Goal: Transaction & Acquisition: Purchase product/service

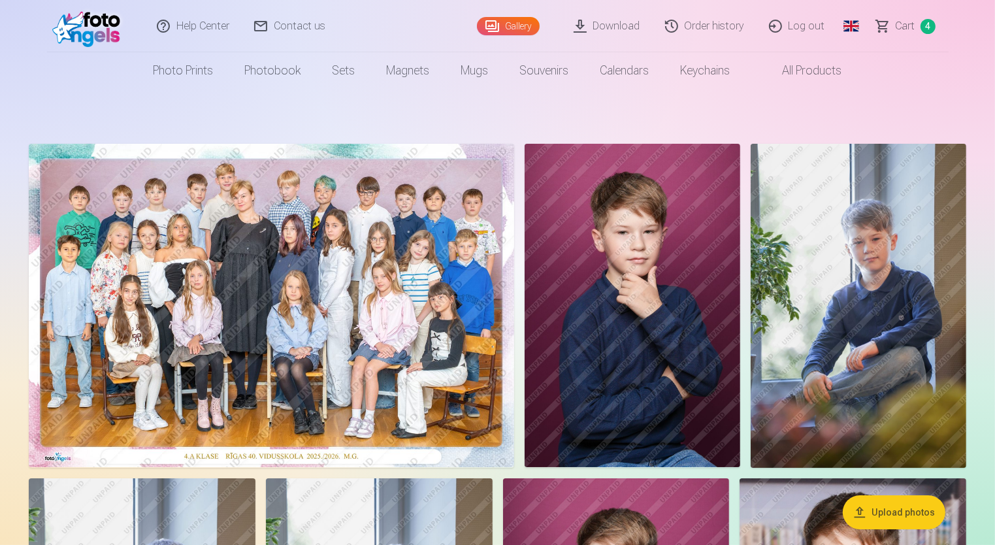
click at [905, 27] on span "Сart" at bounding box center [906, 26] width 20 height 16
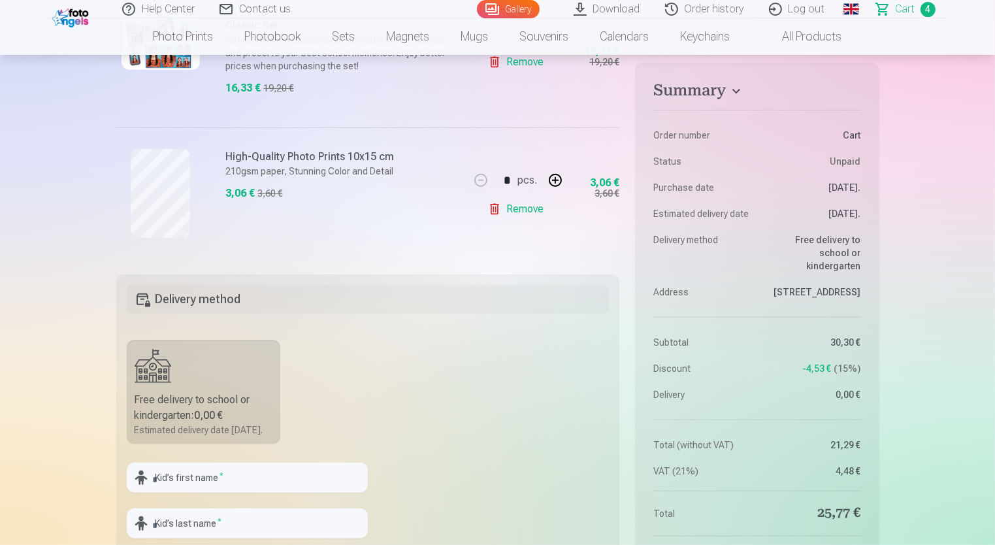
scroll to position [392, 0]
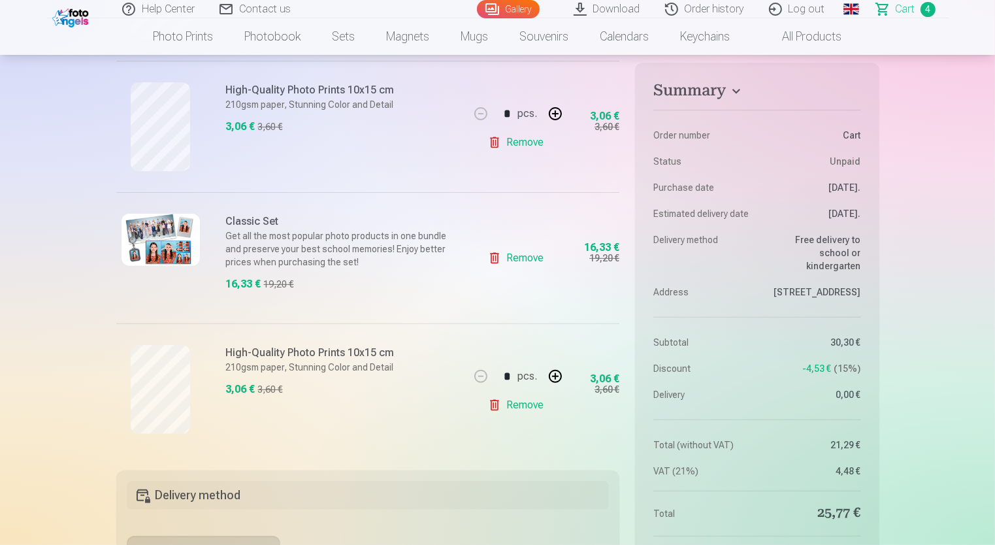
click at [159, 242] on img at bounding box center [161, 240] width 78 height 52
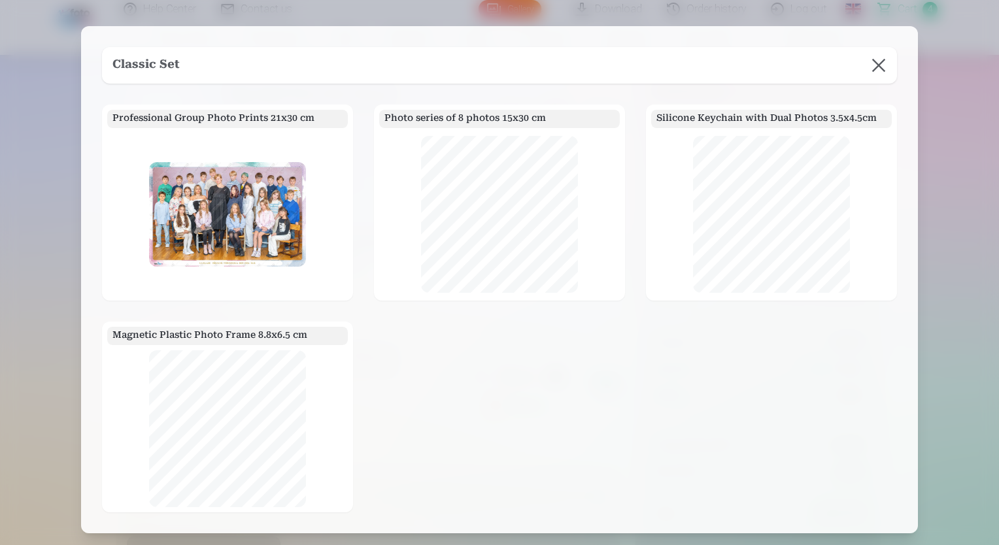
click at [880, 63] on button at bounding box center [878, 65] width 37 height 37
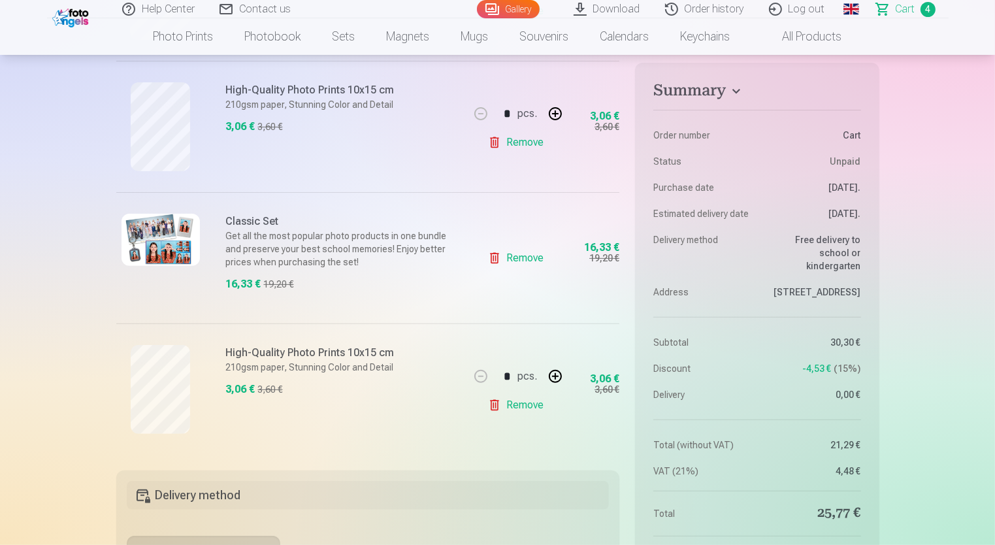
click at [497, 405] on link "Remove" at bounding box center [518, 405] width 61 height 26
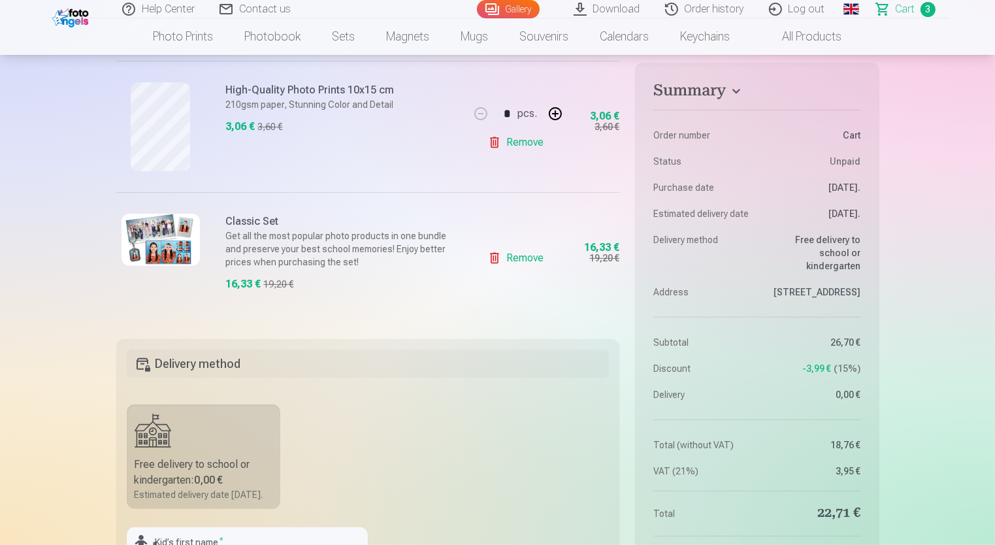
click at [495, 259] on link "Remove" at bounding box center [518, 258] width 61 height 26
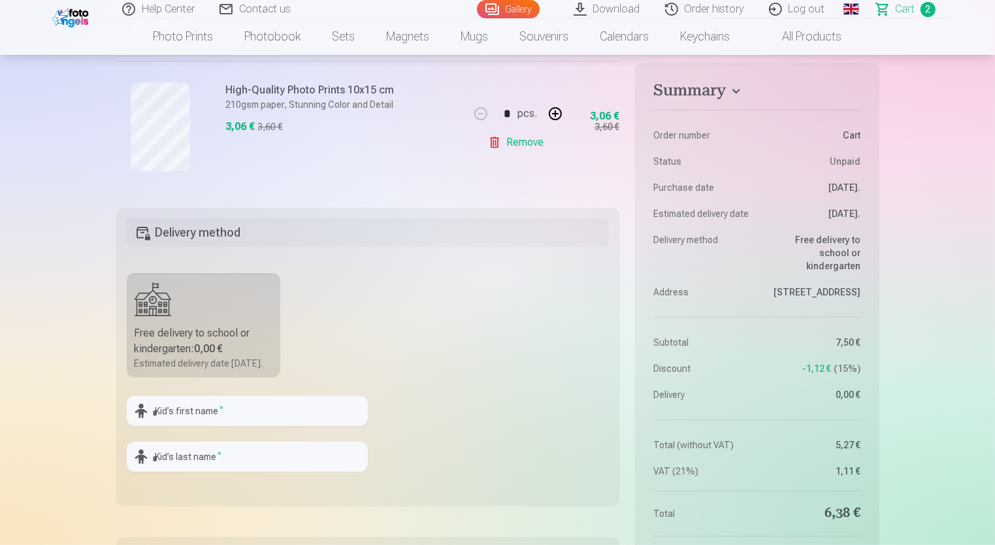
click at [491, 145] on link "Remove" at bounding box center [518, 142] width 61 height 26
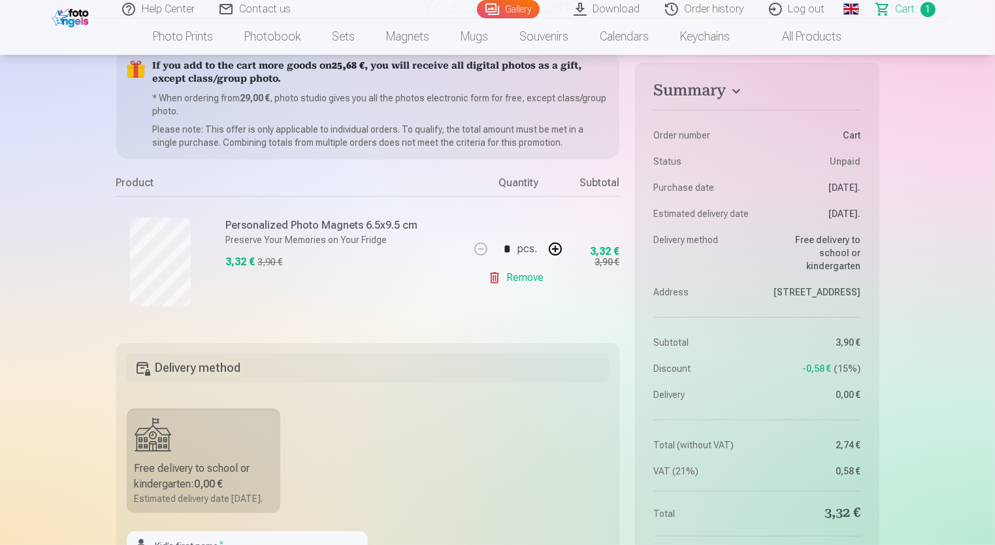
scroll to position [65, 0]
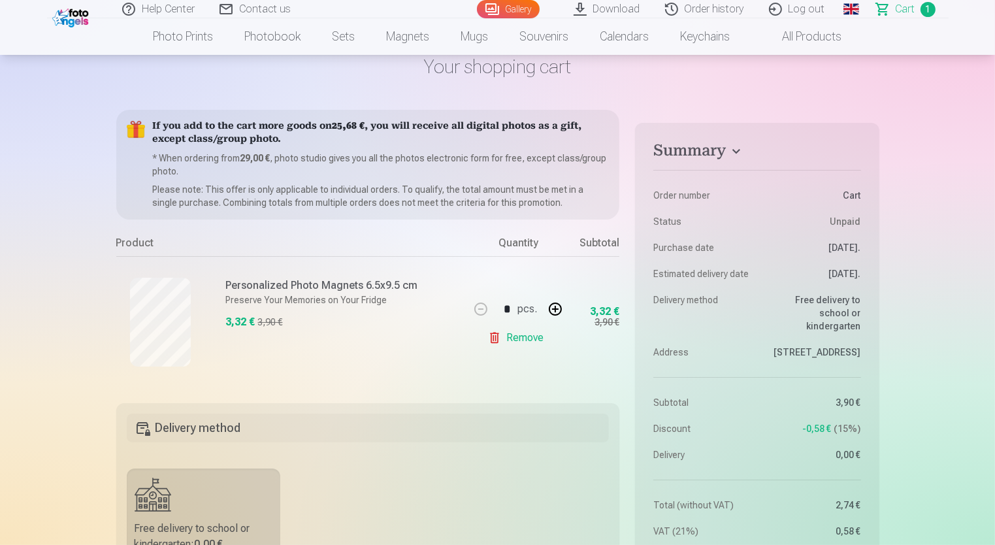
click at [494, 342] on link "Remove" at bounding box center [518, 338] width 61 height 26
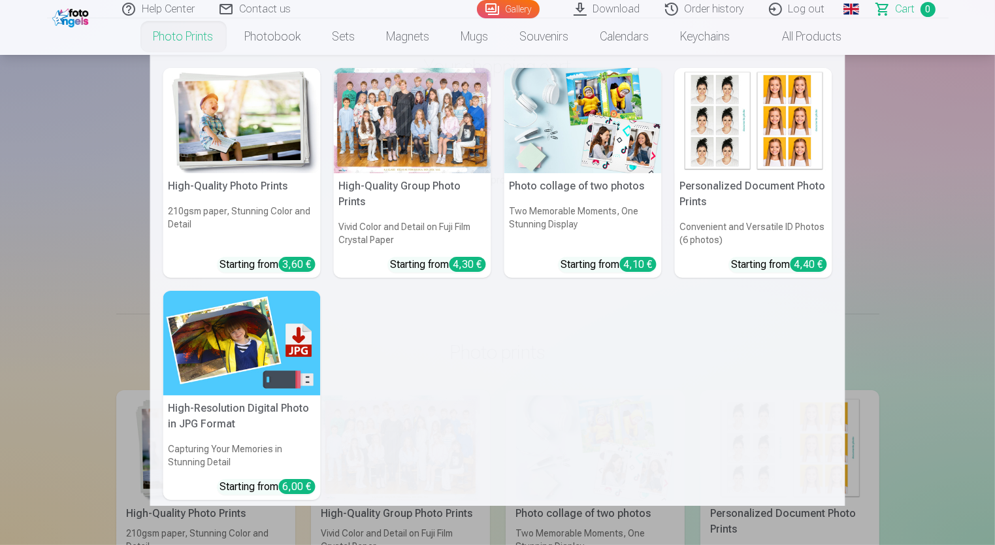
click at [200, 32] on link "Photo prints" at bounding box center [183, 36] width 91 height 37
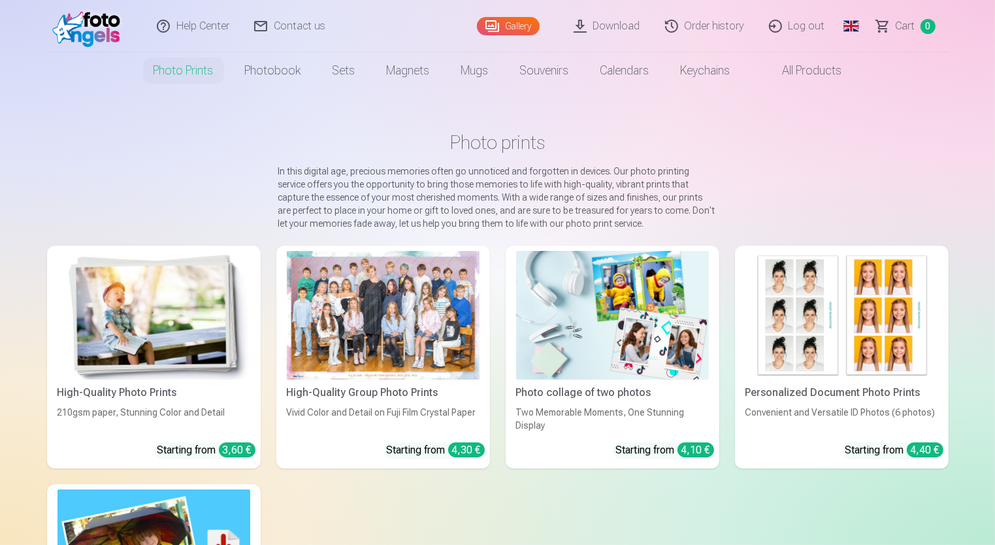
click at [371, 322] on div at bounding box center [383, 315] width 193 height 129
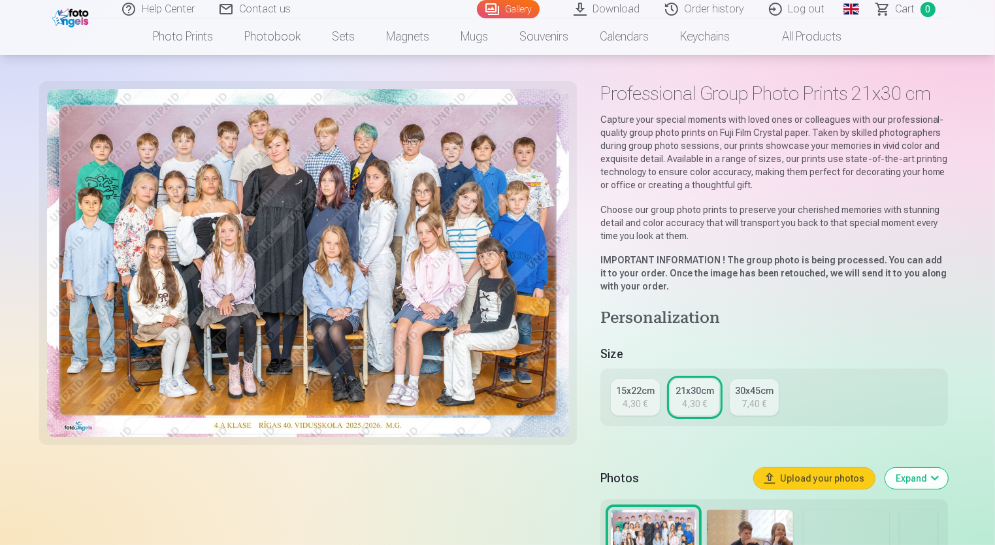
scroll to position [131, 0]
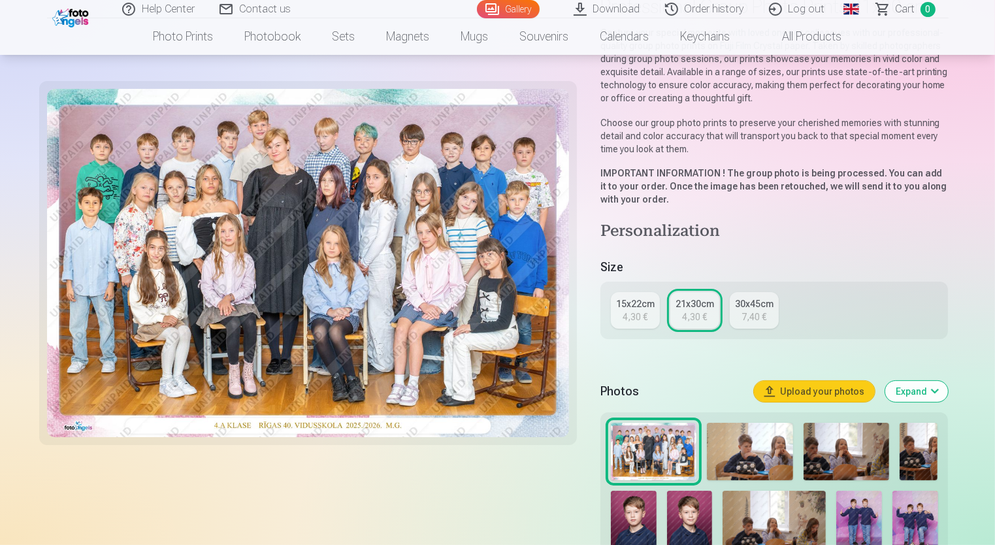
click at [833, 393] on button "Upload your photos" at bounding box center [814, 391] width 121 height 21
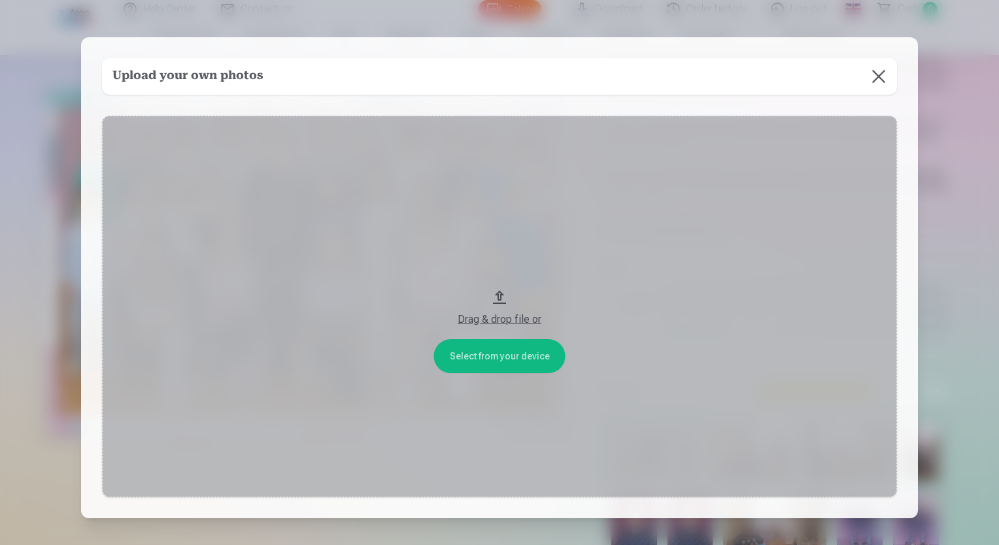
click at [881, 75] on button at bounding box center [878, 76] width 37 height 37
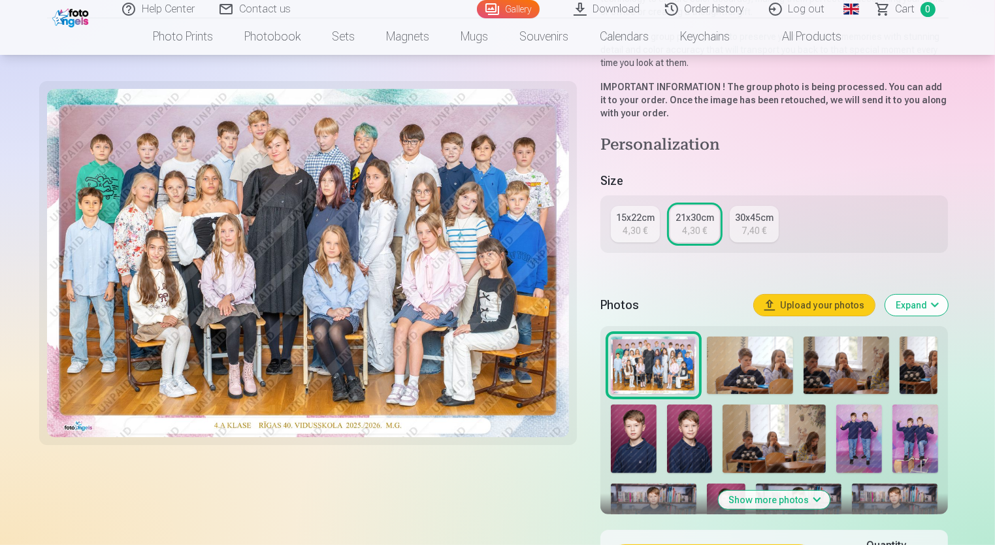
scroll to position [392, 0]
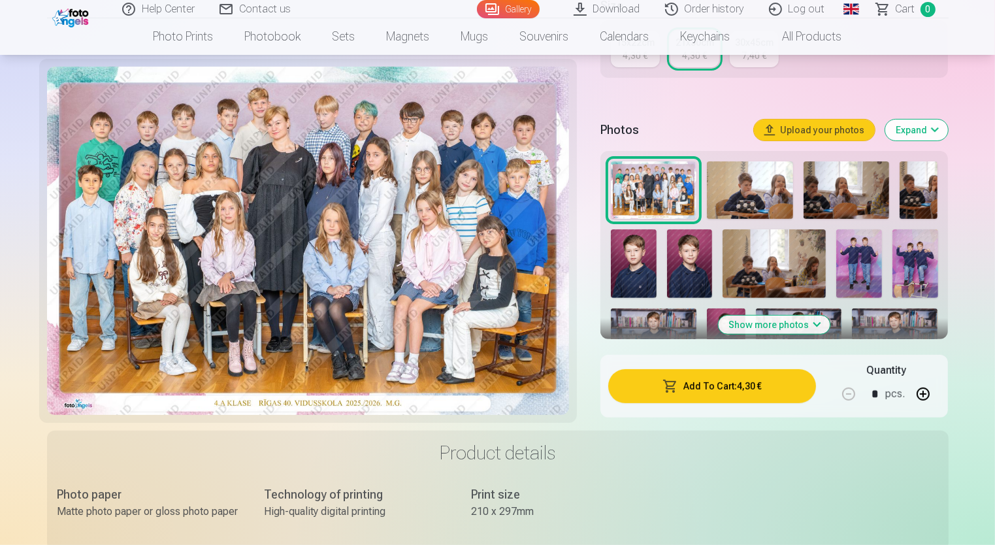
click at [708, 386] on button "Add To Cart : 4,30 €" at bounding box center [712, 386] width 208 height 34
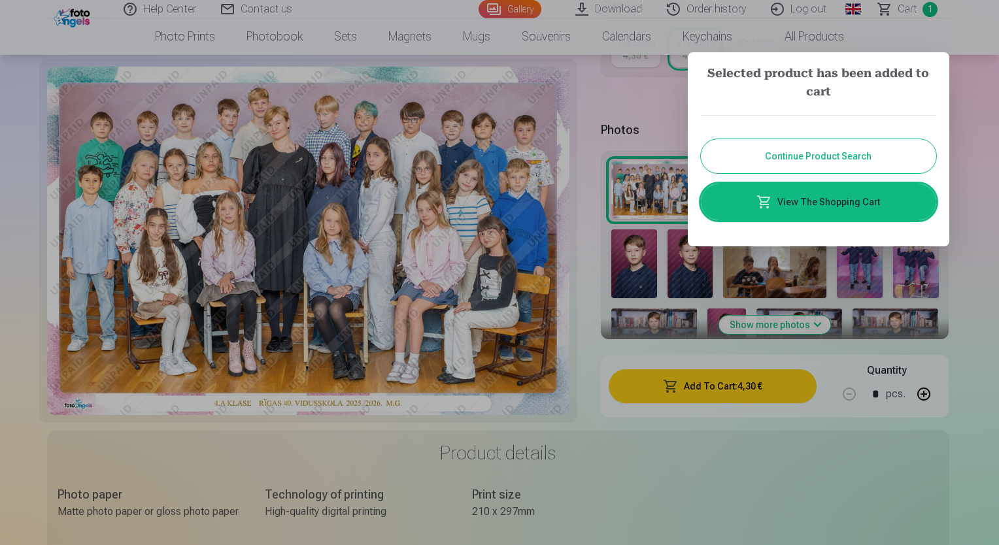
click at [807, 158] on button "Continue Product Search" at bounding box center [818, 156] width 235 height 34
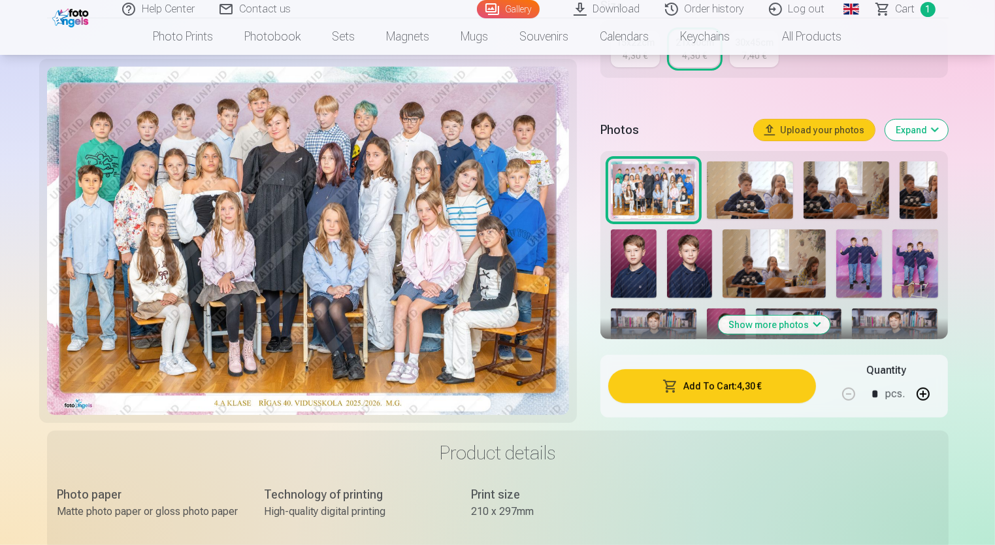
click at [735, 191] on img at bounding box center [750, 190] width 86 height 58
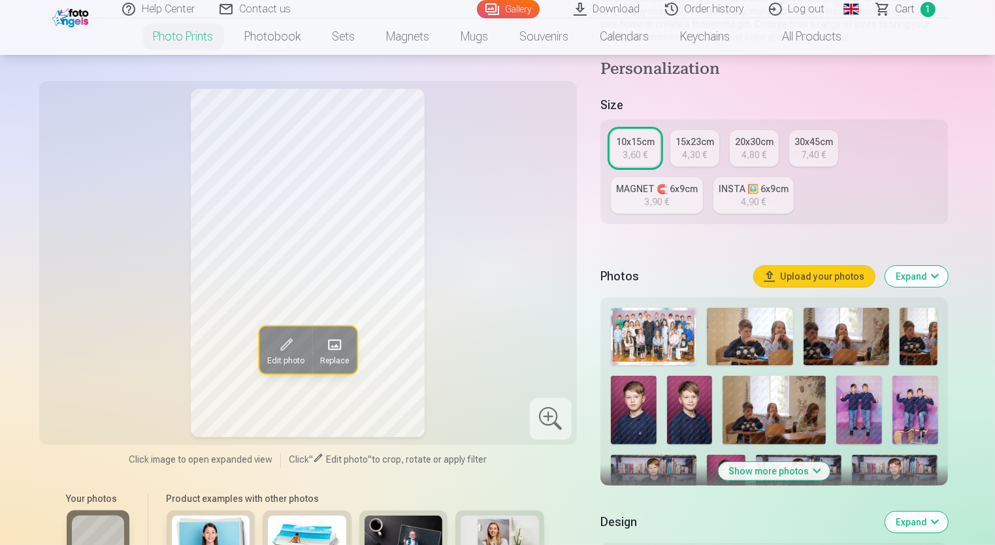
scroll to position [327, 0]
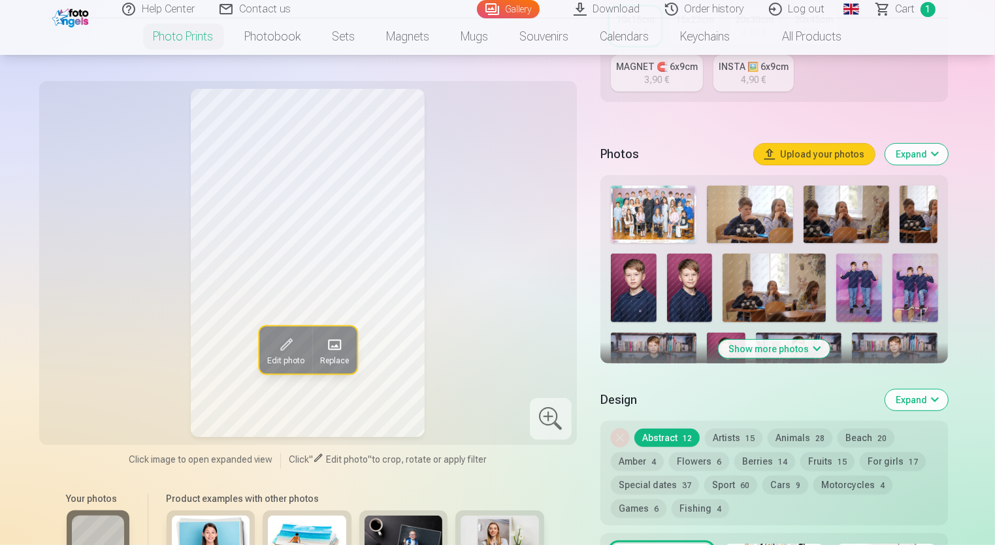
click at [870, 272] on img at bounding box center [860, 288] width 46 height 69
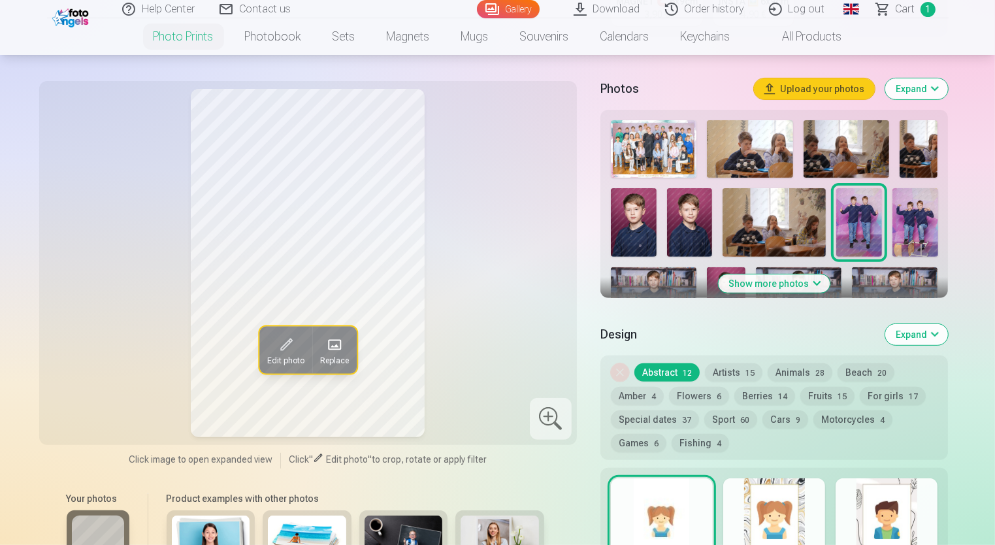
scroll to position [196, 0]
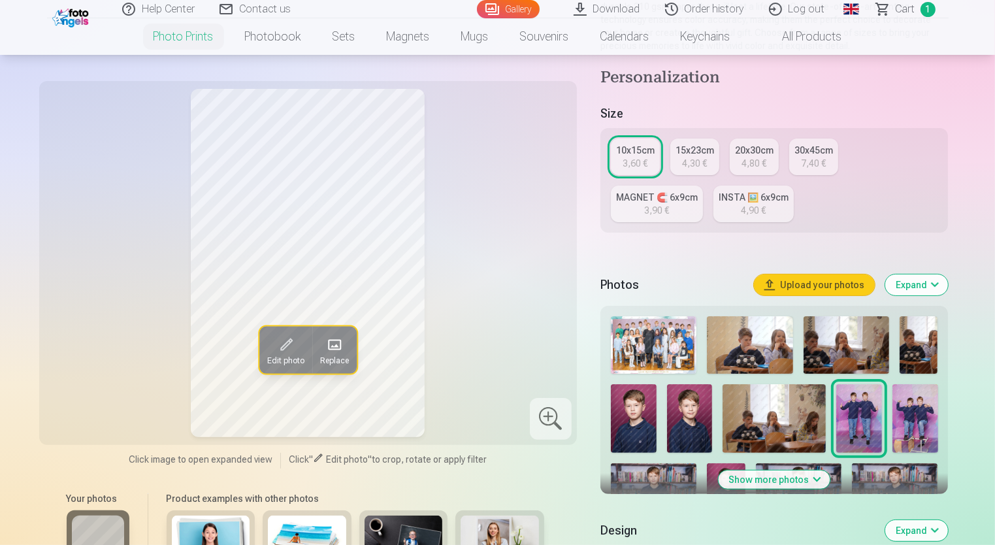
click at [702, 152] on div "15x23cm" at bounding box center [695, 150] width 39 height 13
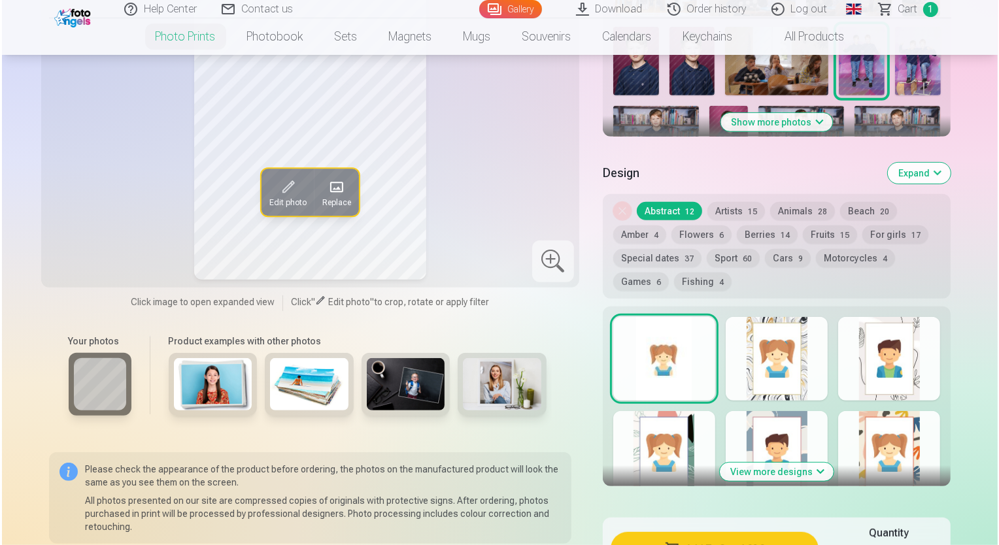
scroll to position [784, 0]
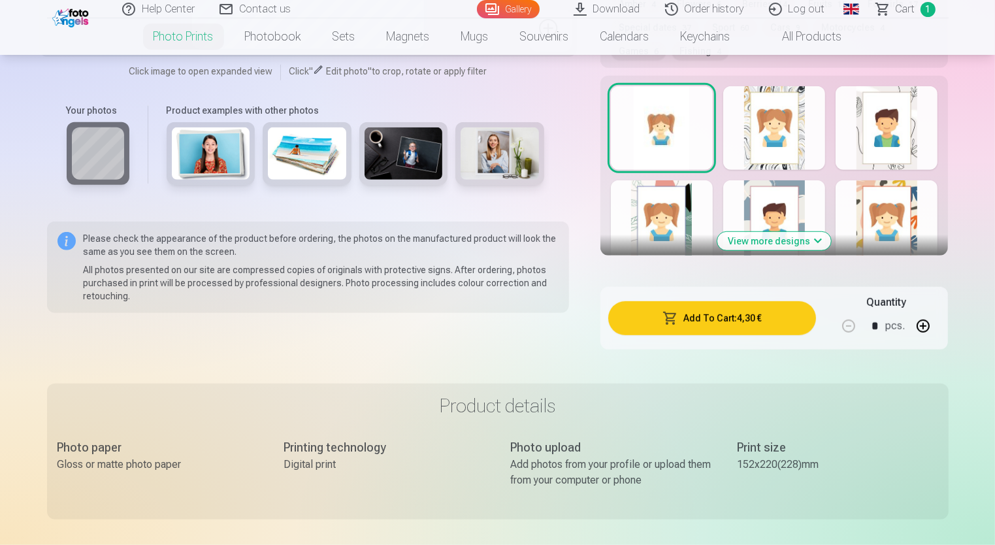
click at [710, 318] on button "Add To Cart : 4,30 €" at bounding box center [712, 318] width 208 height 34
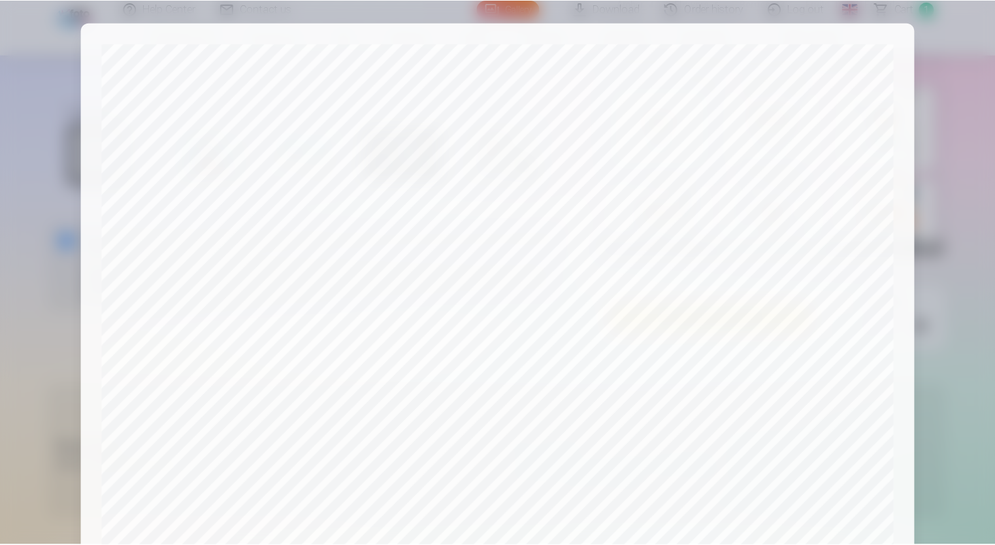
scroll to position [330, 0]
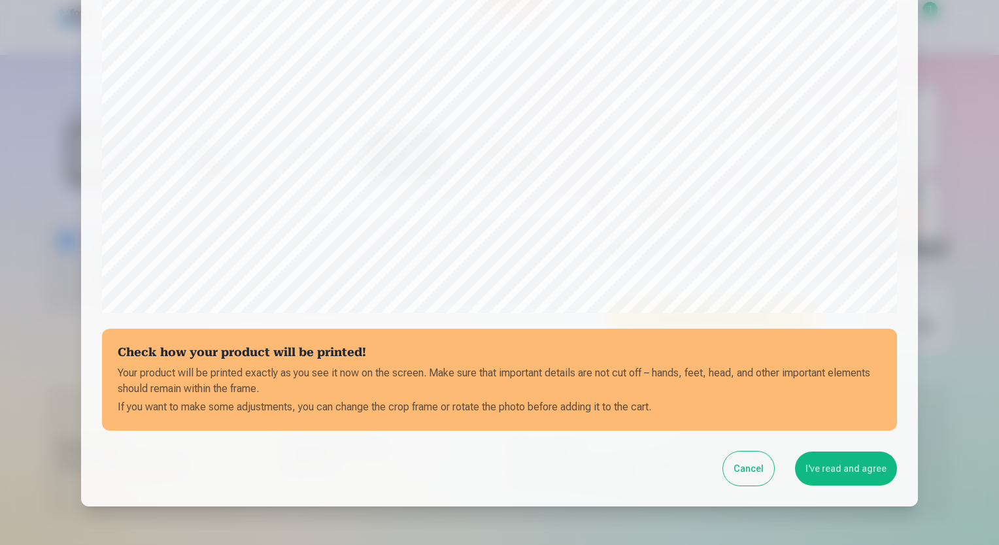
click at [839, 476] on button "I've read and agree" at bounding box center [846, 469] width 102 height 34
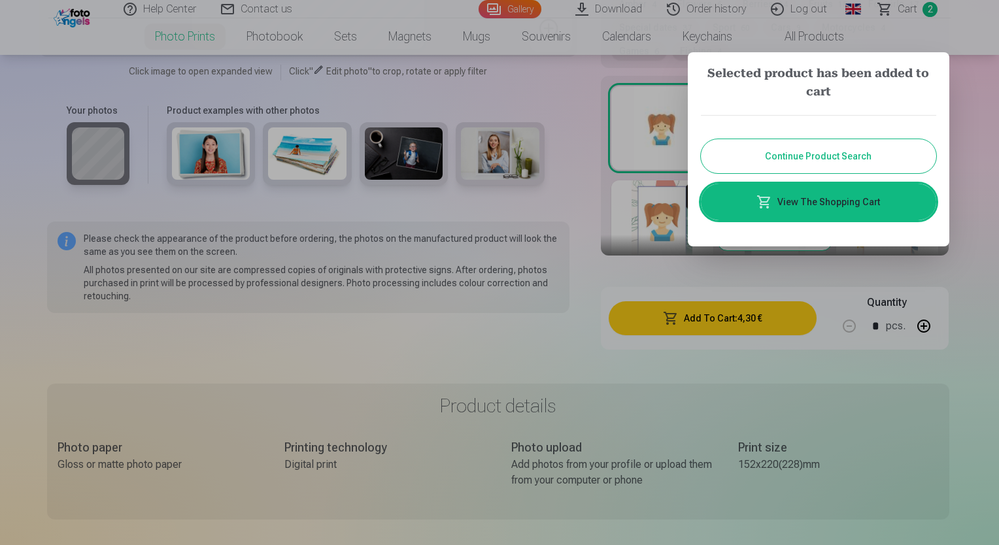
click at [846, 161] on button "Continue Product Search" at bounding box center [818, 156] width 235 height 34
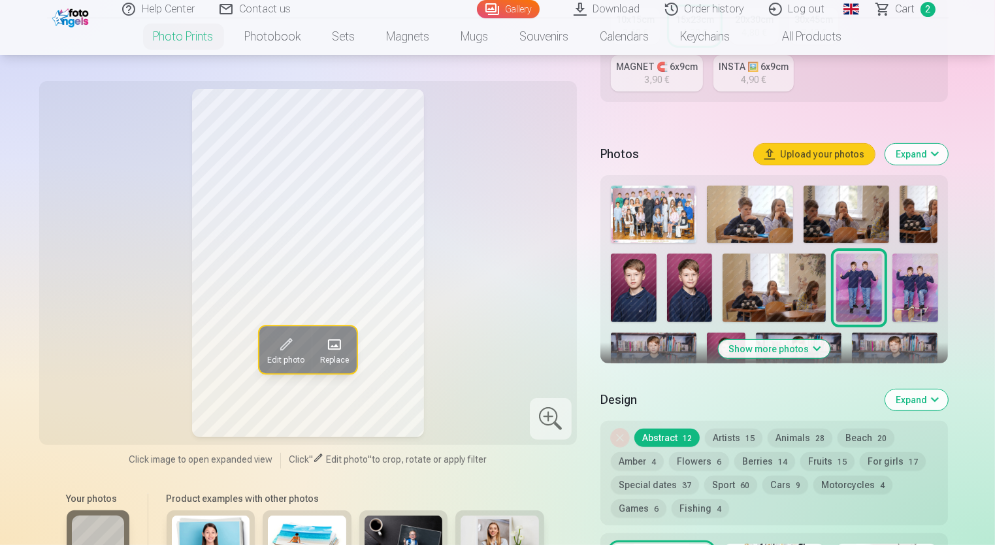
scroll to position [261, 0]
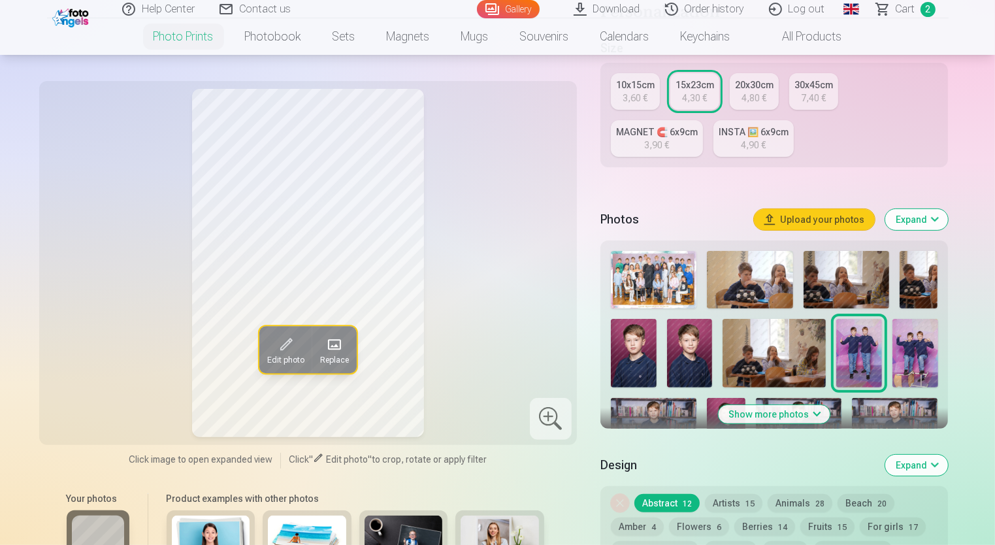
click at [922, 357] on img at bounding box center [916, 353] width 46 height 69
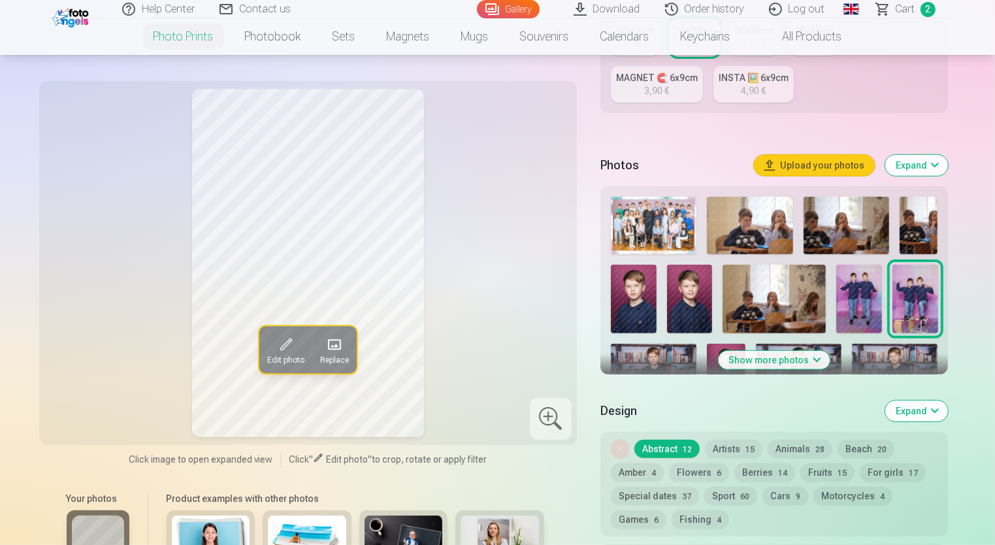
scroll to position [392, 0]
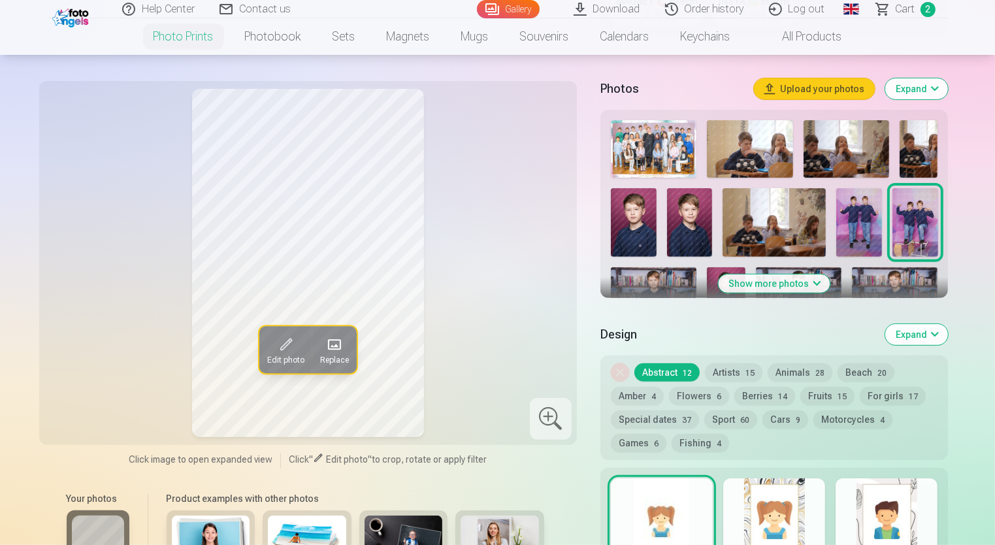
click at [776, 285] on button "Show more photos" at bounding box center [775, 283] width 112 height 18
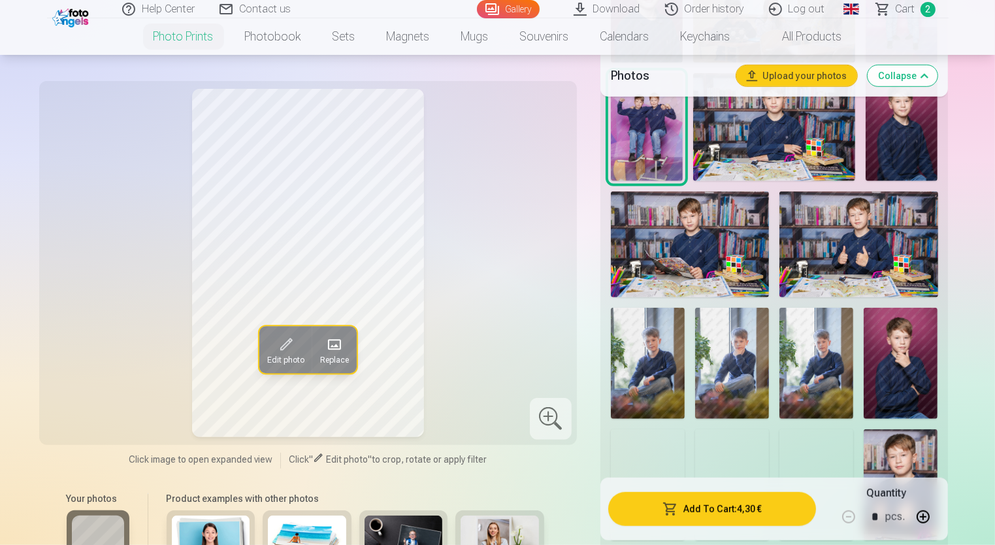
scroll to position [850, 0]
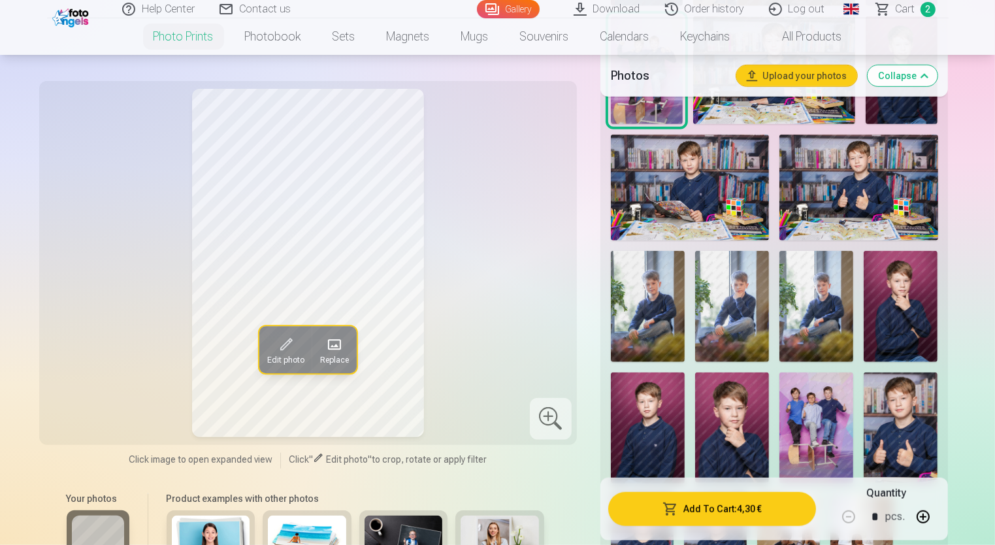
click at [652, 307] on img at bounding box center [648, 306] width 74 height 111
click at [725, 307] on img at bounding box center [732, 306] width 74 height 111
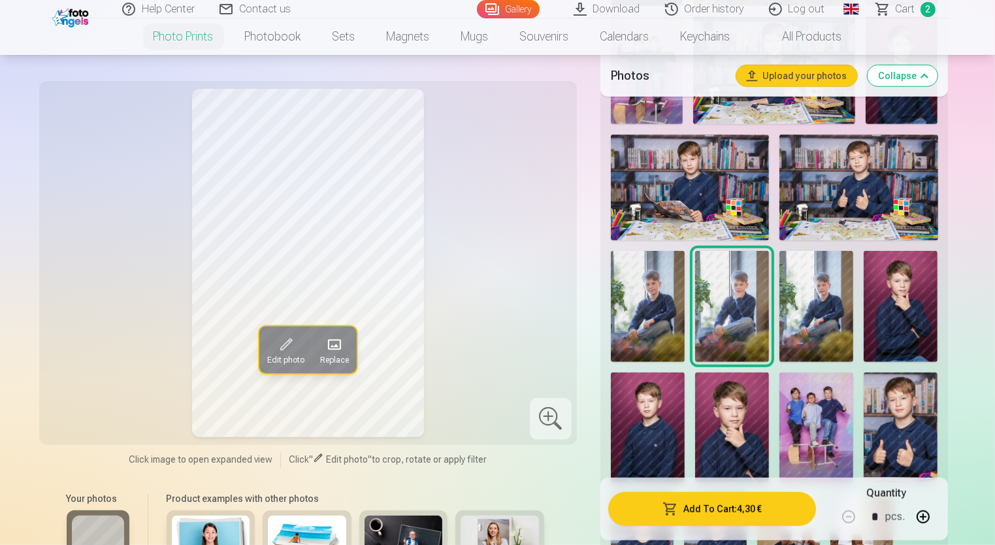
click at [800, 307] on img at bounding box center [817, 306] width 74 height 111
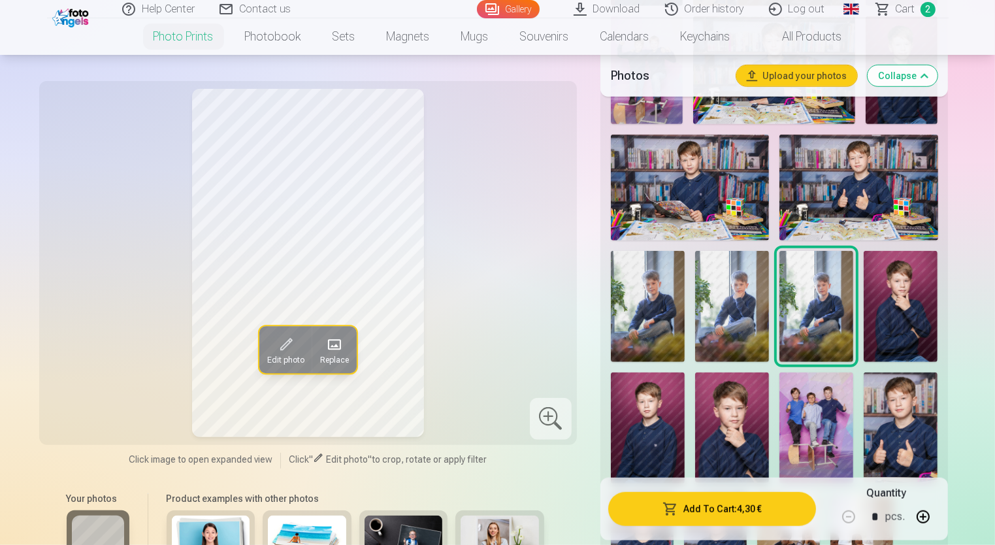
click at [669, 306] on img at bounding box center [648, 306] width 74 height 111
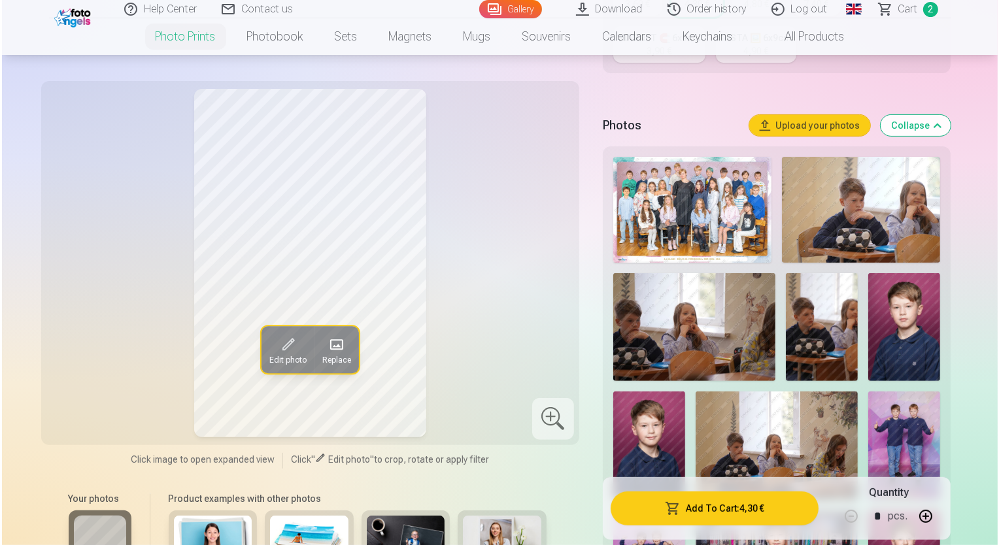
scroll to position [588, 0]
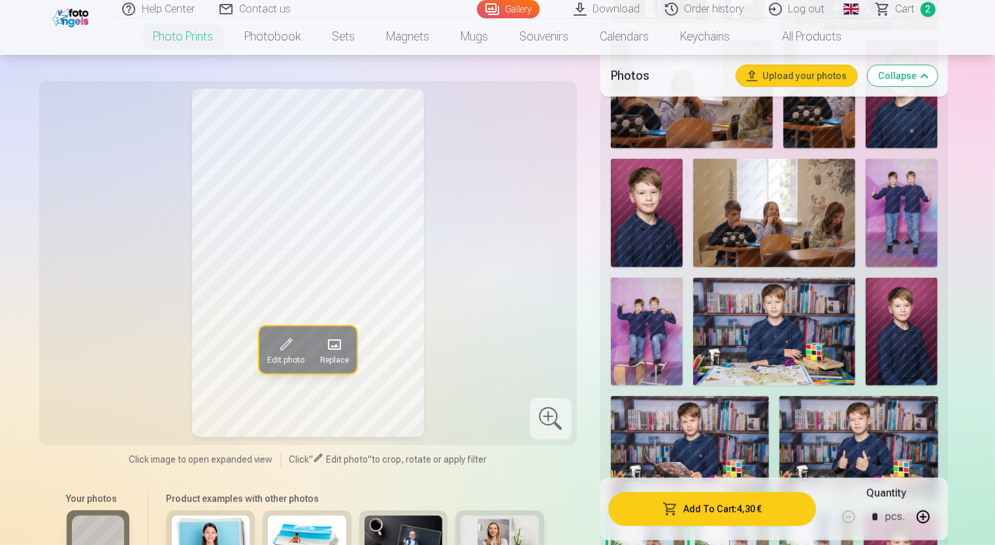
click at [697, 510] on button "Add To Cart : 4,30 €" at bounding box center [712, 508] width 208 height 34
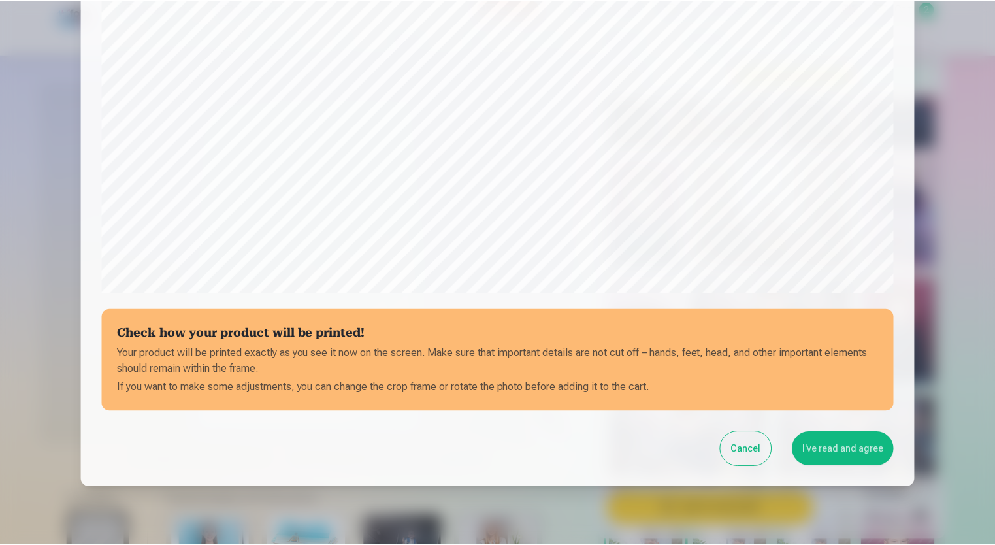
scroll to position [395, 0]
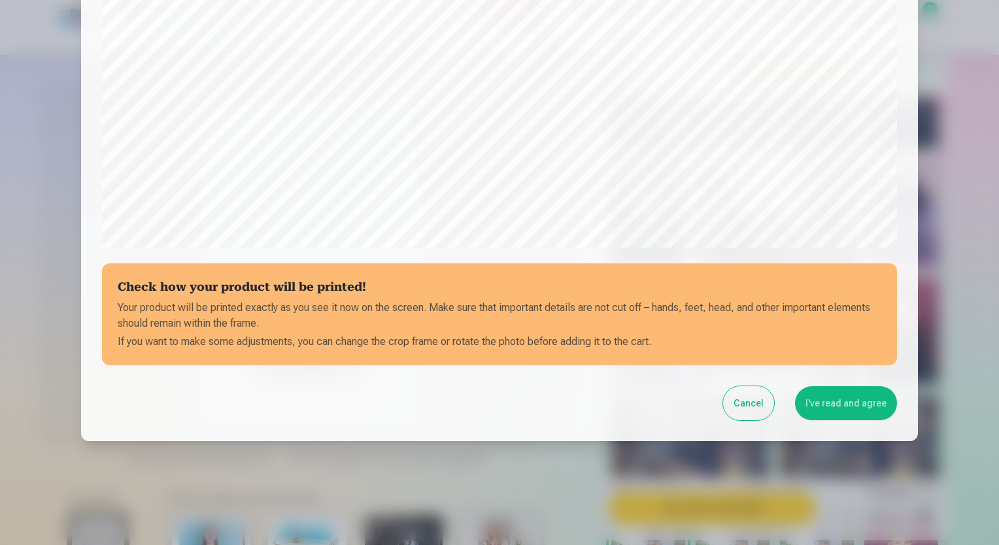
click at [838, 404] on button "I've read and agree" at bounding box center [846, 403] width 102 height 34
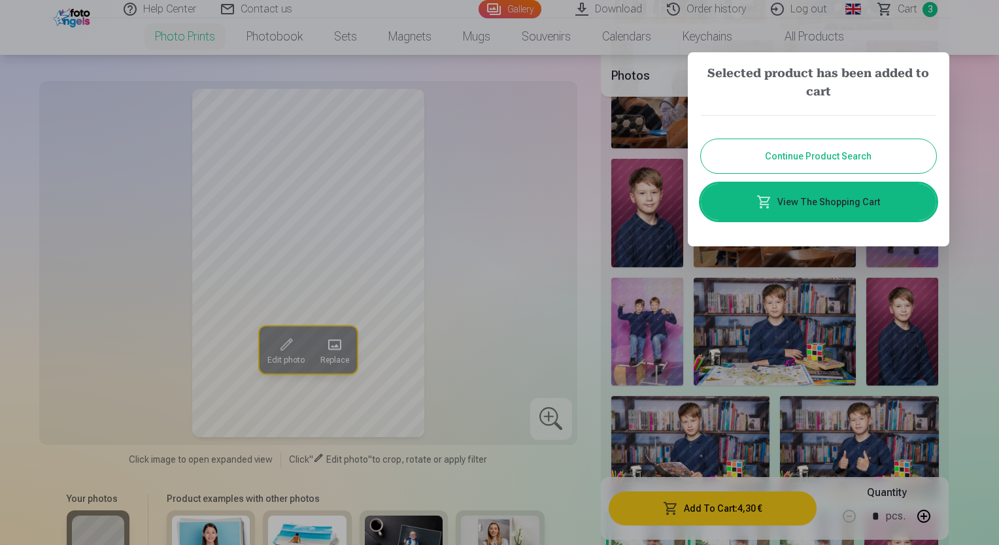
click at [808, 156] on button "Continue Product Search" at bounding box center [818, 156] width 235 height 34
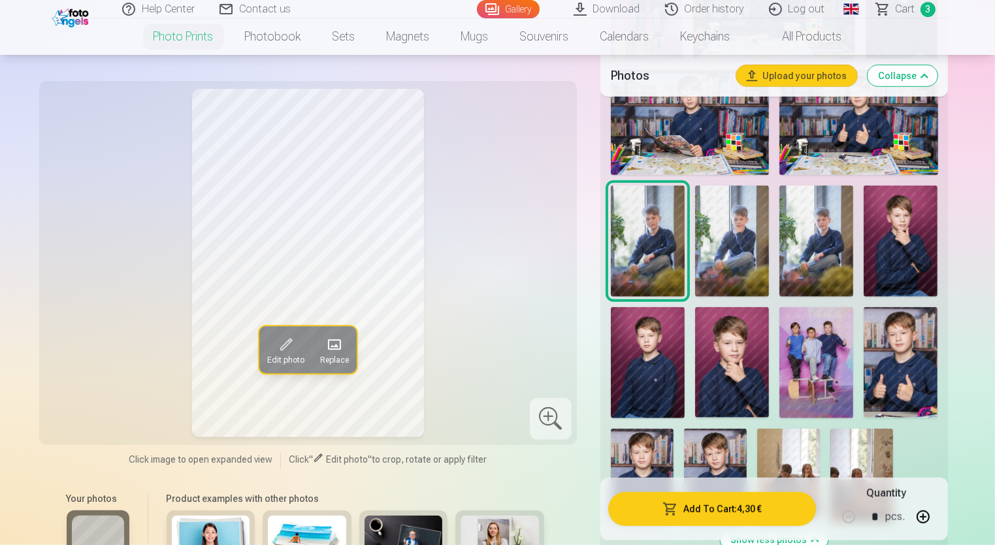
scroll to position [980, 0]
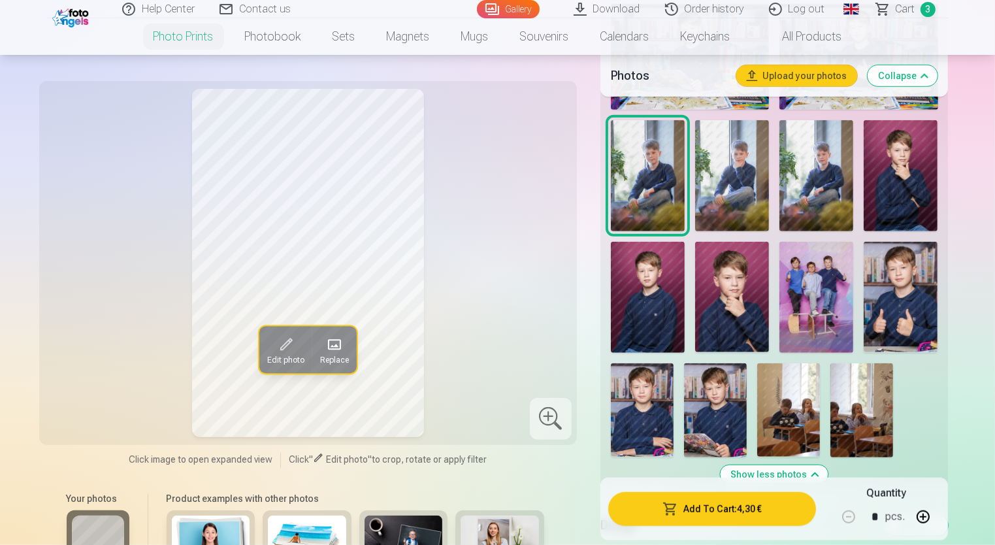
click at [831, 318] on img at bounding box center [817, 297] width 74 height 111
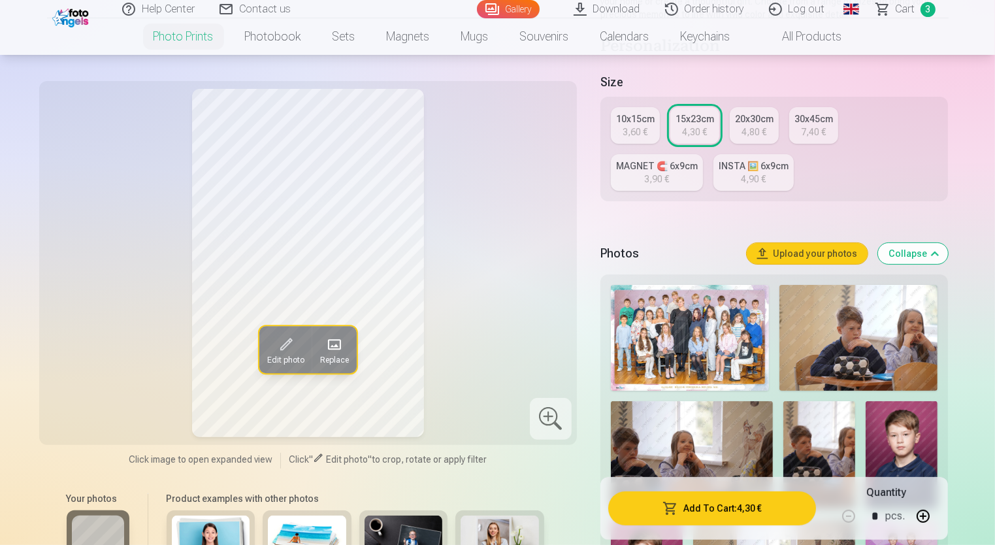
scroll to position [196, 0]
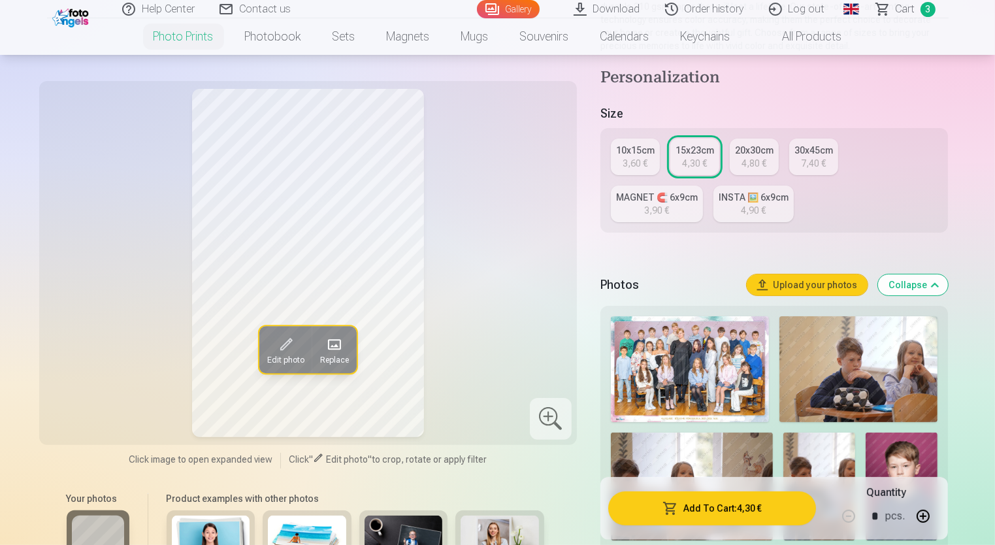
click at [642, 159] on div "3,60 €" at bounding box center [635, 163] width 25 height 13
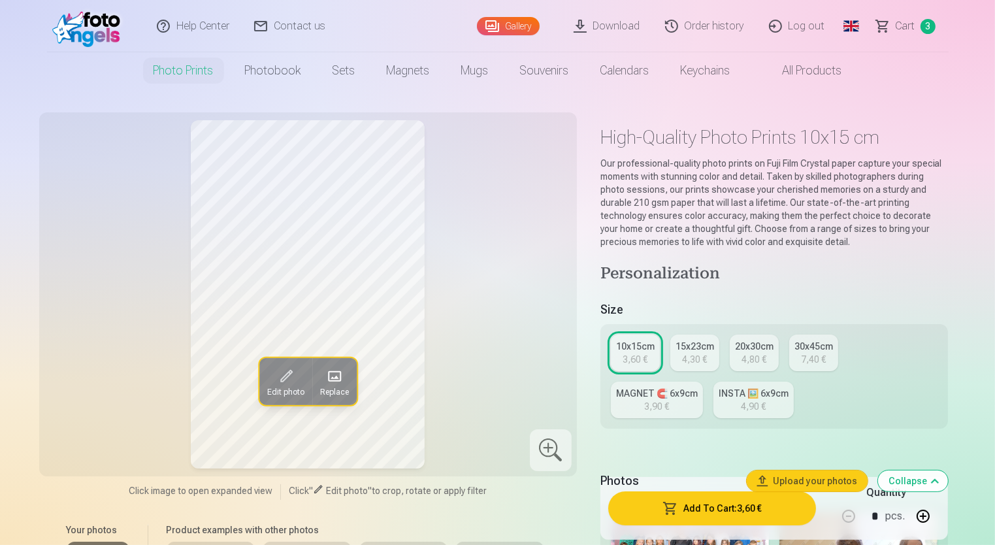
click at [710, 506] on button "Add To Cart : 3,60 €" at bounding box center [712, 508] width 208 height 34
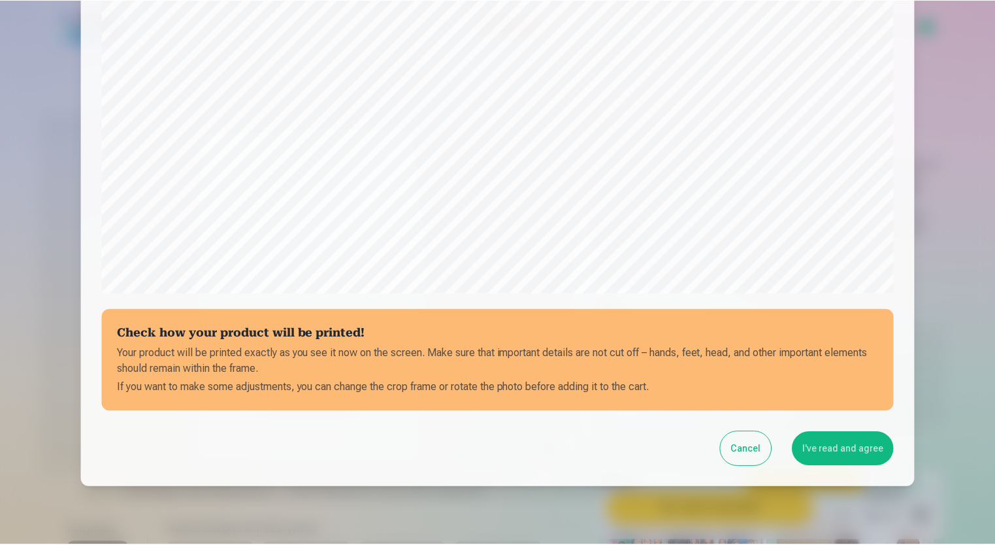
scroll to position [395, 0]
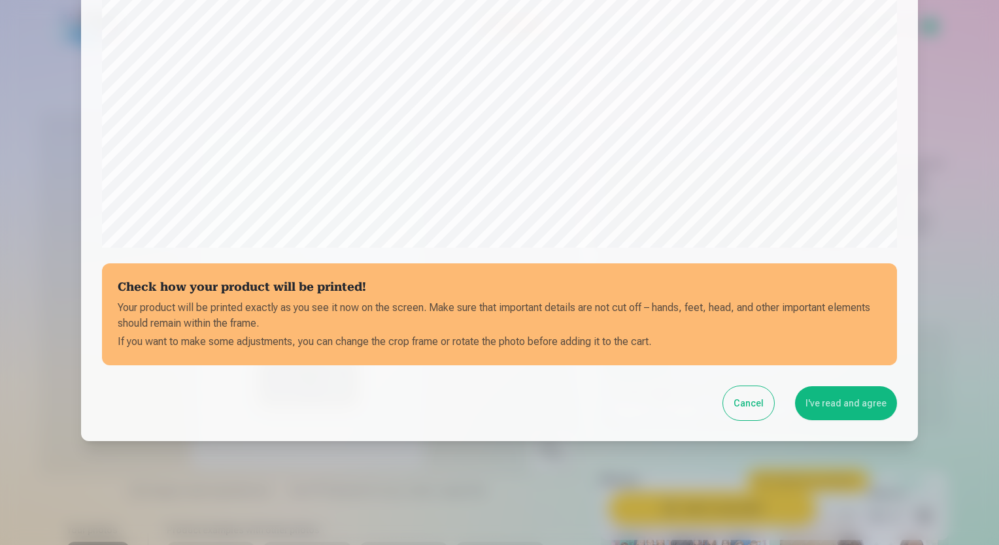
click at [834, 402] on button "I've read and agree" at bounding box center [846, 403] width 102 height 34
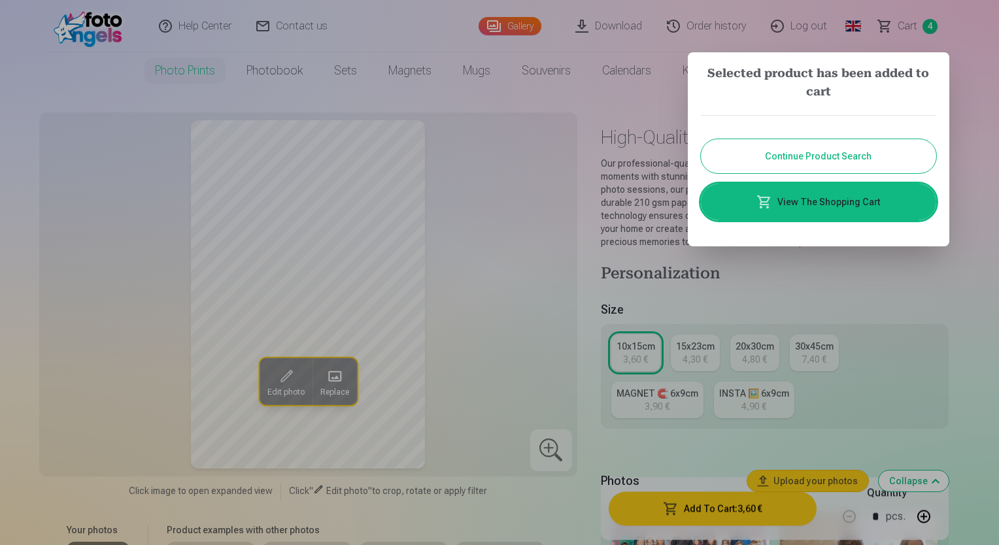
click at [820, 152] on button "Continue Product Search" at bounding box center [818, 156] width 235 height 34
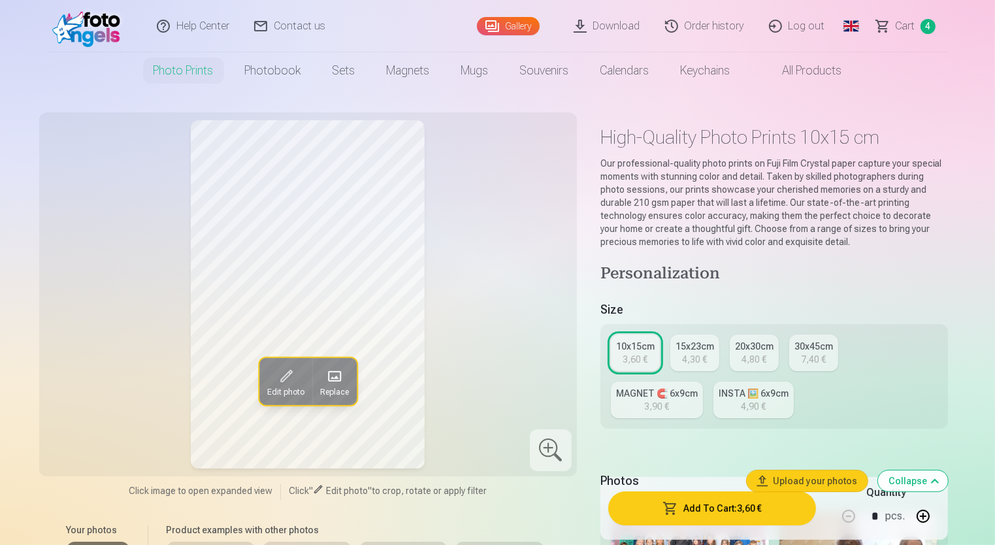
click at [856, 25] on link "Global" at bounding box center [851, 26] width 26 height 52
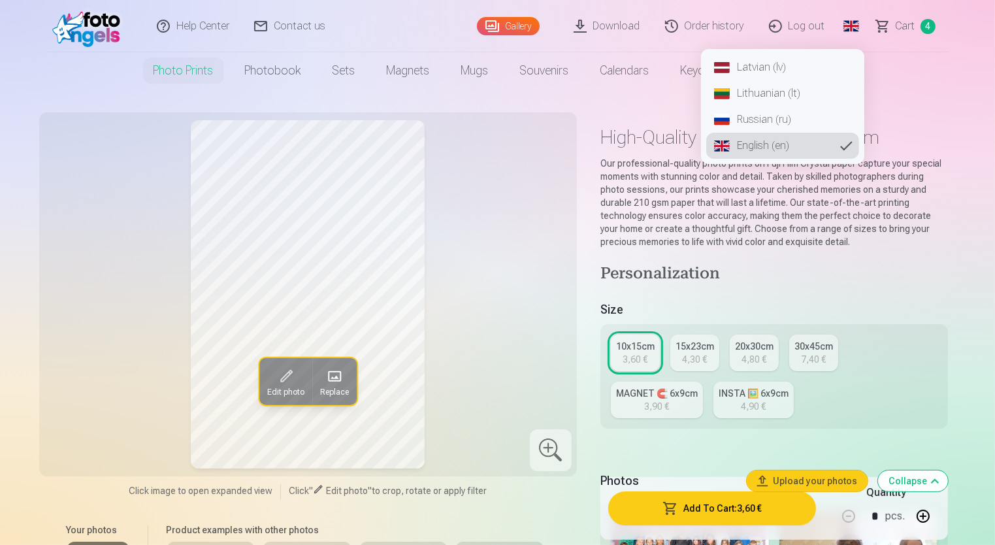
click at [764, 124] on link "Russian (ru)" at bounding box center [782, 120] width 153 height 26
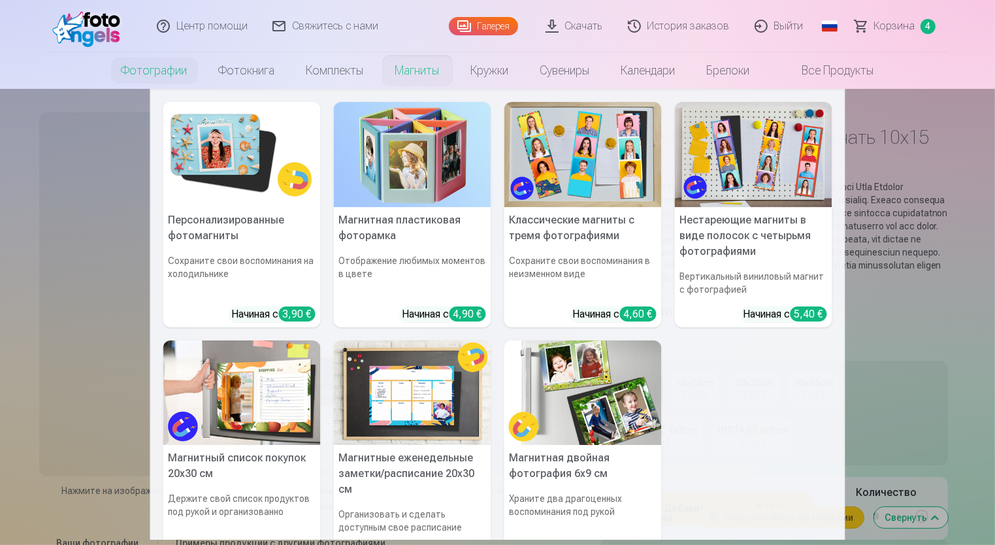
click at [413, 74] on link "Магниты" at bounding box center [418, 70] width 76 height 37
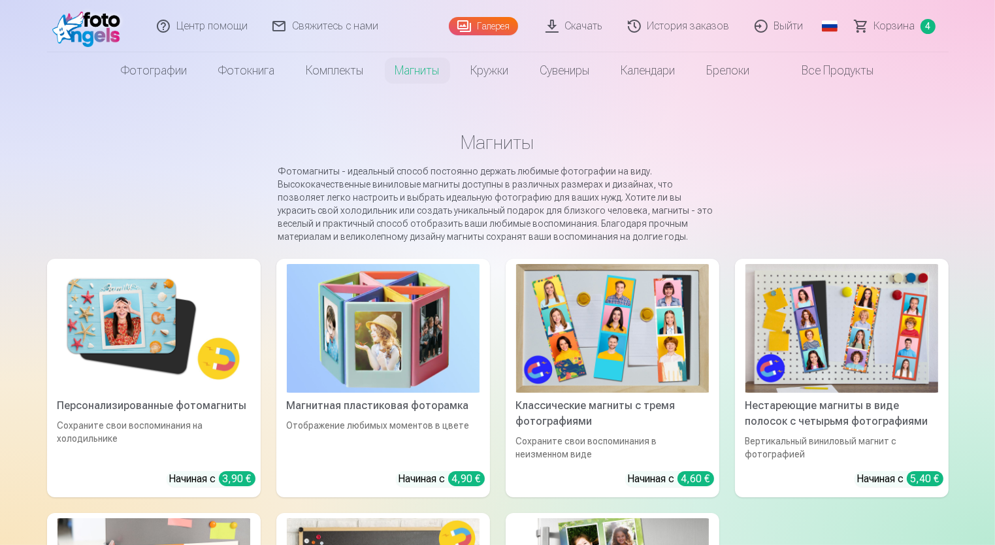
click at [415, 359] on img at bounding box center [383, 328] width 193 height 129
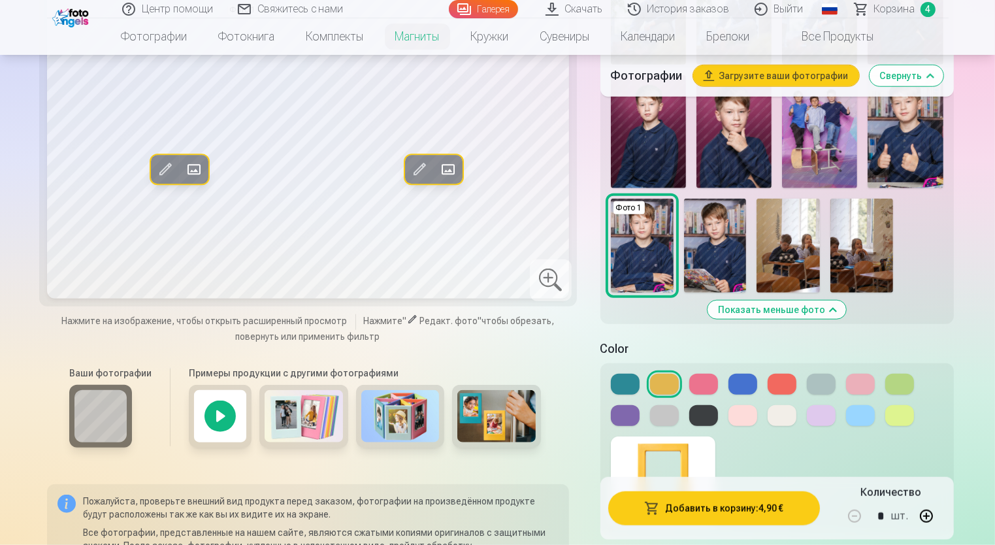
scroll to position [1307, 0]
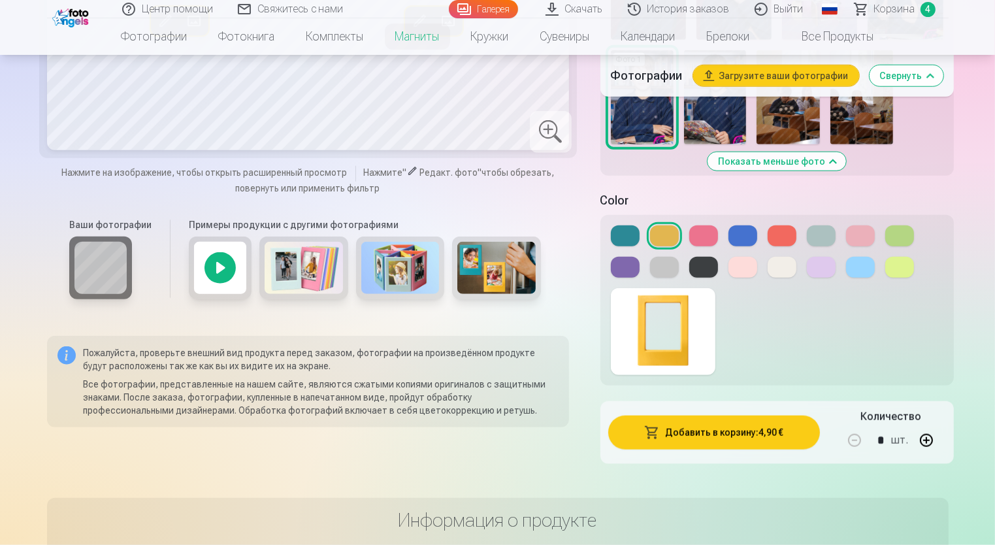
click at [748, 235] on button at bounding box center [743, 235] width 29 height 21
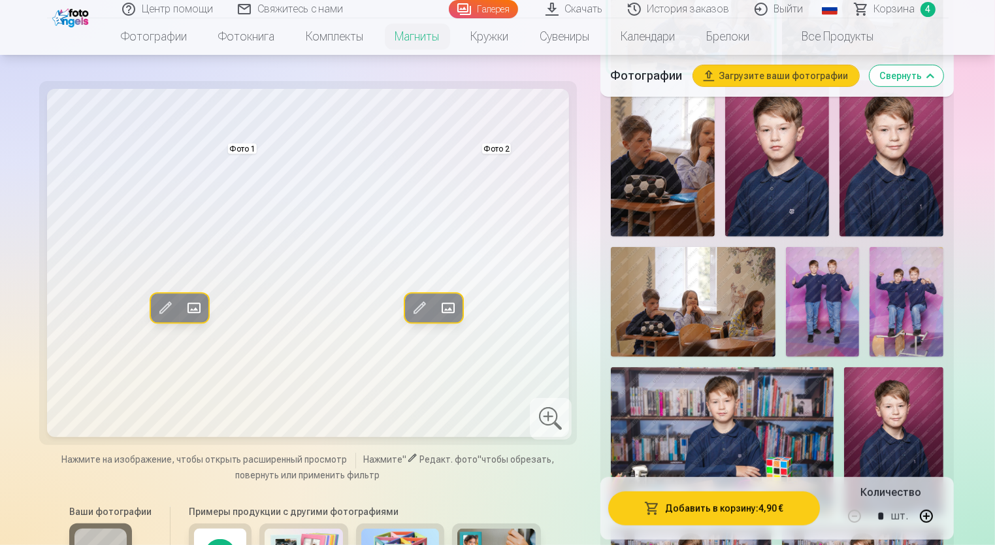
scroll to position [523, 0]
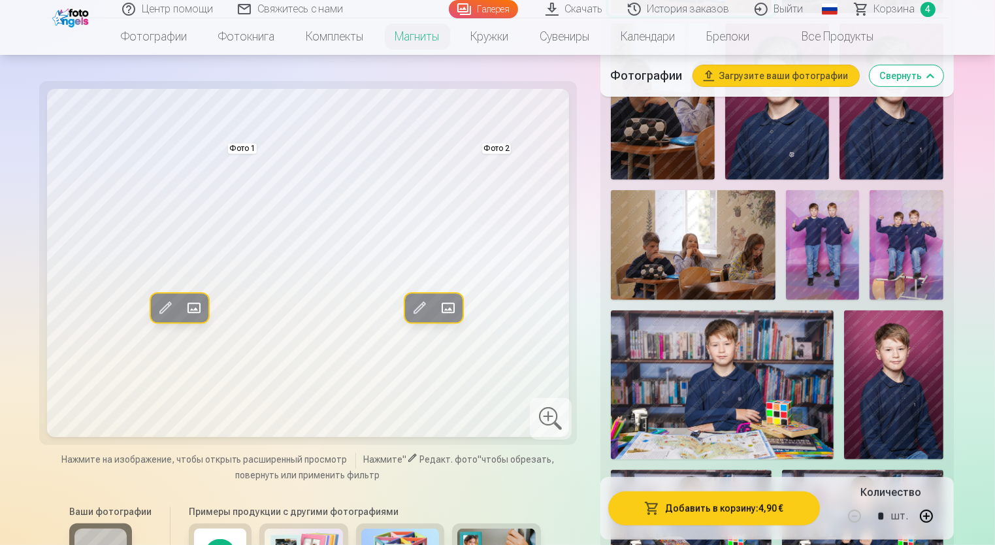
click at [872, 379] on img at bounding box center [893, 384] width 99 height 149
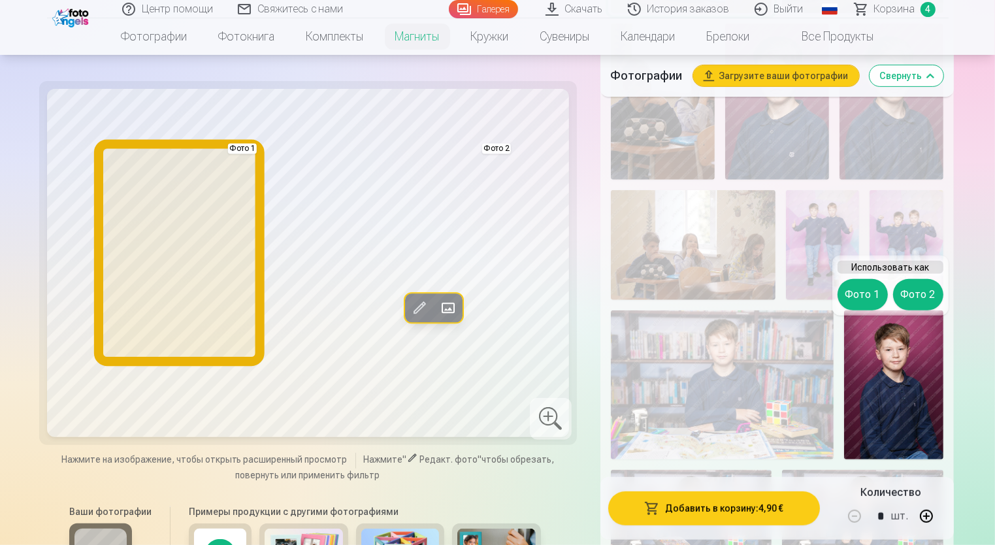
click at [854, 299] on button "Фото 1" at bounding box center [863, 294] width 50 height 31
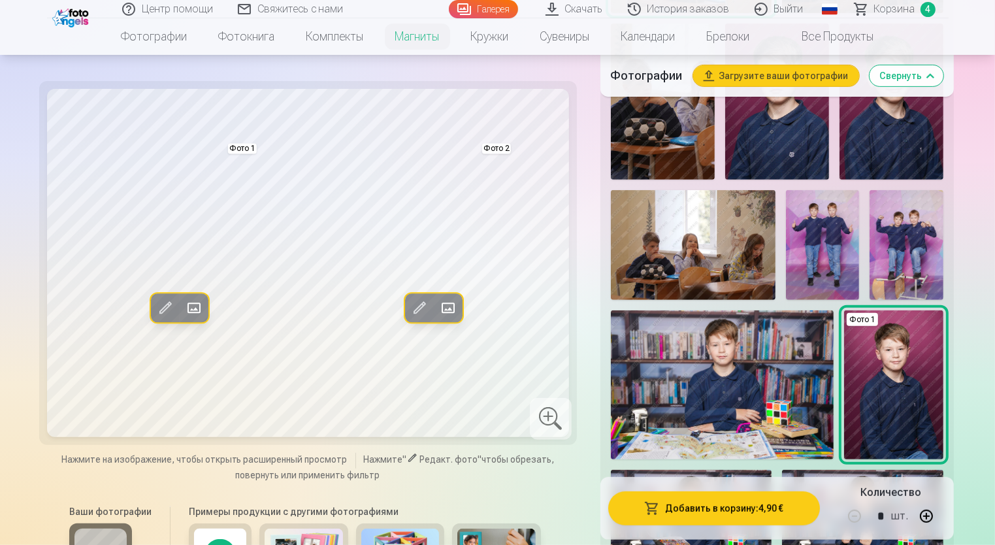
scroll to position [392, 0]
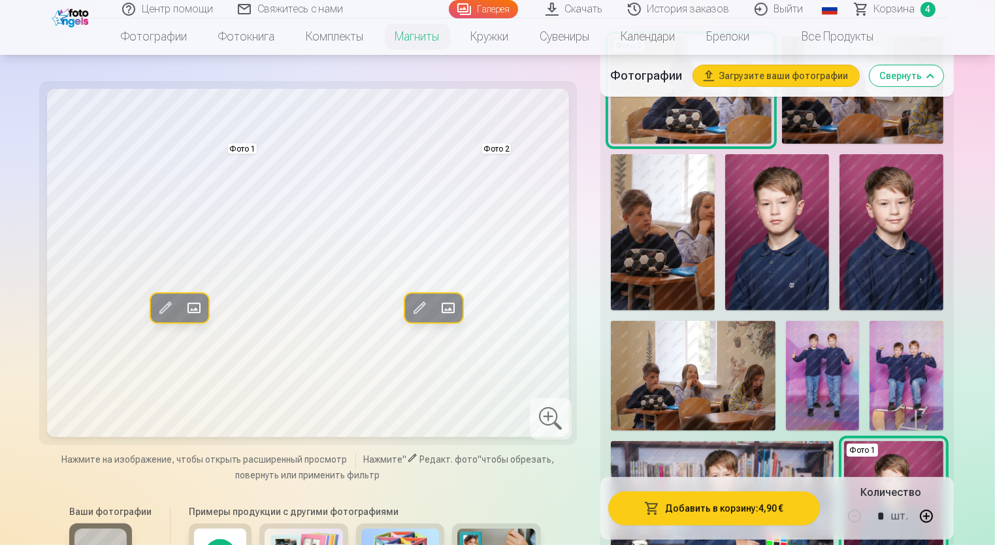
click at [888, 271] on img at bounding box center [892, 232] width 104 height 156
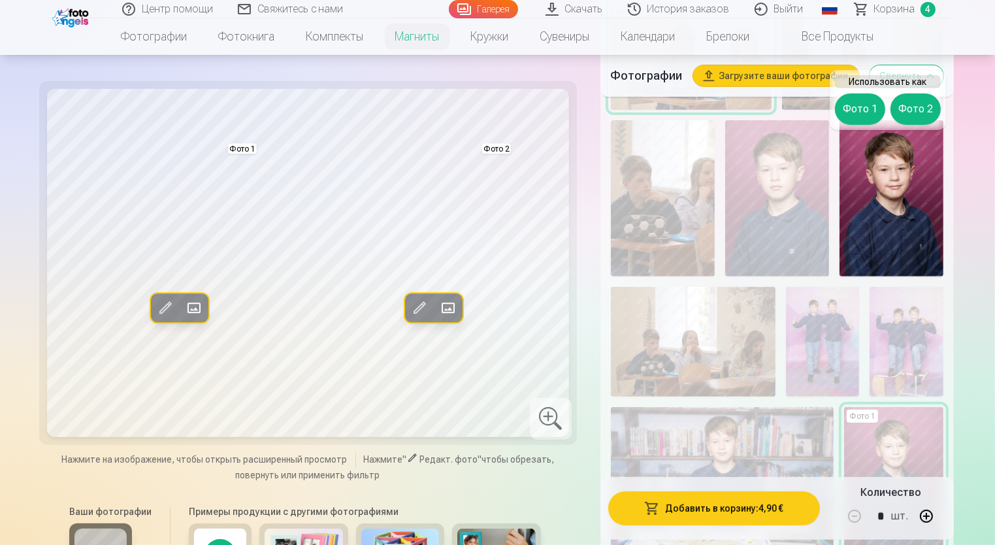
scroll to position [327, 0]
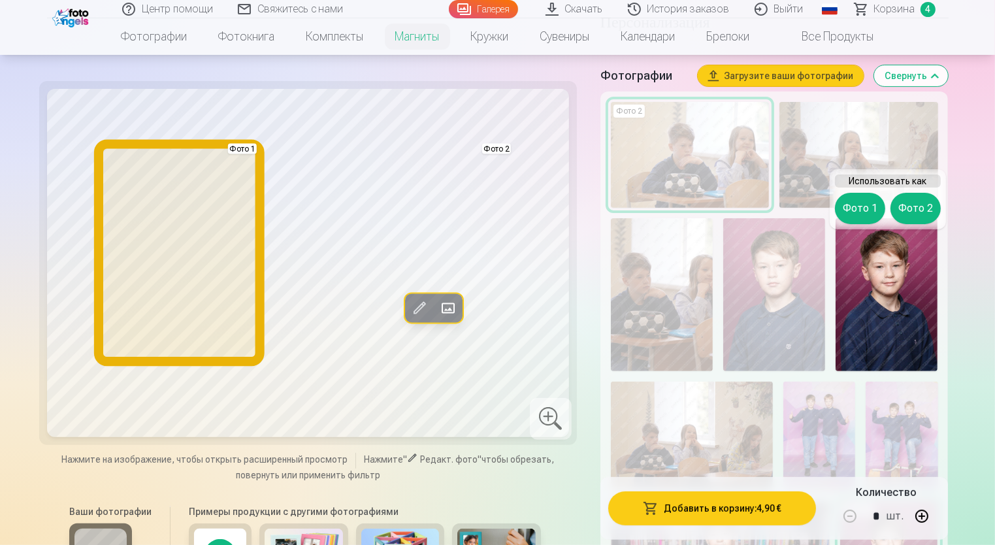
click at [852, 205] on button "Фото 1" at bounding box center [860, 208] width 50 height 31
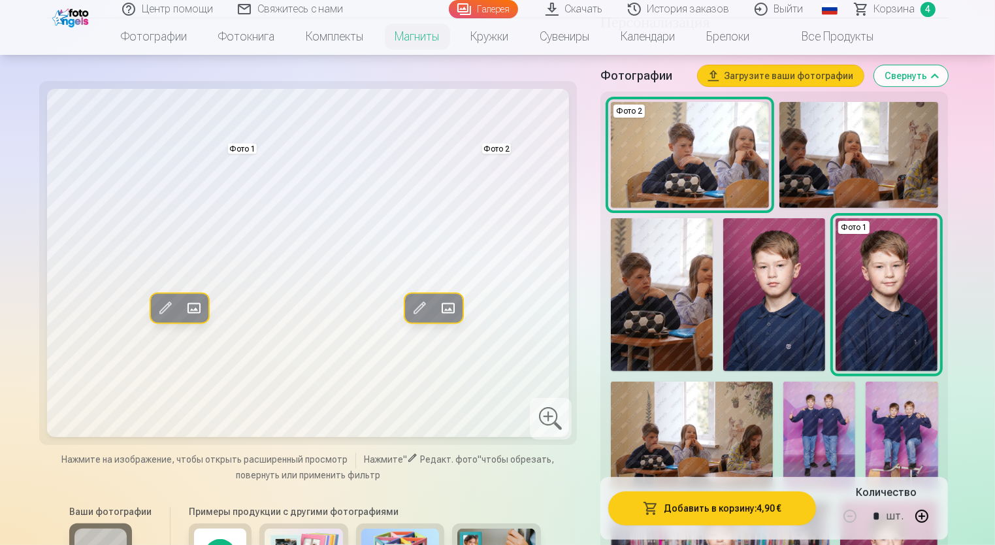
click at [169, 307] on span at bounding box center [164, 308] width 21 height 21
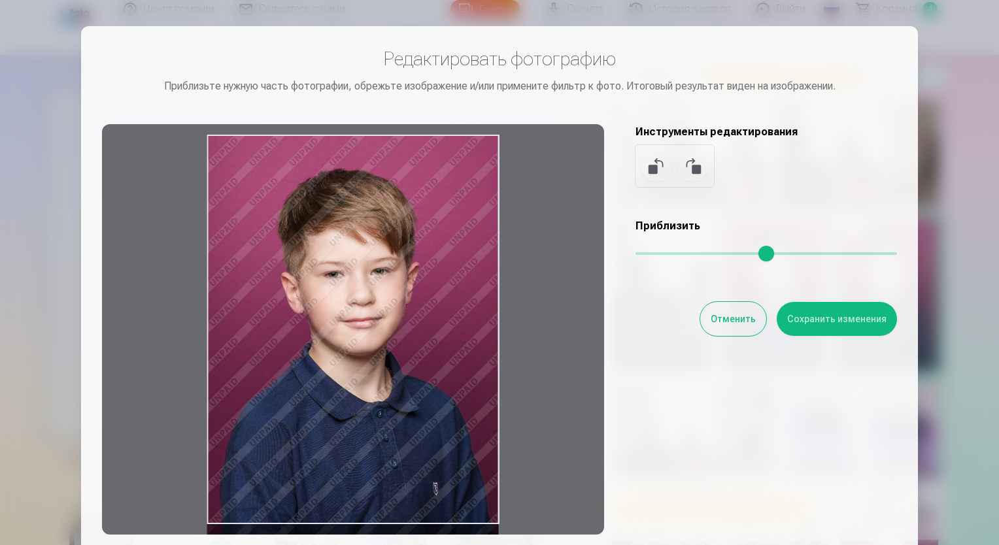
drag, startPoint x: 497, startPoint y: 214, endPoint x: 489, endPoint y: 279, distance: 65.9
click at [489, 279] on div at bounding box center [353, 329] width 502 height 410
click at [844, 316] on button "Сохранить изменения" at bounding box center [836, 319] width 120 height 34
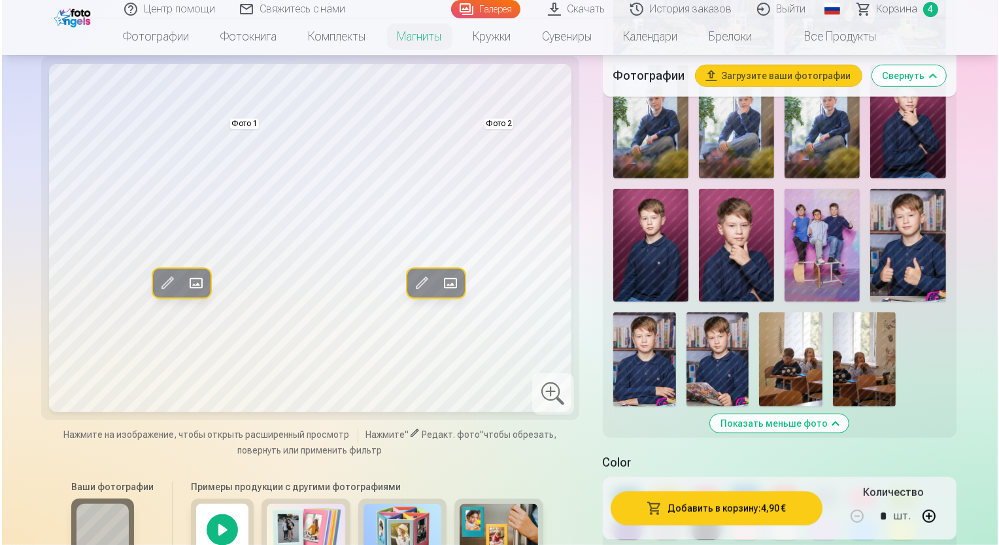
scroll to position [1046, 0]
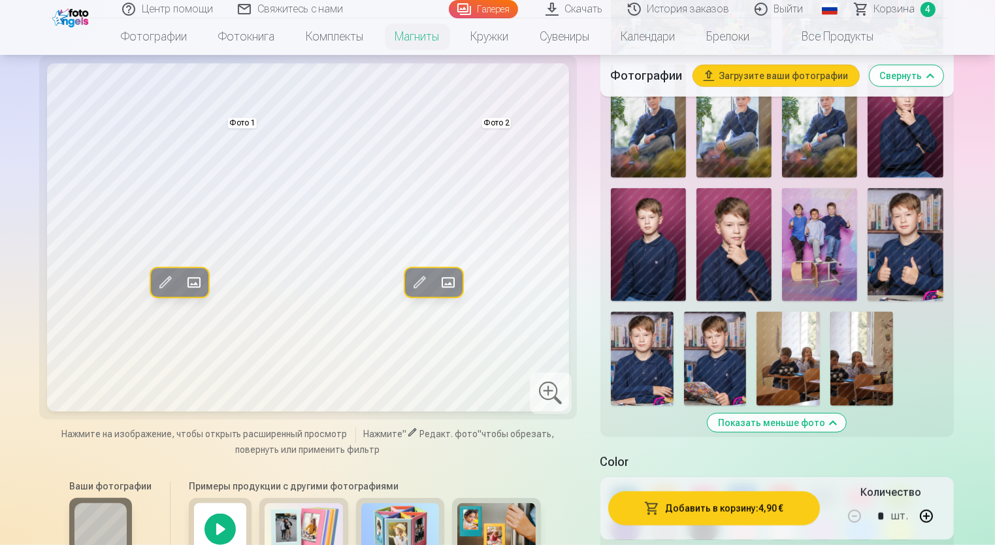
click at [717, 349] on img at bounding box center [715, 359] width 63 height 94
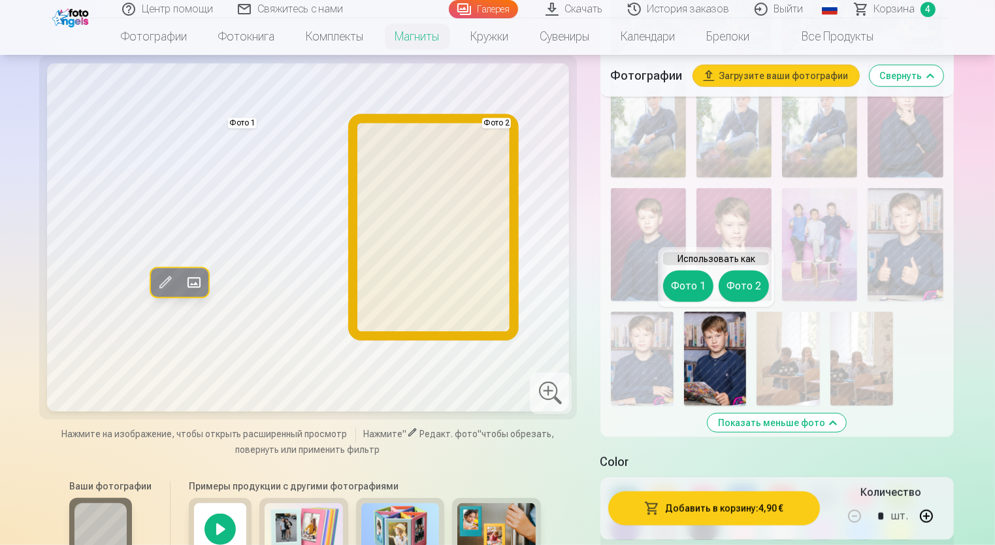
click at [739, 292] on button "Фото 2" at bounding box center [744, 286] width 50 height 31
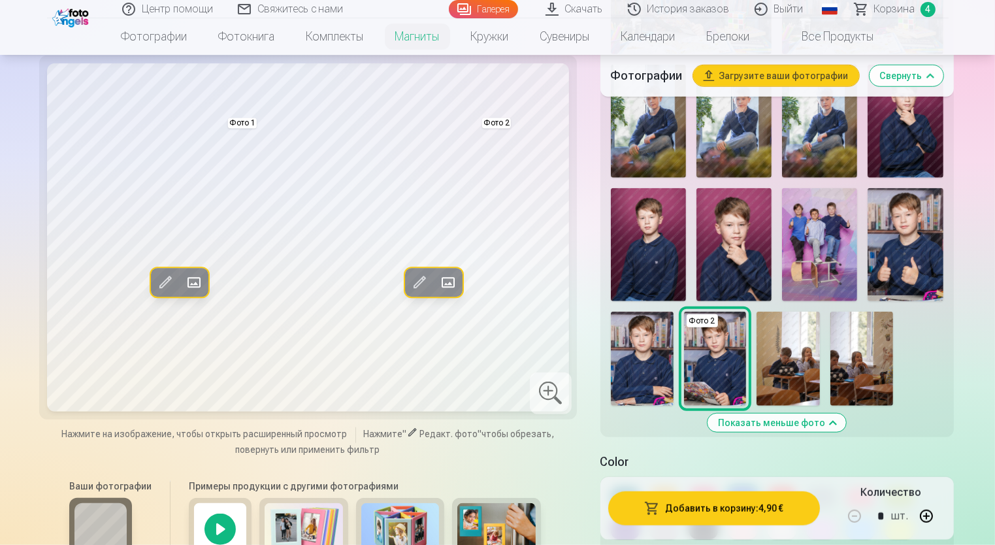
click at [420, 282] on span at bounding box center [418, 283] width 21 height 21
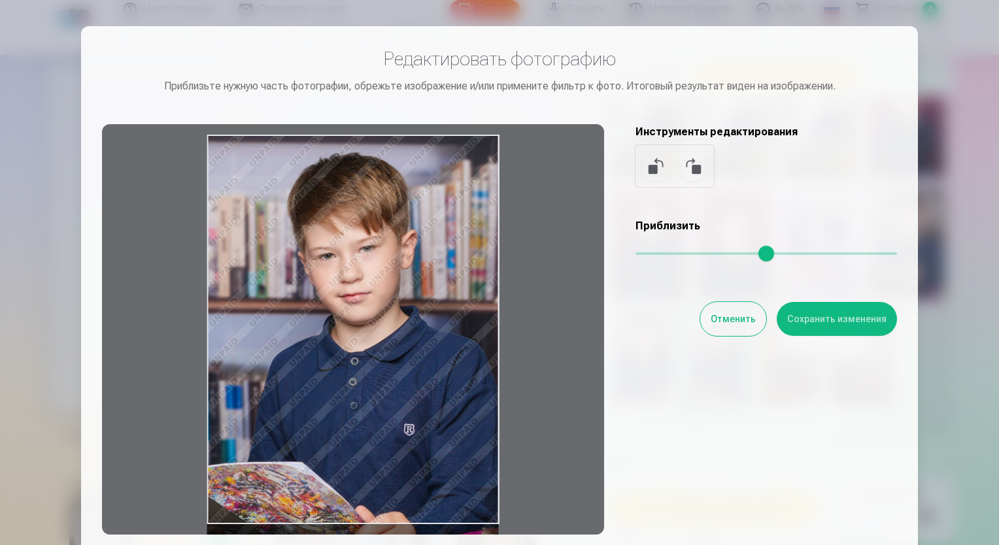
drag, startPoint x: 403, startPoint y: 261, endPoint x: 414, endPoint y: 316, distance: 56.7
click at [414, 316] on div at bounding box center [353, 329] width 502 height 410
click at [826, 322] on button "Сохранить изменения" at bounding box center [836, 319] width 120 height 34
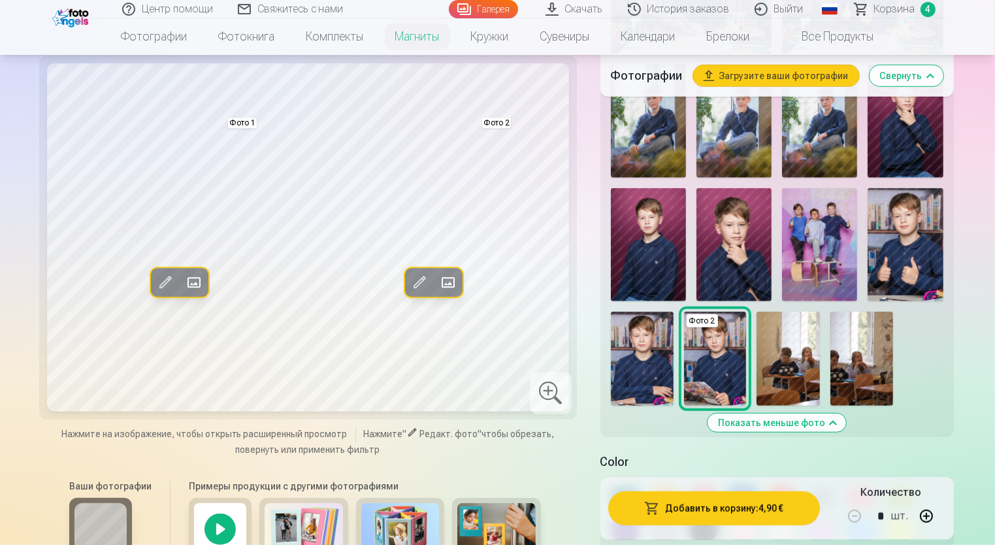
click at [166, 278] on span at bounding box center [164, 283] width 21 height 21
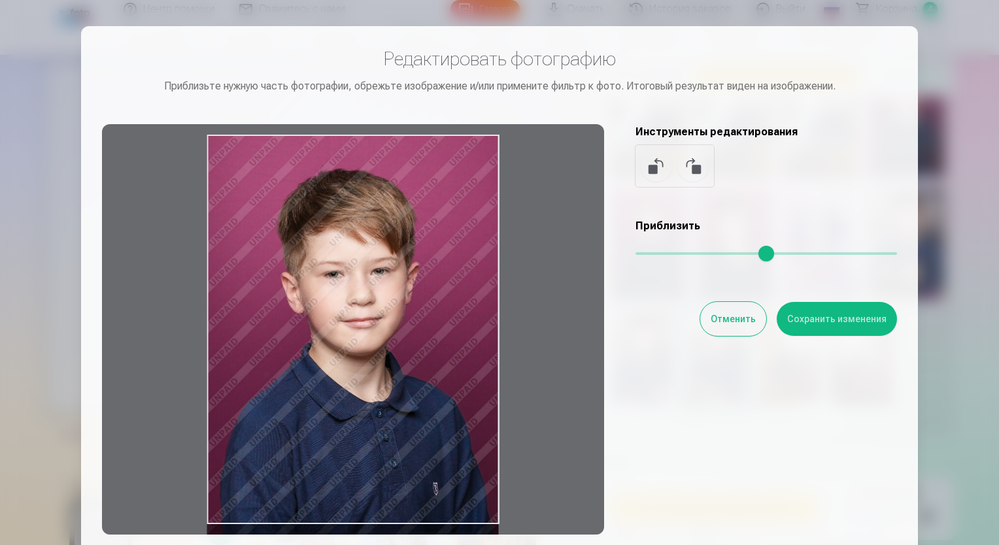
drag, startPoint x: 455, startPoint y: 272, endPoint x: 493, endPoint y: 384, distance: 118.8
click at [480, 365] on div at bounding box center [353, 329] width 502 height 410
click at [863, 320] on button "Сохранить изменения" at bounding box center [836, 319] width 120 height 34
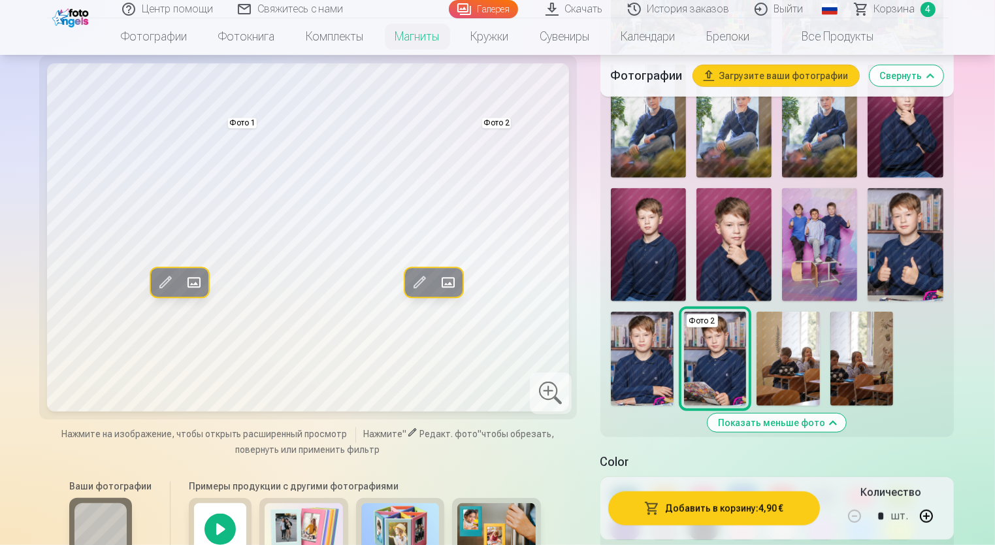
click at [736, 514] on button "Добавить в корзину : 4,90 €" at bounding box center [714, 508] width 212 height 34
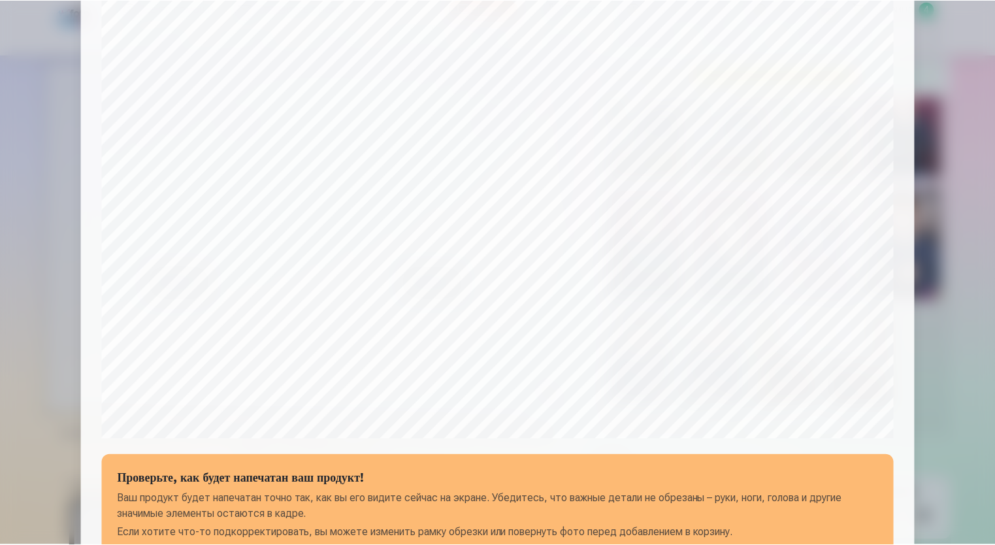
scroll to position [395, 0]
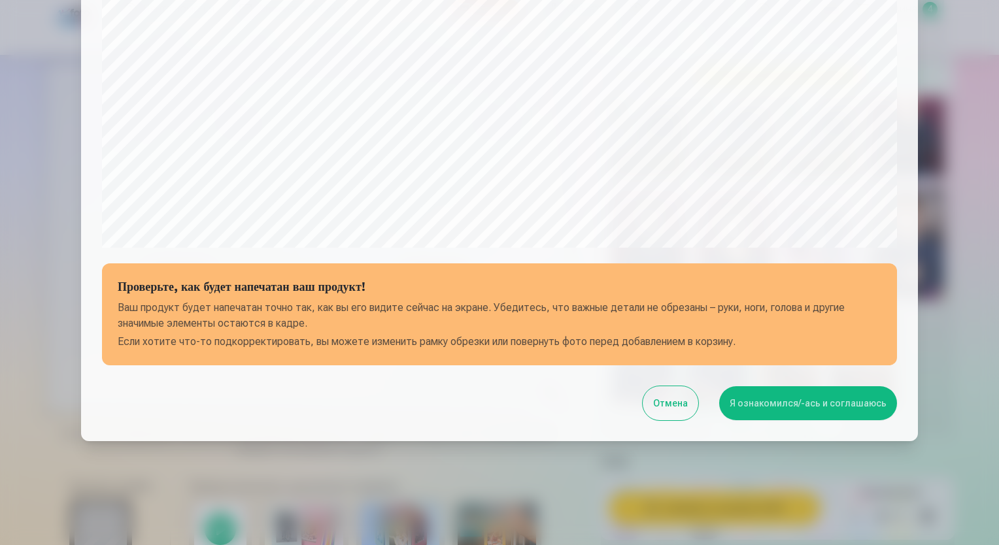
click at [772, 399] on button "Я ознакомился/-ась и соглашаюсь" at bounding box center [808, 403] width 178 height 34
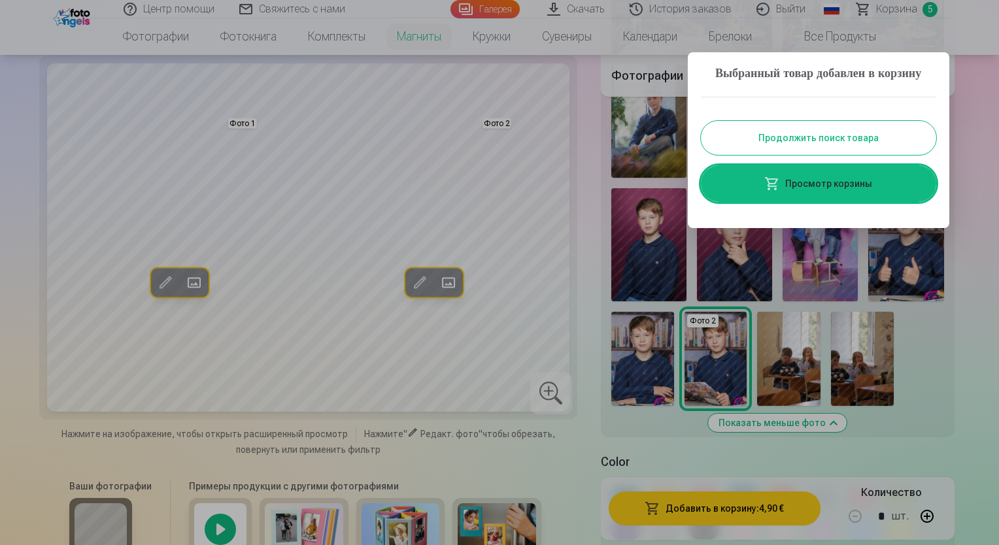
click at [829, 200] on link "Просмотр корзины" at bounding box center [818, 183] width 235 height 37
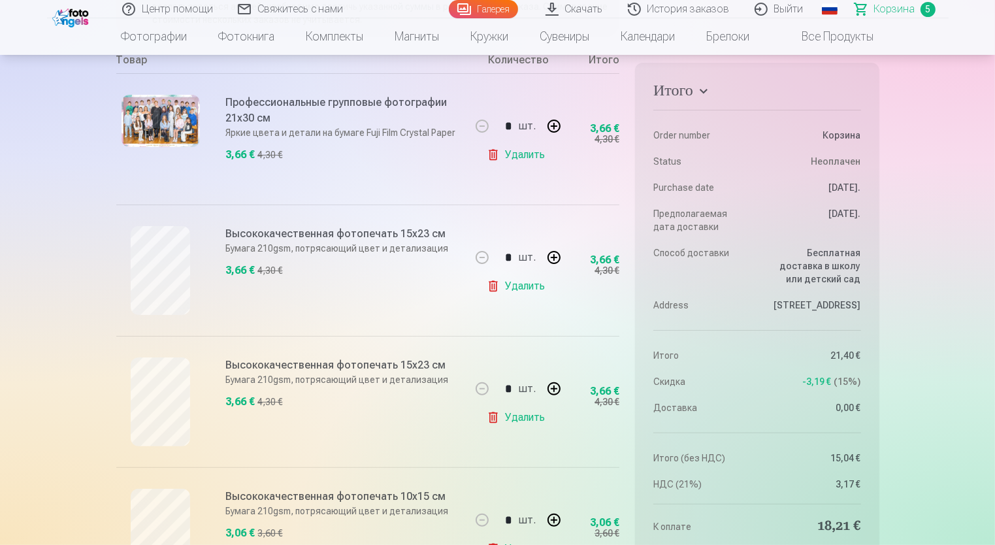
scroll to position [327, 0]
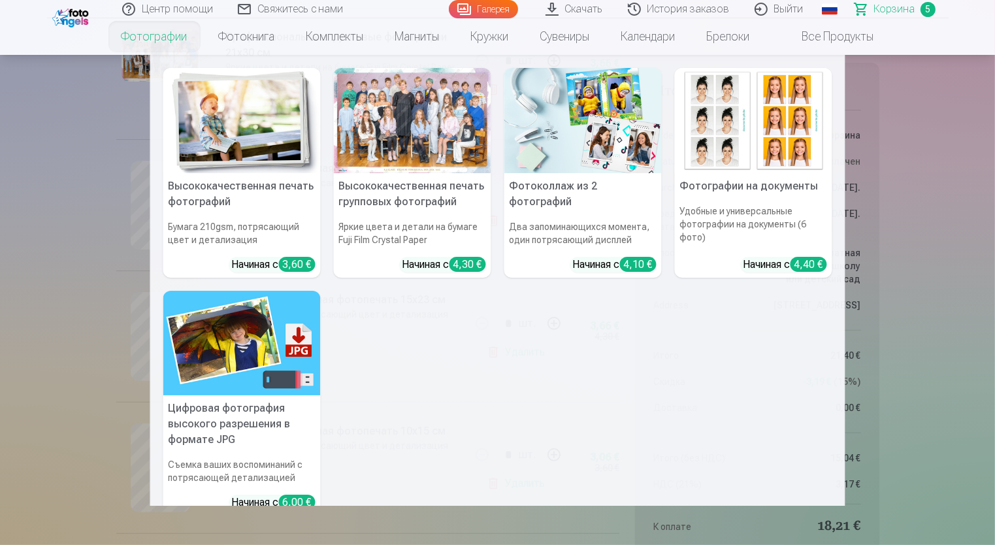
click at [141, 39] on link "Фотографии" at bounding box center [154, 36] width 97 height 37
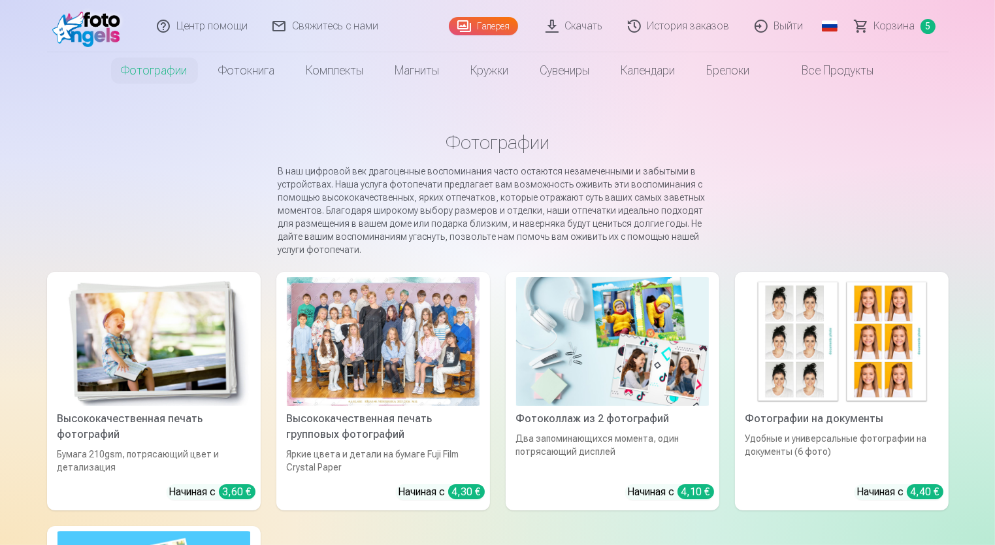
click at [108, 31] on img at bounding box center [89, 26] width 75 height 42
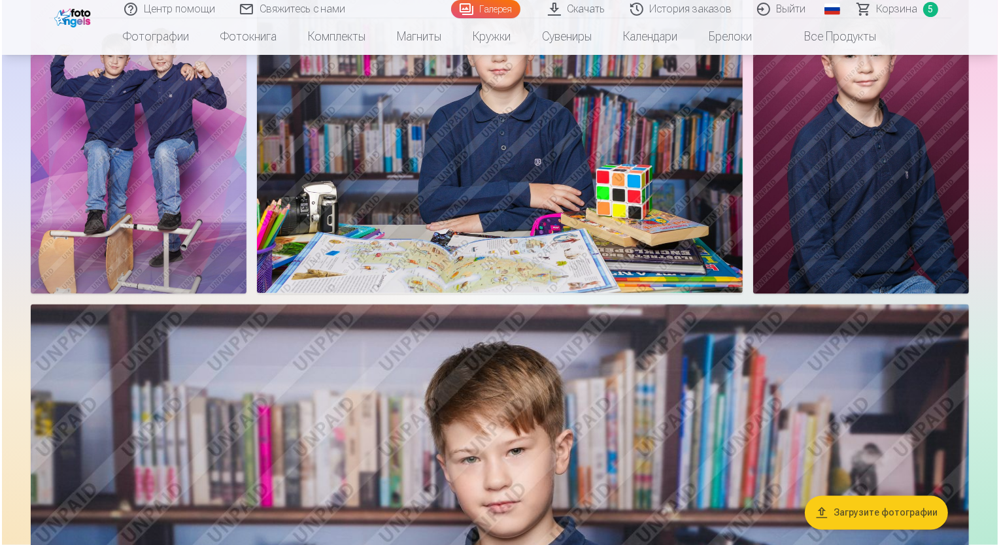
scroll to position [2091, 0]
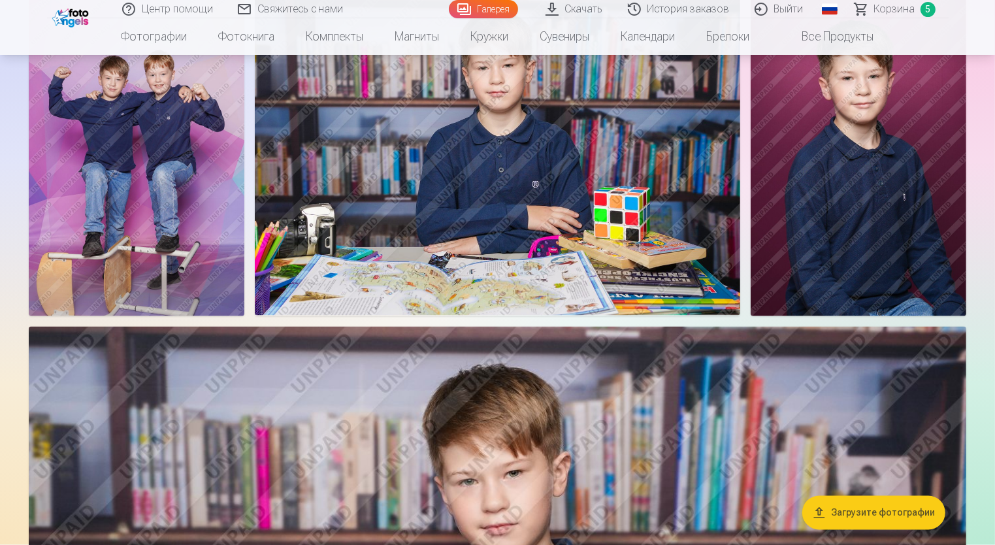
click at [110, 222] on img at bounding box center [137, 154] width 216 height 324
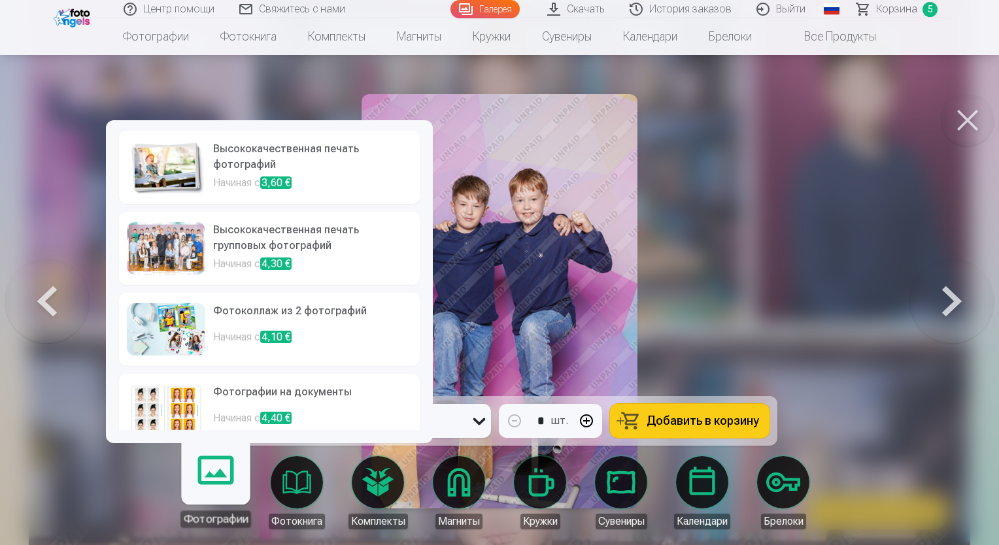
click at [214, 481] on link "Фотографии" at bounding box center [215, 487] width 80 height 80
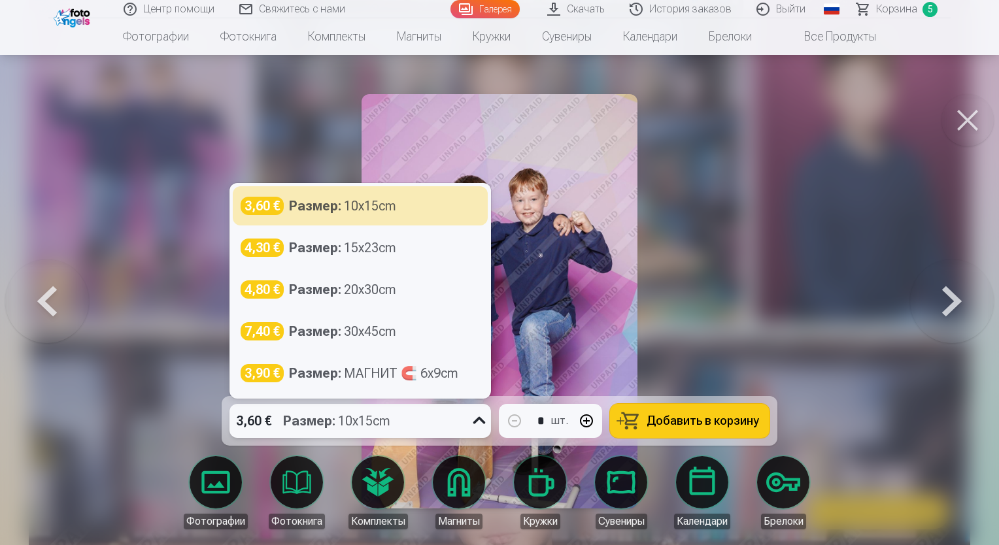
click at [476, 427] on icon at bounding box center [479, 420] width 21 height 21
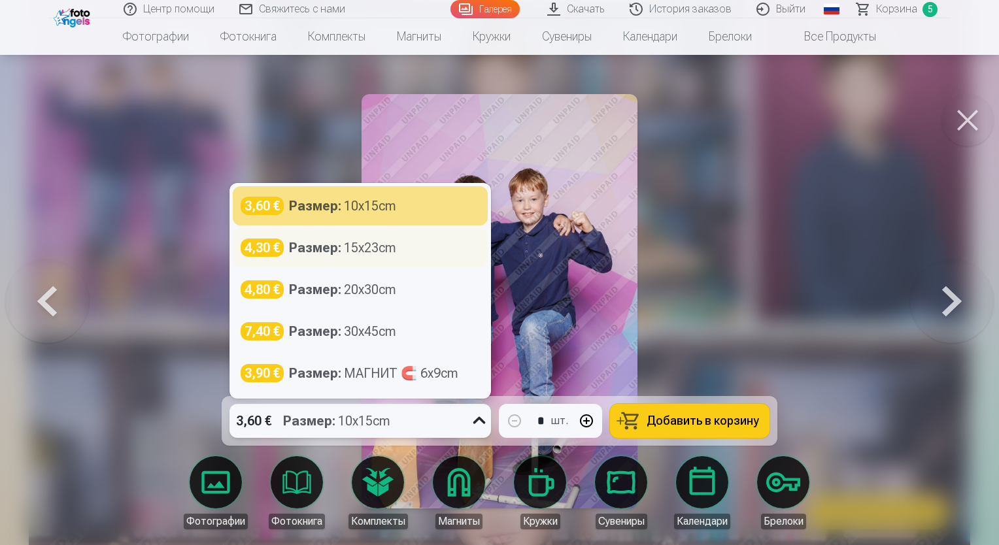
click at [330, 250] on strong "Размер :" at bounding box center [315, 248] width 52 height 18
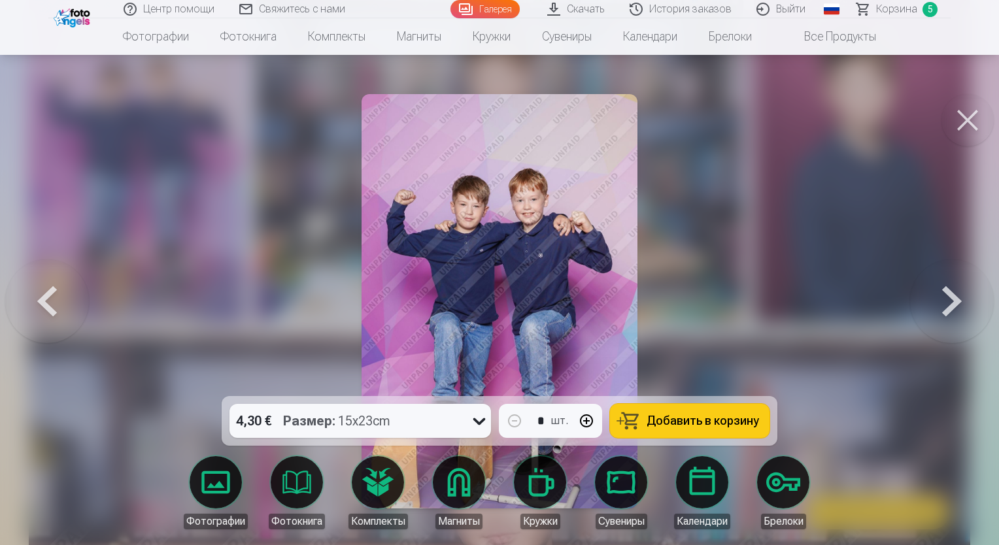
click at [667, 424] on span "Добавить в корзину" at bounding box center [702, 421] width 112 height 12
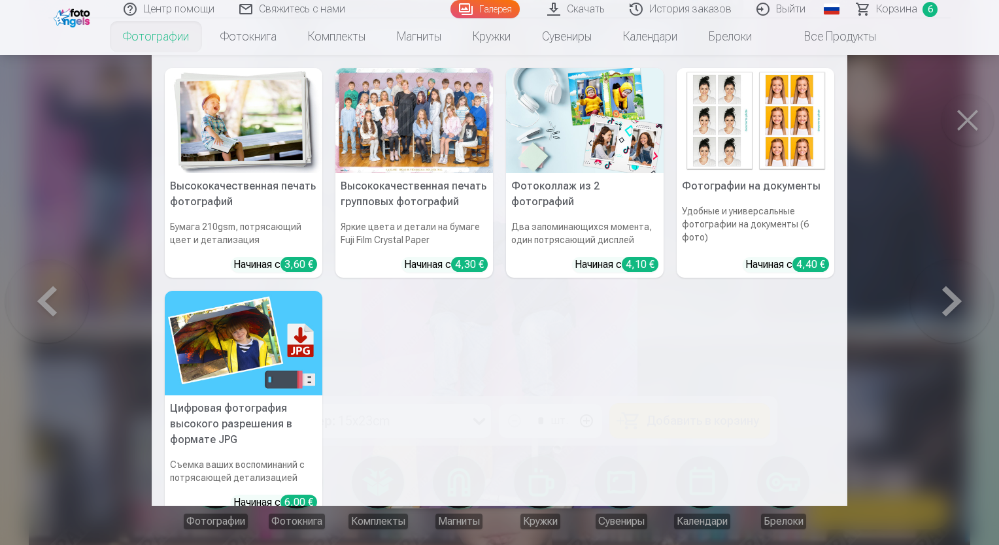
click at [152, 35] on link "Фотографии" at bounding box center [155, 36] width 97 height 37
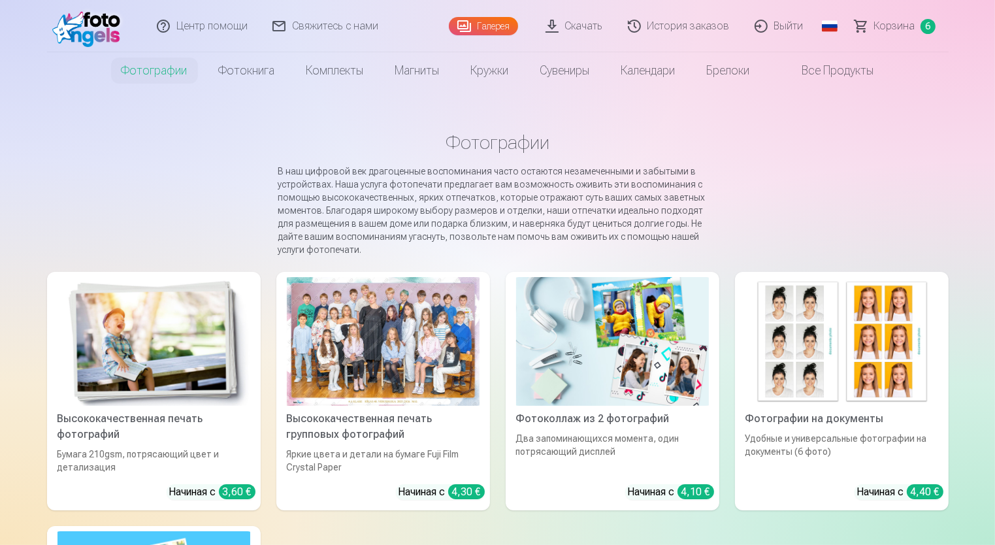
click at [505, 31] on link "Галерея" at bounding box center [483, 26] width 69 height 18
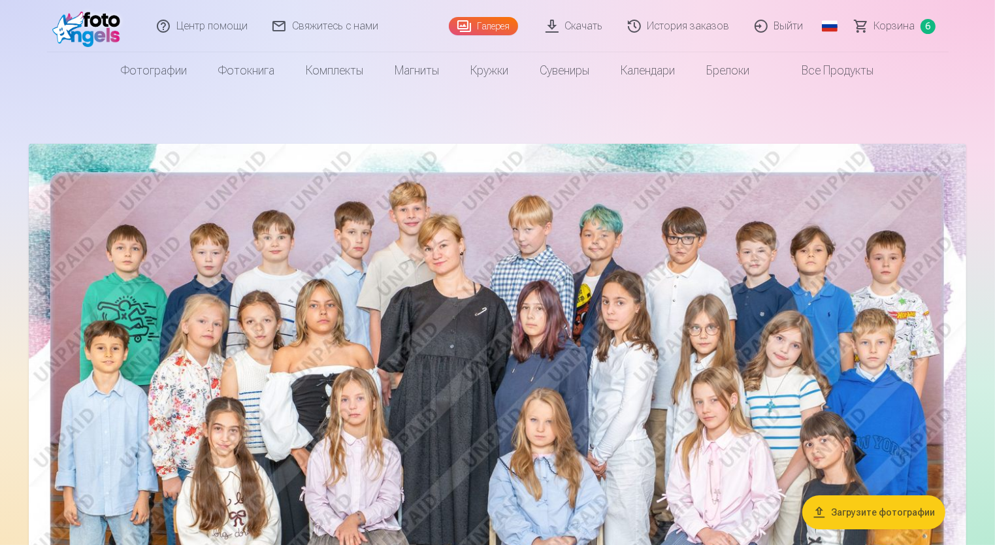
click at [826, 71] on link "Все продукты" at bounding box center [828, 70] width 124 height 37
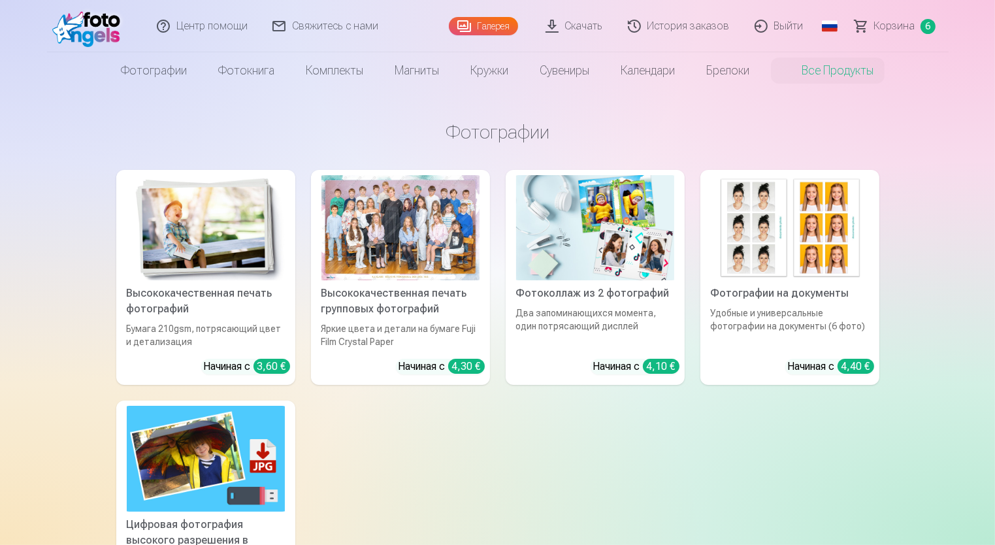
click at [889, 24] on span "Корзина" at bounding box center [894, 26] width 41 height 16
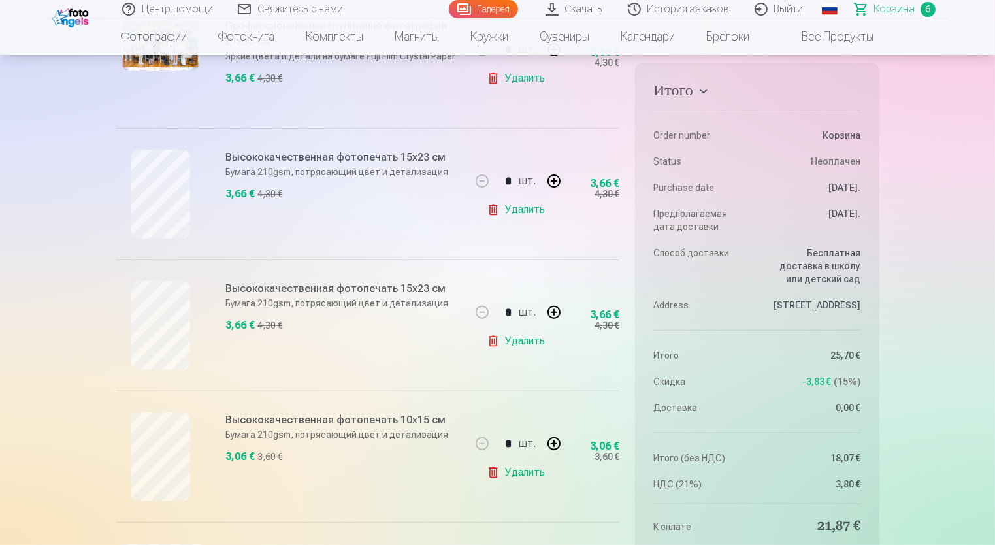
scroll to position [261, 0]
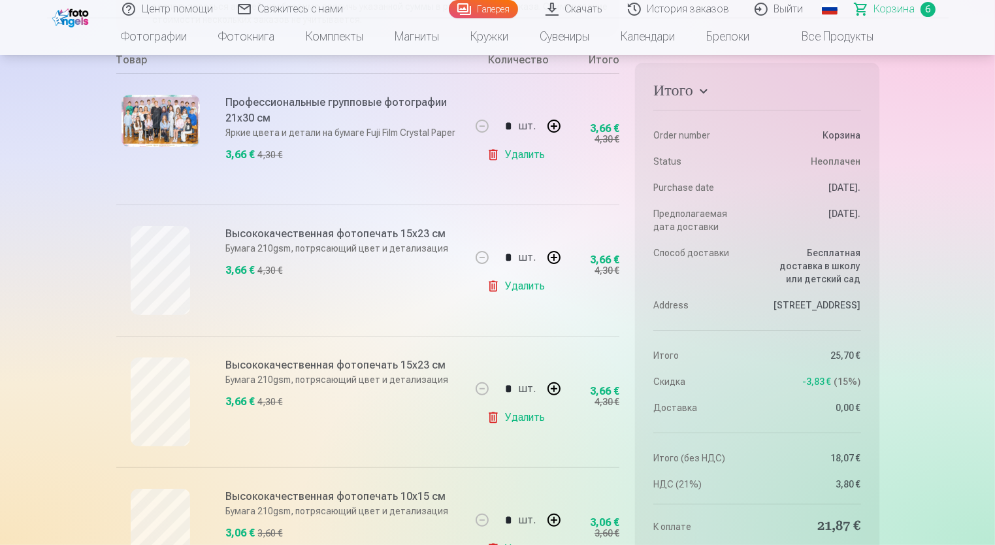
click at [558, 256] on button "button" at bounding box center [554, 257] width 31 height 31
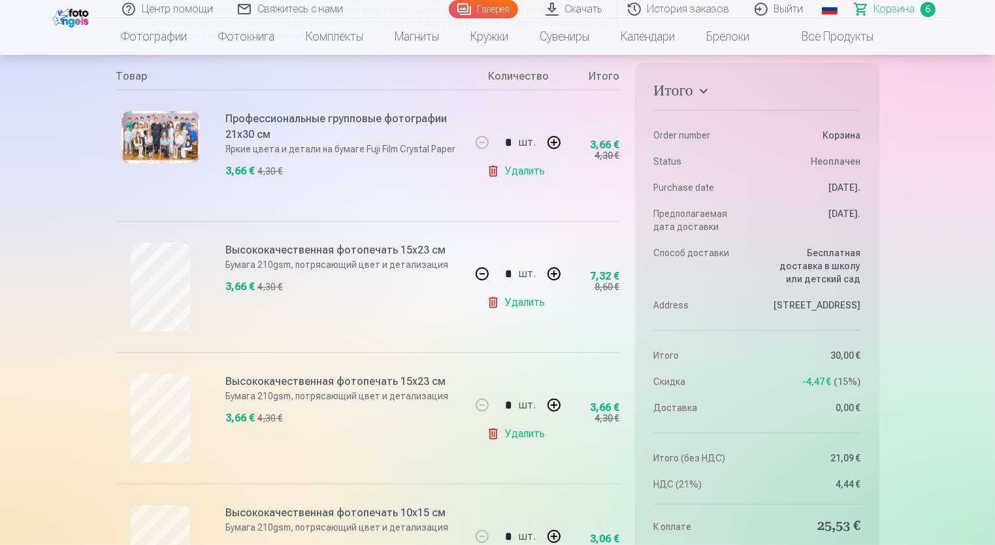
scroll to position [196, 0]
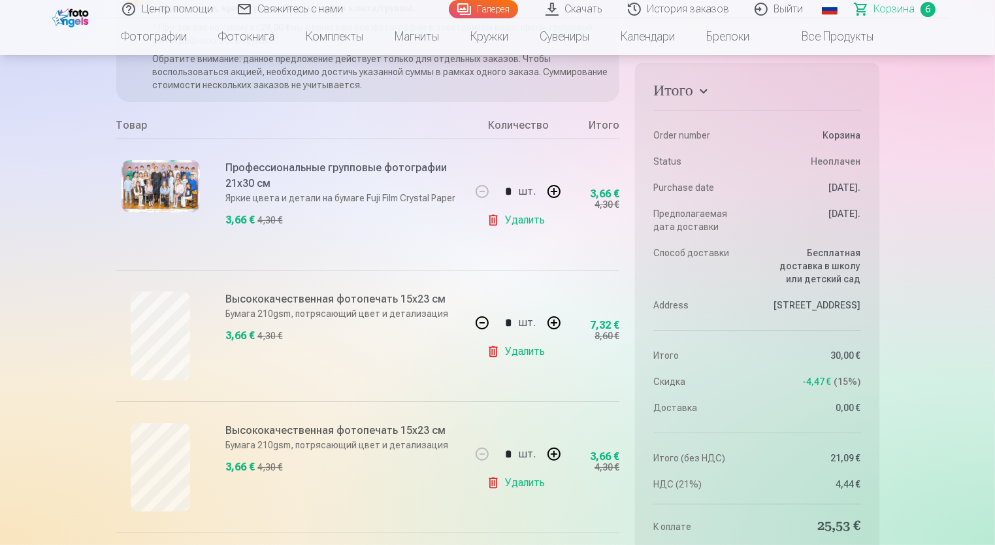
click at [554, 322] on button "button" at bounding box center [554, 322] width 31 height 31
type input "*"
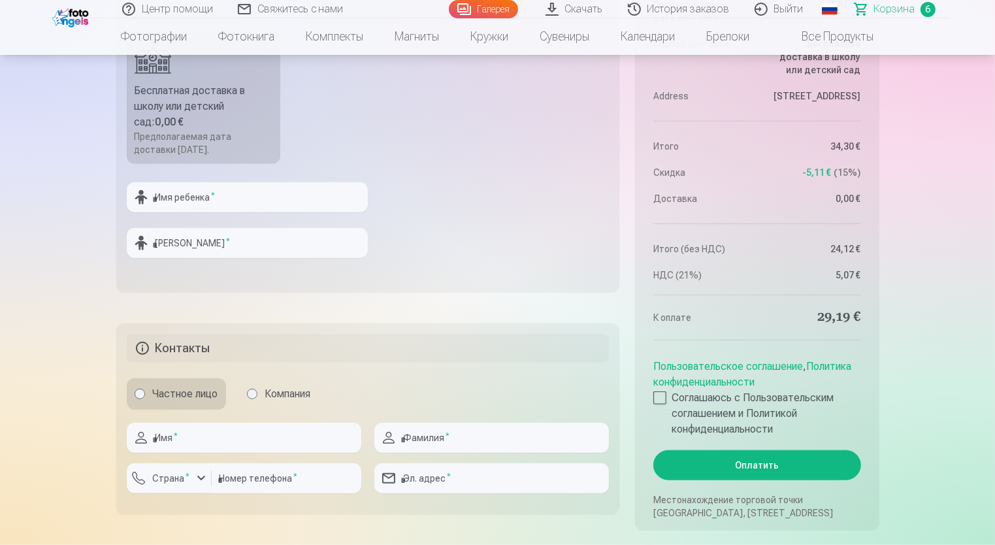
scroll to position [1176, 0]
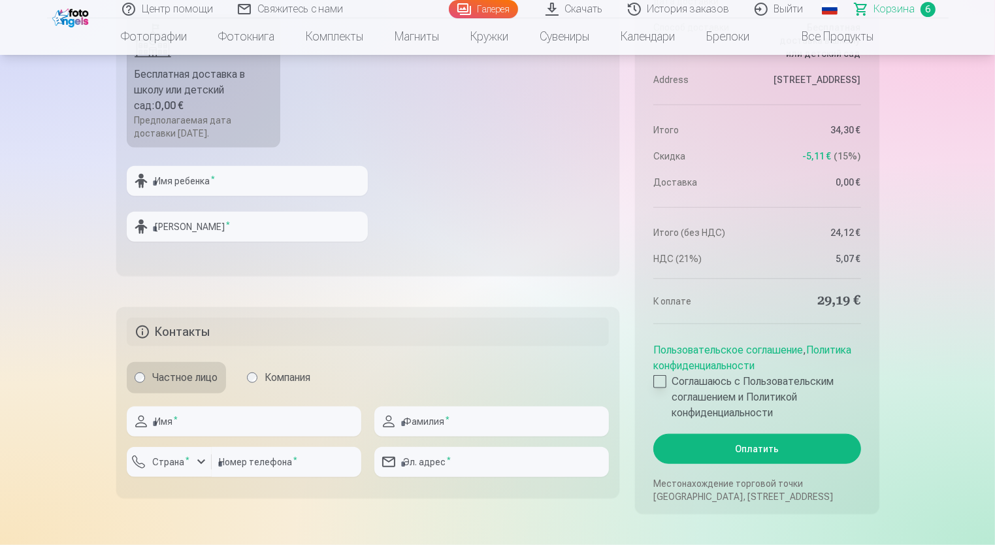
click at [660, 385] on div at bounding box center [660, 381] width 13 height 13
click at [275, 426] on input "text" at bounding box center [244, 422] width 235 height 30
click at [439, 380] on div "Частное лицо Компания" at bounding box center [368, 377] width 483 height 31
click at [233, 433] on input "text" at bounding box center [244, 422] width 235 height 30
type input "*******"
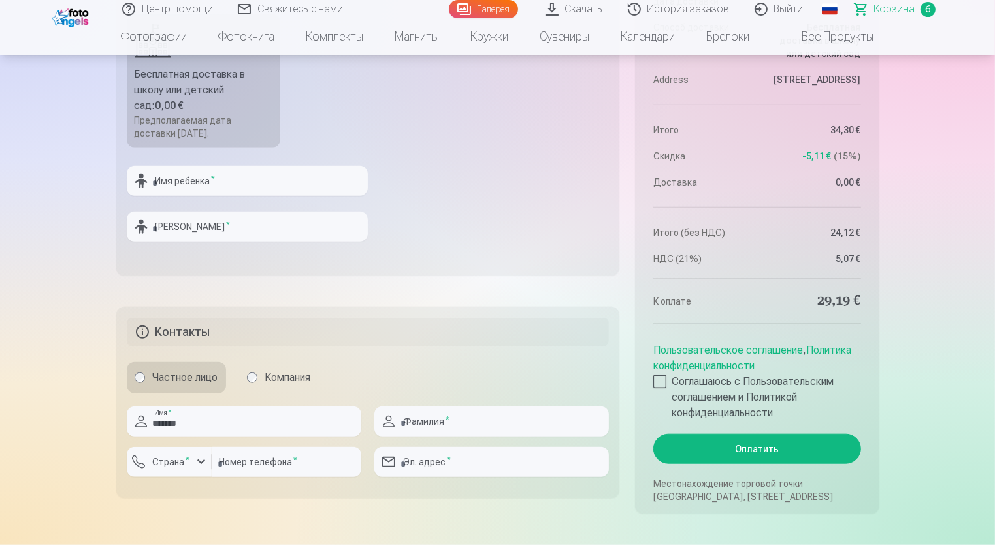
type input "**********"
click at [273, 467] on input "number" at bounding box center [287, 462] width 150 height 30
type input "********"
click at [512, 461] on input "**********" at bounding box center [491, 462] width 235 height 30
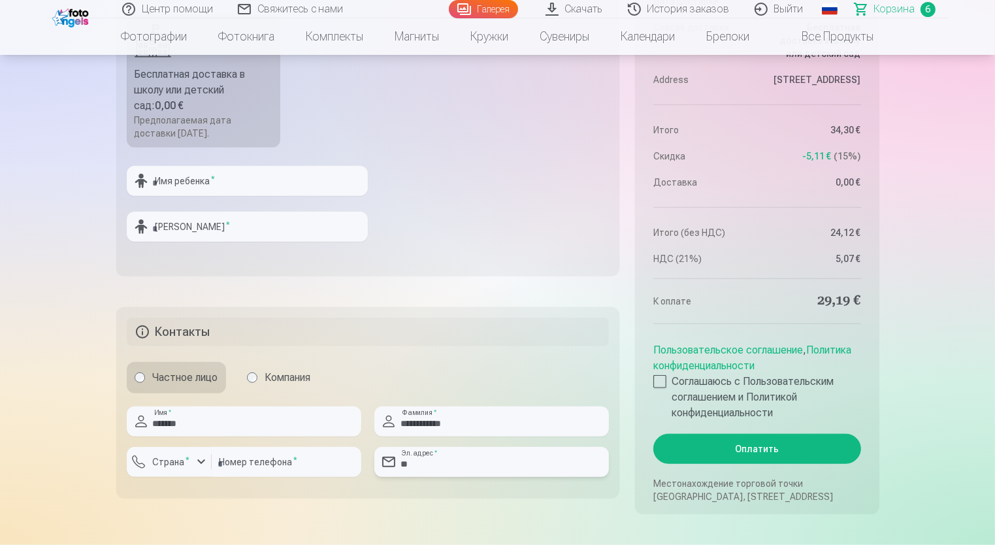
type input "*"
type input "**********"
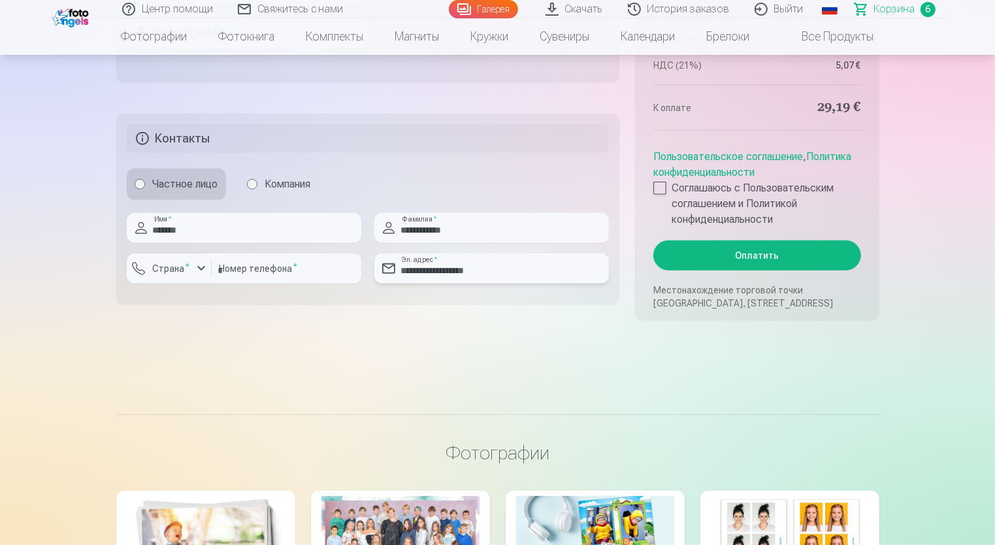
scroll to position [1503, 0]
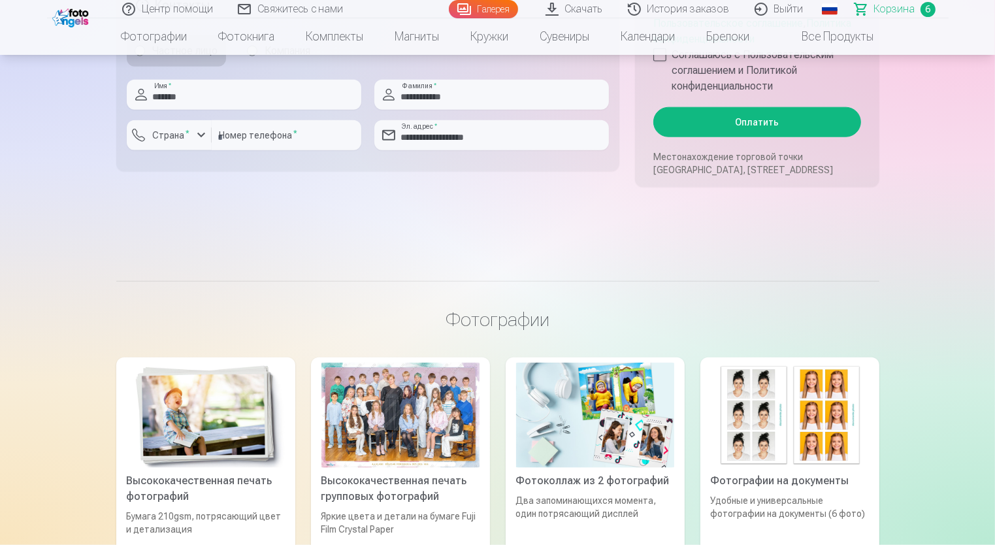
click at [764, 122] on button "Оплатить" at bounding box center [757, 122] width 207 height 30
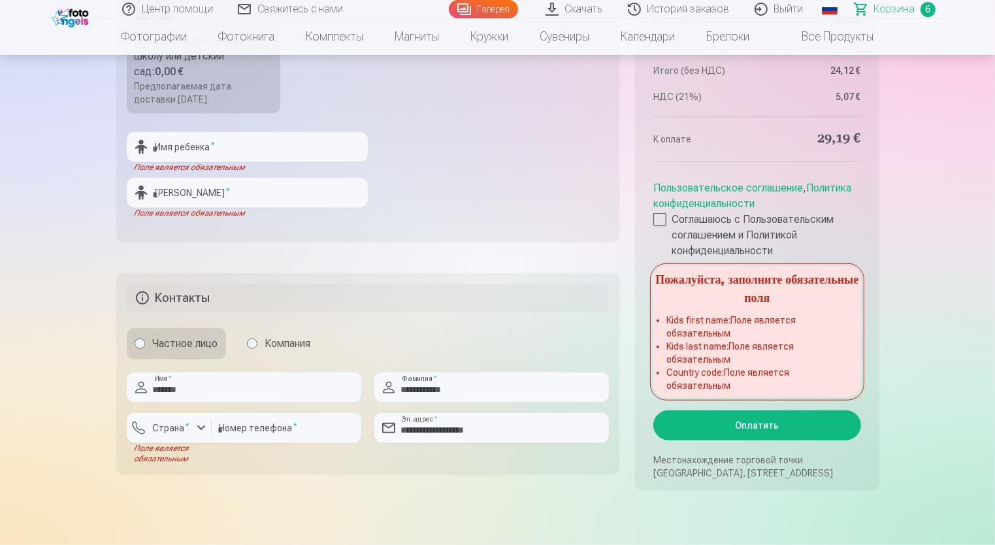
scroll to position [1111, 0]
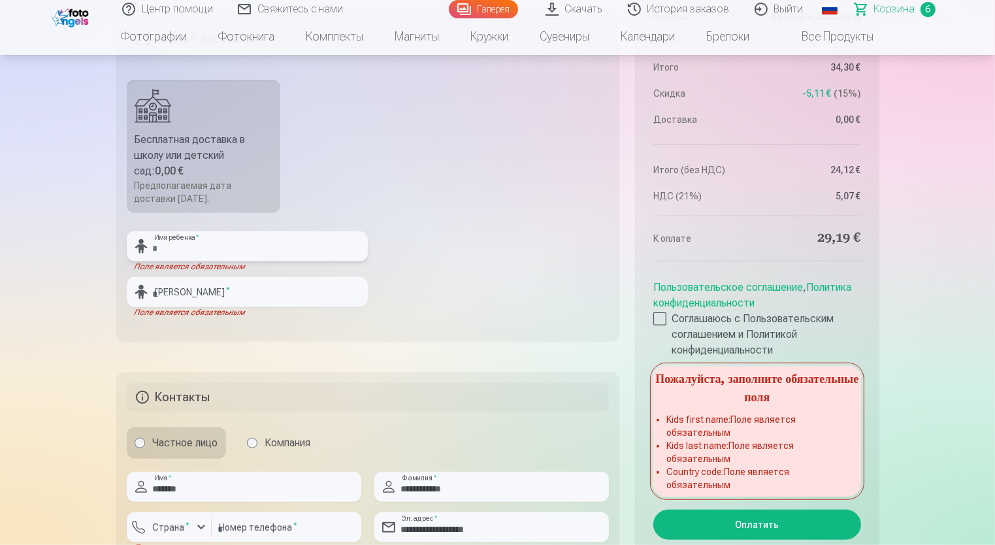
click at [263, 245] on input "text" at bounding box center [247, 246] width 241 height 30
type input "******"
type input "**********"
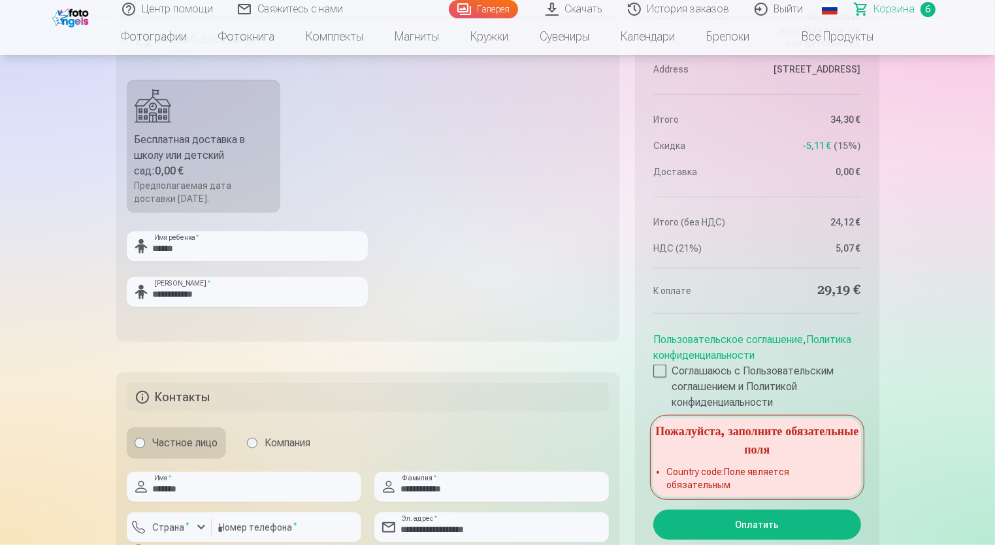
click at [774, 527] on button "Оплатить" at bounding box center [757, 525] width 207 height 30
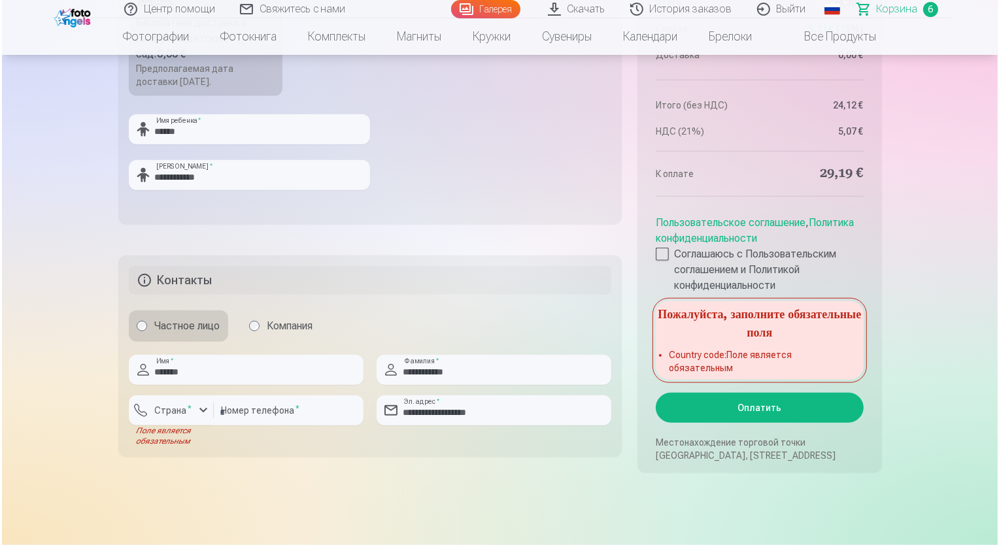
scroll to position [1307, 0]
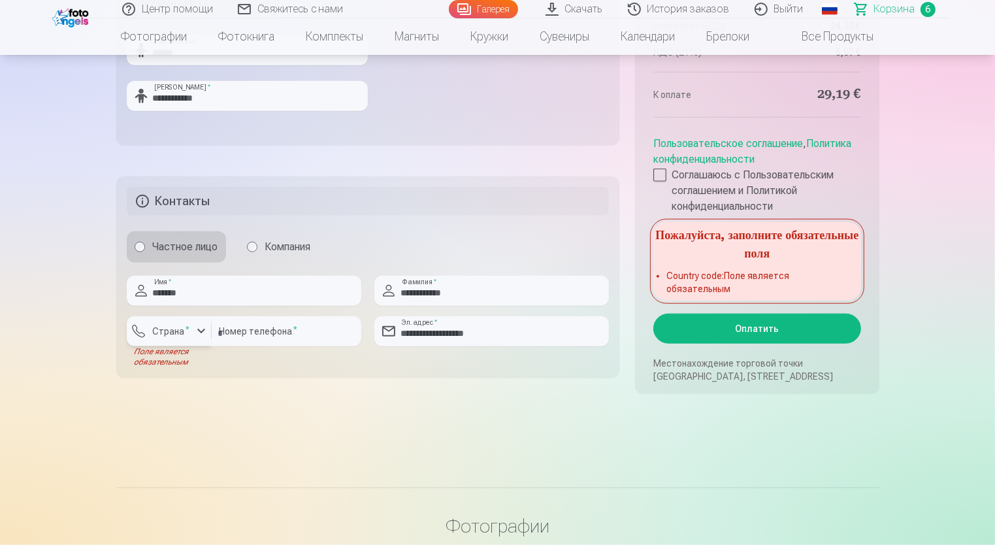
click at [201, 329] on div "button" at bounding box center [201, 332] width 16 height 16
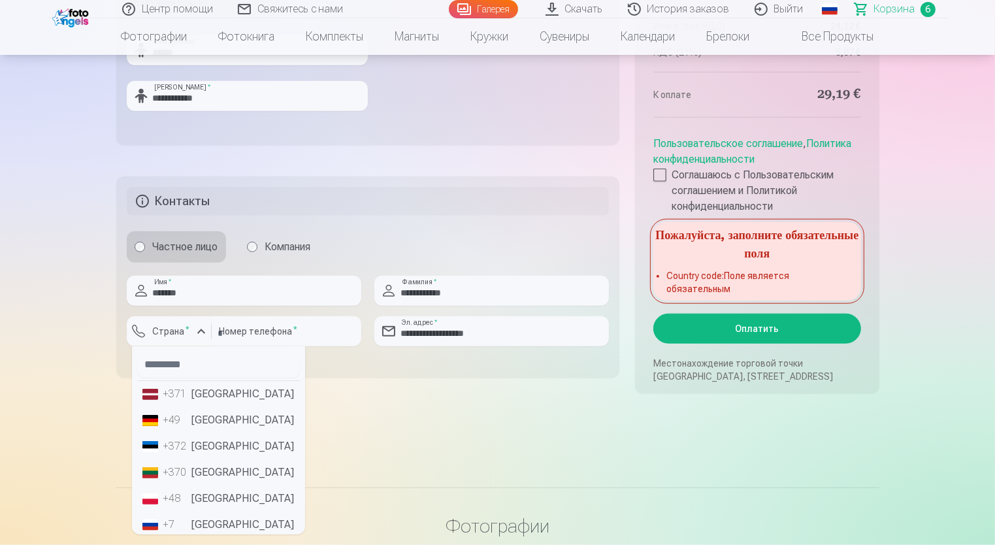
click at [193, 397] on li "+371 Латвия" at bounding box center [218, 394] width 163 height 26
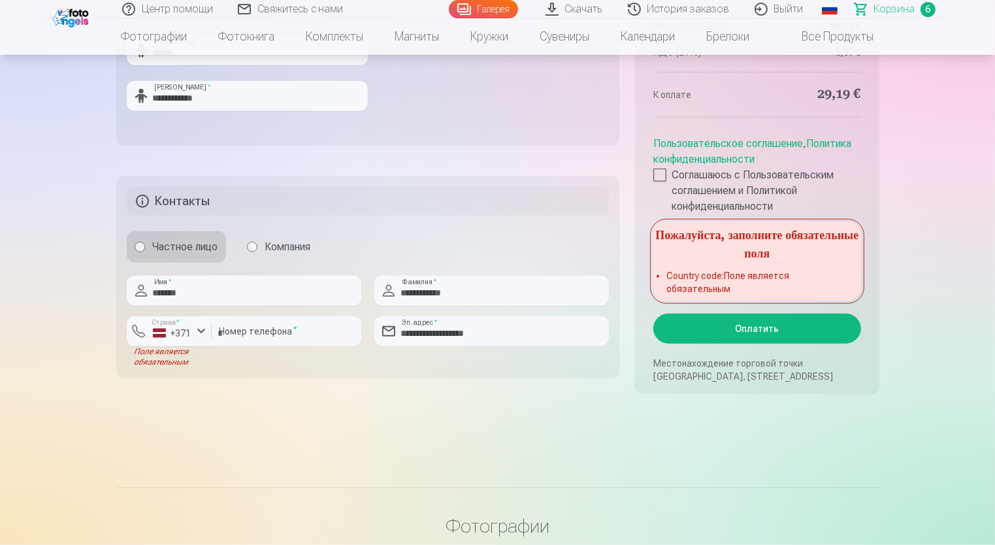
click at [748, 328] on button "Оплатить" at bounding box center [757, 329] width 207 height 30
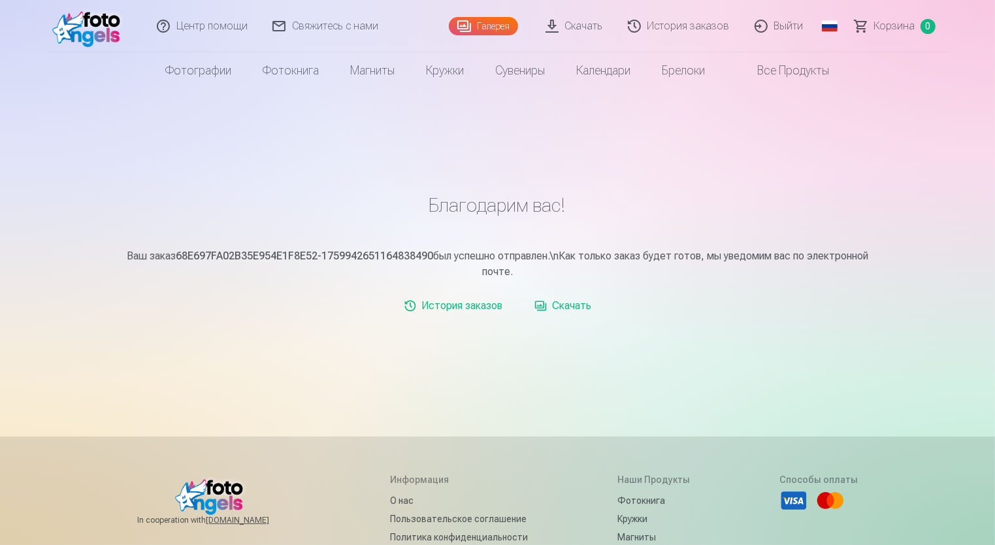
click at [88, 30] on img at bounding box center [89, 26] width 75 height 42
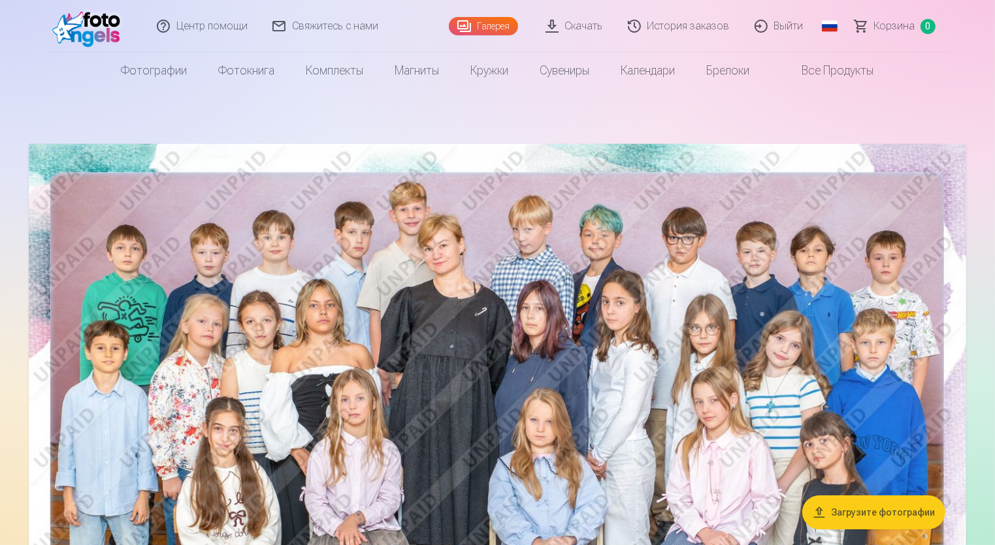
click at [589, 28] on link "Скачать" at bounding box center [575, 26] width 82 height 52
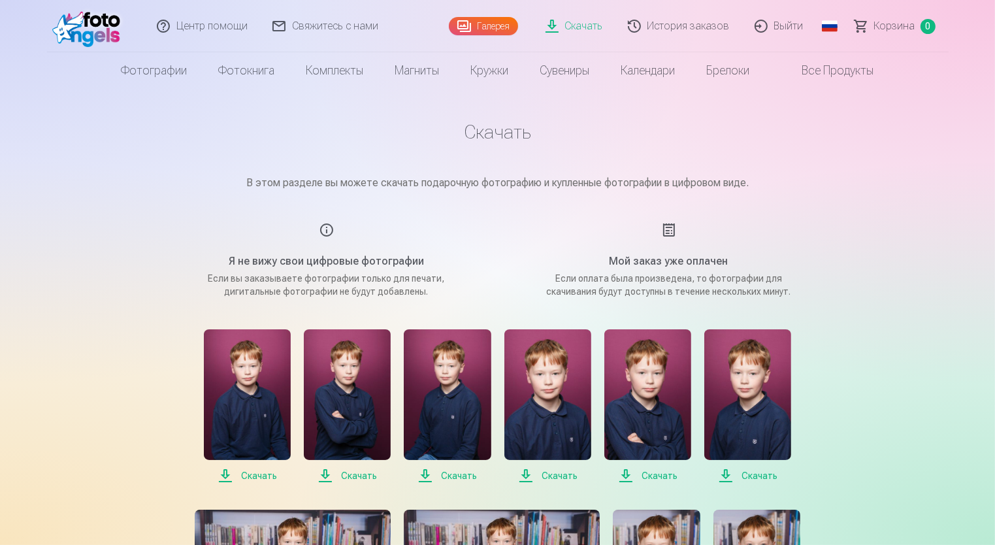
click at [267, 355] on img at bounding box center [247, 394] width 87 height 131
click at [349, 480] on span "Скачать" at bounding box center [347, 476] width 87 height 16
click at [459, 476] on span "Скачать" at bounding box center [447, 476] width 87 height 16
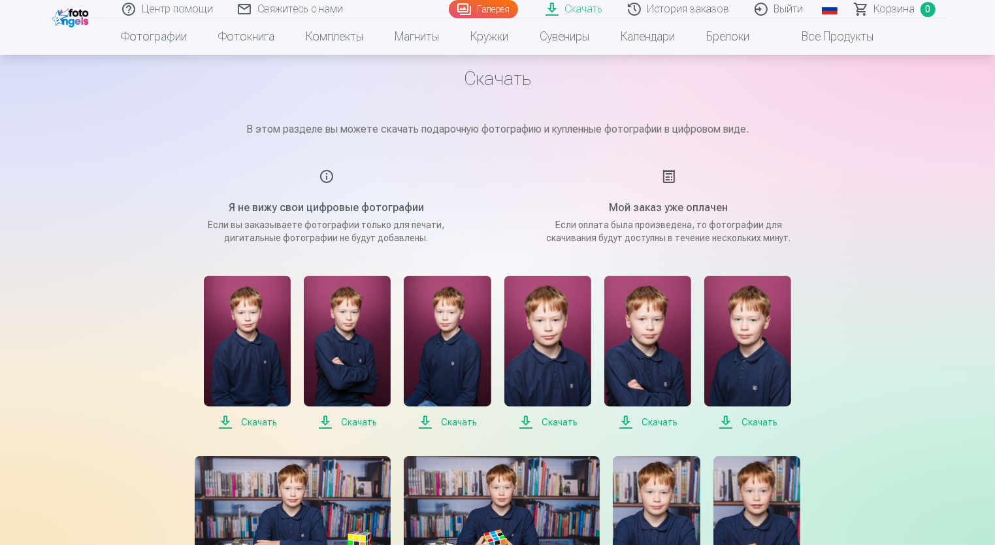
scroll to position [196, 0]
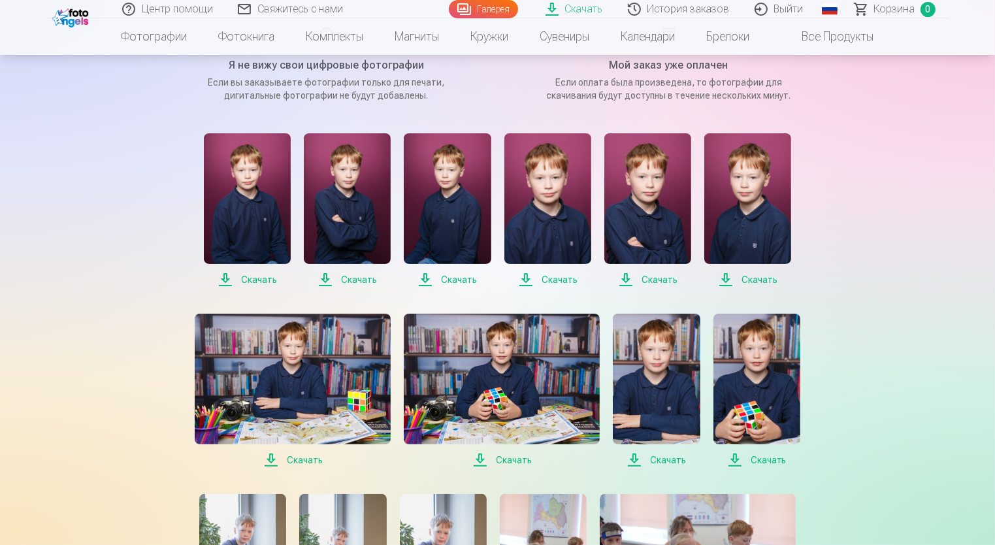
click at [550, 276] on span "Скачать" at bounding box center [548, 280] width 87 height 16
click at [649, 278] on span "Скачать" at bounding box center [648, 280] width 87 height 16
click at [759, 280] on span "Скачать" at bounding box center [748, 280] width 87 height 16
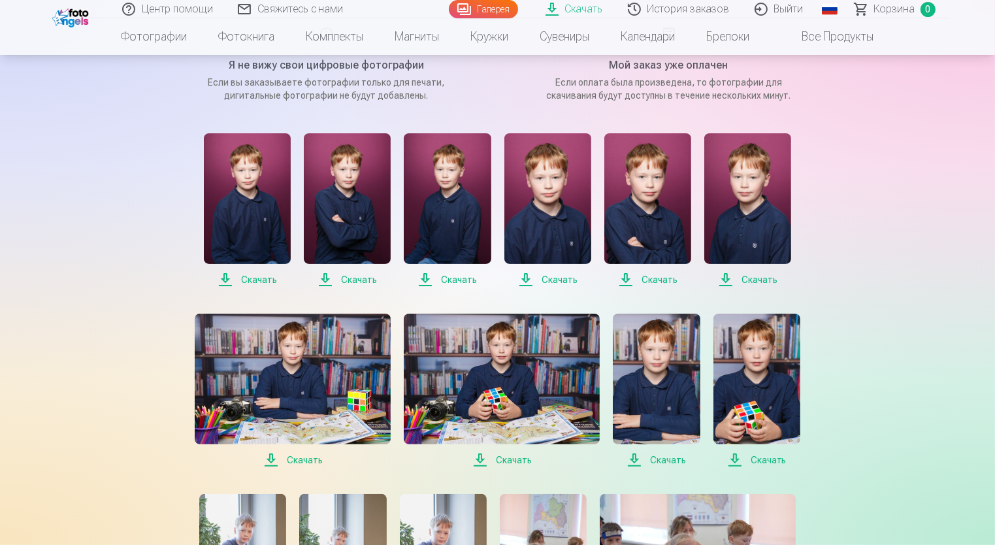
click at [272, 464] on span "Скачать" at bounding box center [293, 460] width 196 height 16
click at [514, 461] on span "Скачать" at bounding box center [502, 460] width 196 height 16
click at [676, 457] on span "Скачать" at bounding box center [656, 460] width 87 height 16
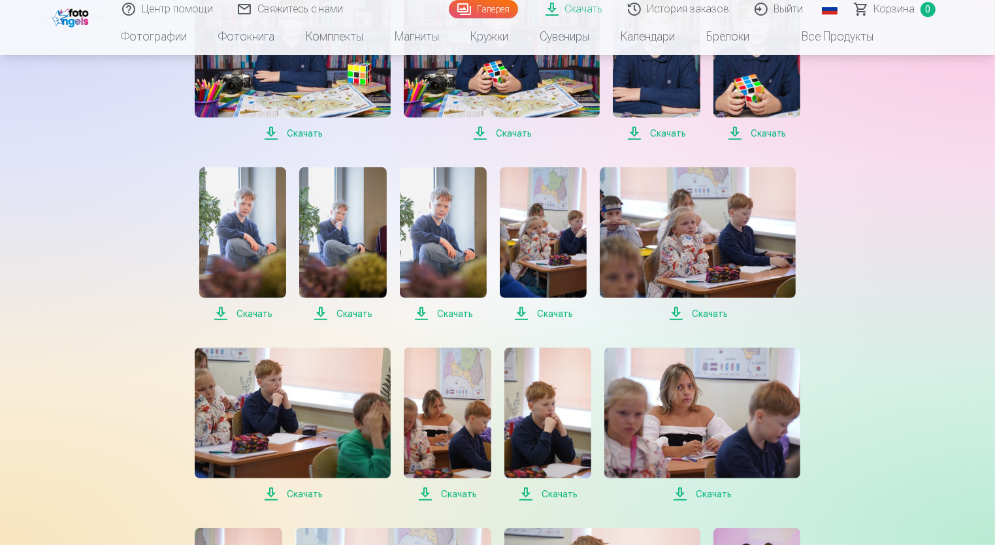
scroll to position [392, 0]
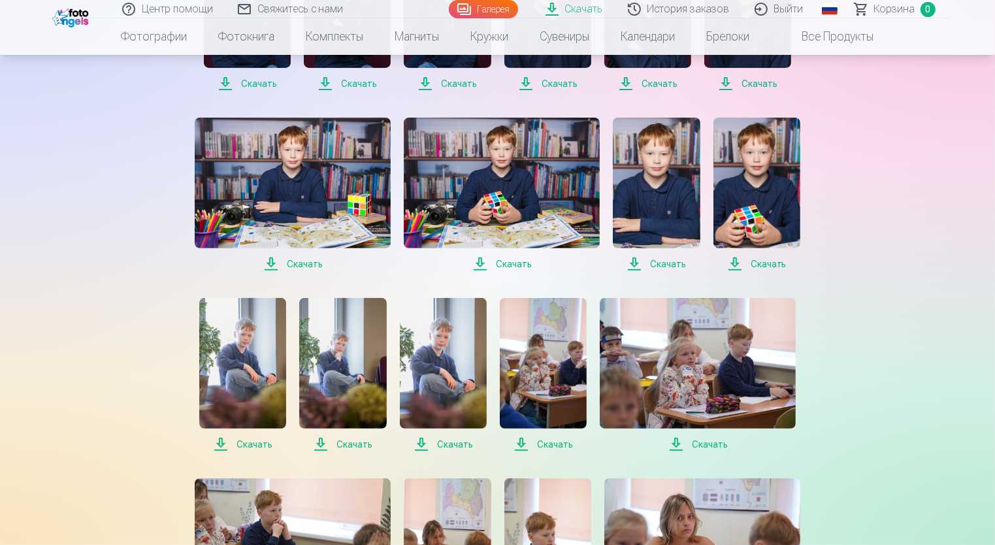
click at [759, 261] on span "Скачать" at bounding box center [757, 264] width 87 height 16
click at [962, 154] on div "Центр помощи Свяжитесь с нами Галерея Скачать История заказов Выйти Global Latv…" at bounding box center [497, 512] width 995 height 1808
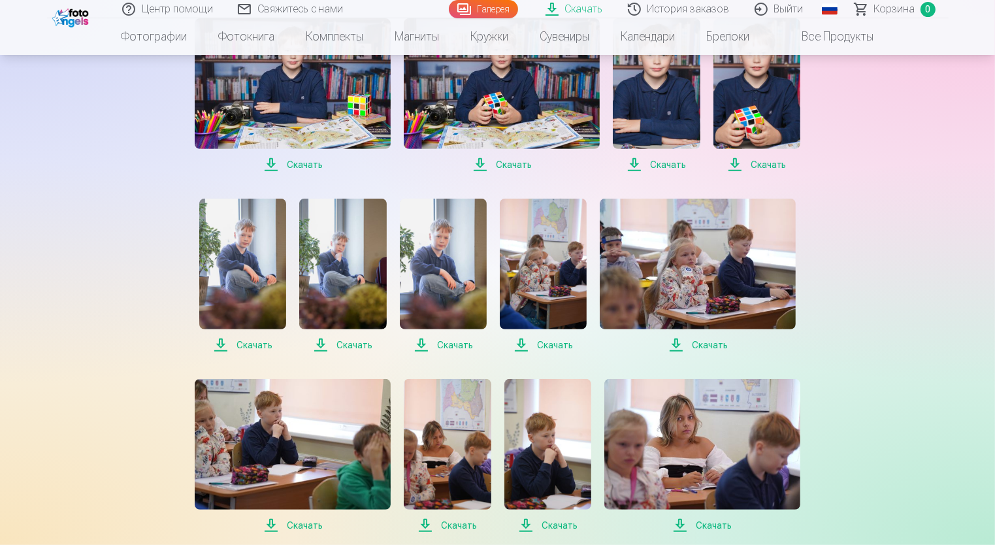
scroll to position [523, 0]
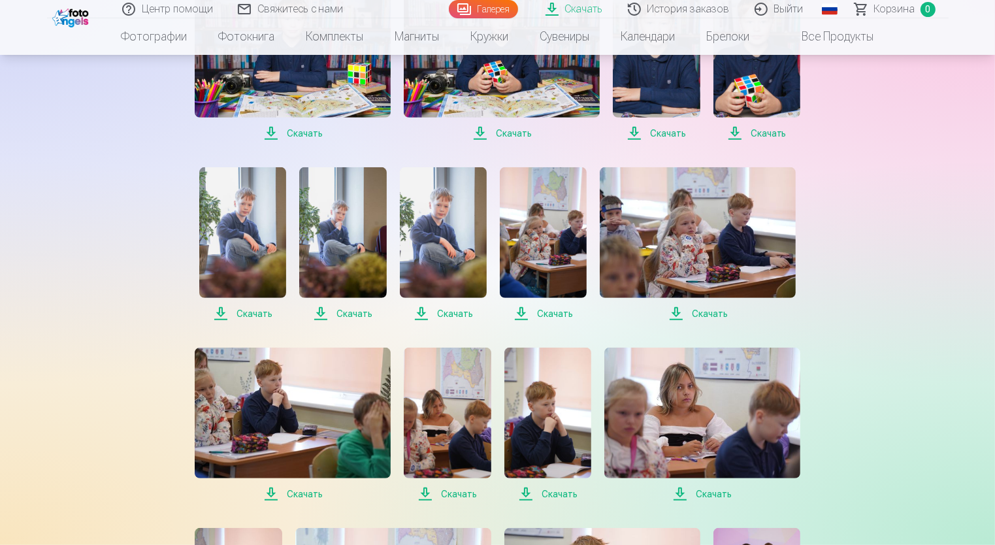
click at [246, 310] on span "Скачать" at bounding box center [242, 314] width 87 height 16
click at [353, 314] on span "Скачать" at bounding box center [342, 314] width 87 height 16
click at [452, 311] on span "Скачать" at bounding box center [443, 314] width 87 height 16
click at [559, 313] on span "Скачать" at bounding box center [543, 314] width 87 height 16
click at [963, 163] on div "Центр помощи Свяжитесь с нами Галерея Скачать История заказов Выйти Global Latv…" at bounding box center [497, 381] width 995 height 1808
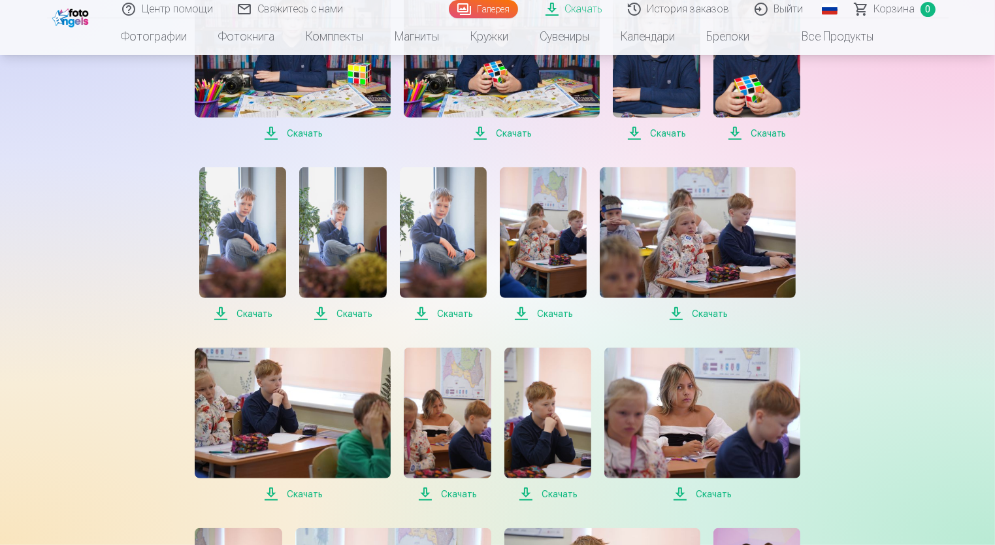
click at [706, 312] on span "Скачать" at bounding box center [698, 314] width 196 height 16
click at [971, 216] on div "Центр помощи Свяжитесь с нами Галерея Скачать История заказов Выйти Global Latv…" at bounding box center [497, 381] width 995 height 1808
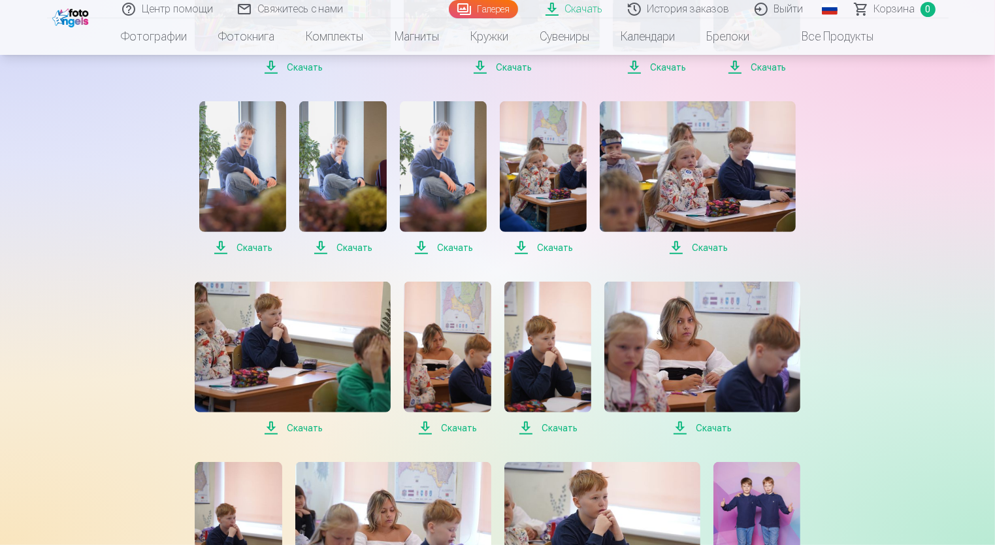
scroll to position [719, 0]
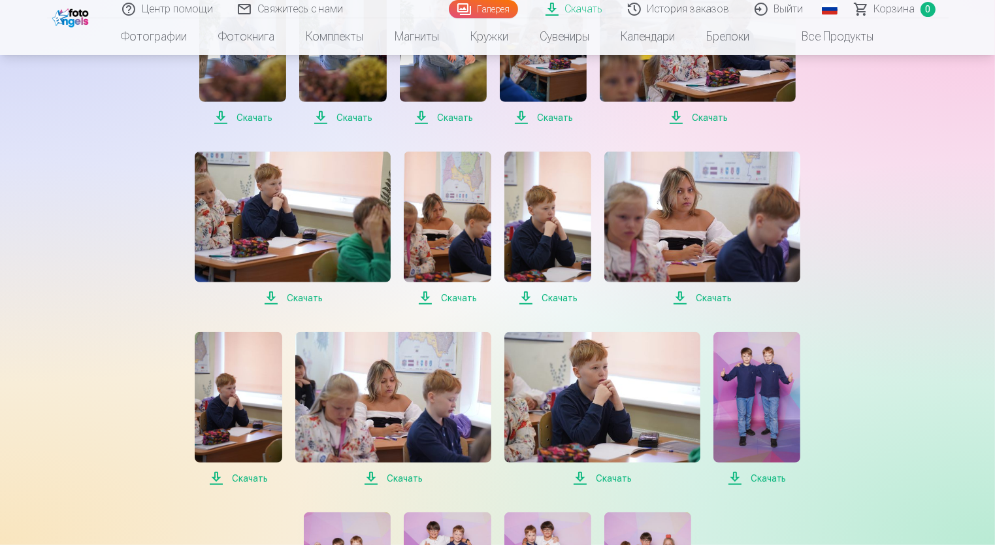
click at [301, 299] on span "Скачать" at bounding box center [293, 298] width 196 height 16
click at [462, 298] on span "Скачать" at bounding box center [447, 298] width 87 height 16
click at [556, 296] on span "Скачать" at bounding box center [548, 298] width 87 height 16
click at [684, 297] on span "Скачать" at bounding box center [703, 298] width 196 height 16
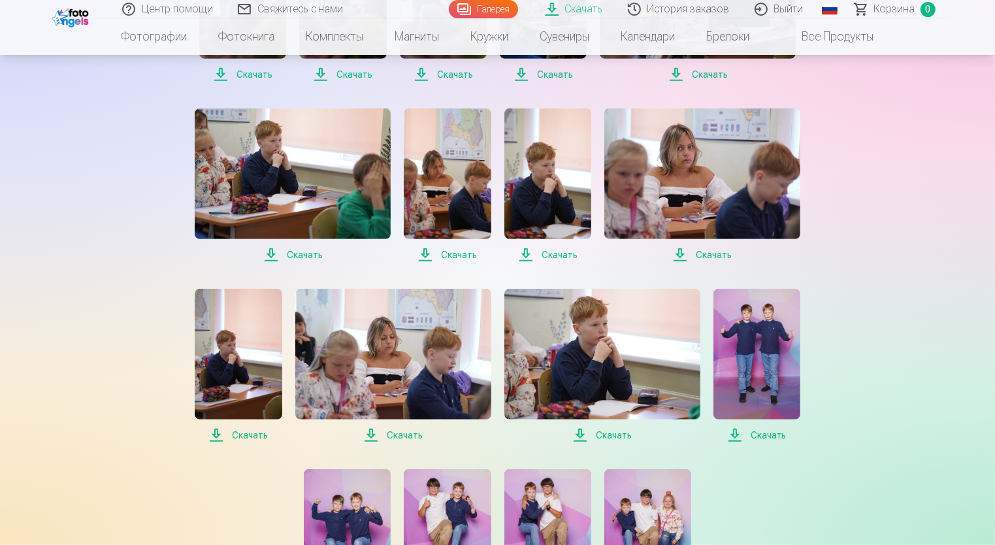
scroll to position [850, 0]
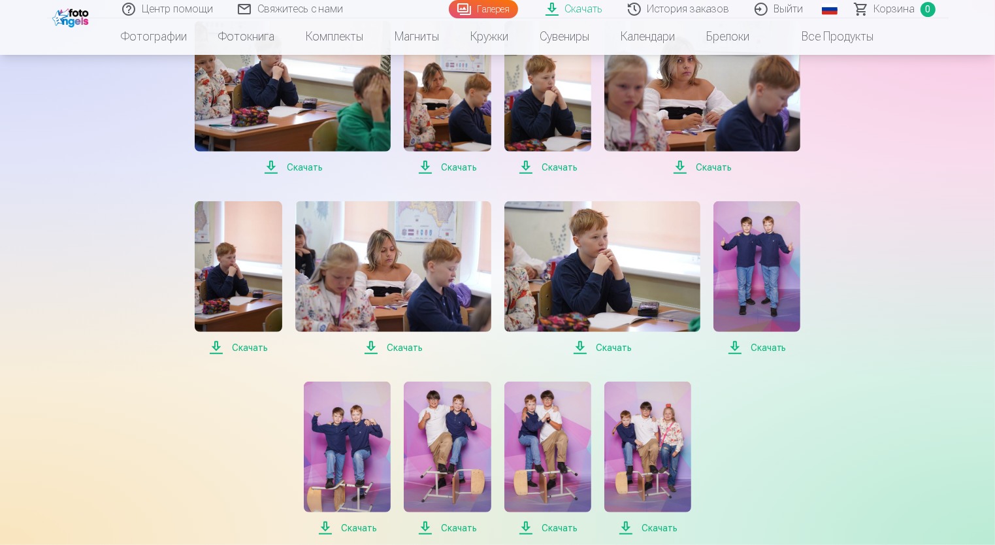
click at [246, 348] on span "Скачать" at bounding box center [238, 348] width 87 height 16
click at [400, 344] on span "Скачать" at bounding box center [393, 348] width 196 height 16
click at [608, 344] on span "Скачать" at bounding box center [603, 348] width 196 height 16
drag, startPoint x: 877, startPoint y: 490, endPoint x: 885, endPoint y: 445, distance: 45.8
click at [877, 486] on div "Скачать В этом разделе вы можете скачать подарочную фотографию и купленные фото…" at bounding box center [498, 54] width 784 height 1808
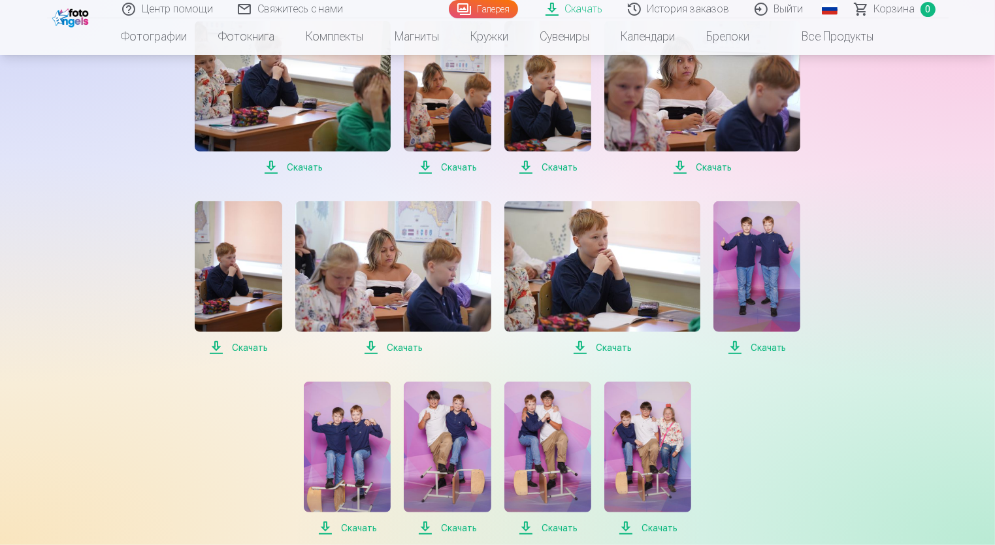
click at [772, 349] on span "Скачать" at bounding box center [757, 348] width 87 height 16
click at [821, 493] on div "Скачать Скачать Скачать Скачать Скачать Скачать Скачать Скачать Скачать Скачать…" at bounding box center [498, 8] width 654 height 1056
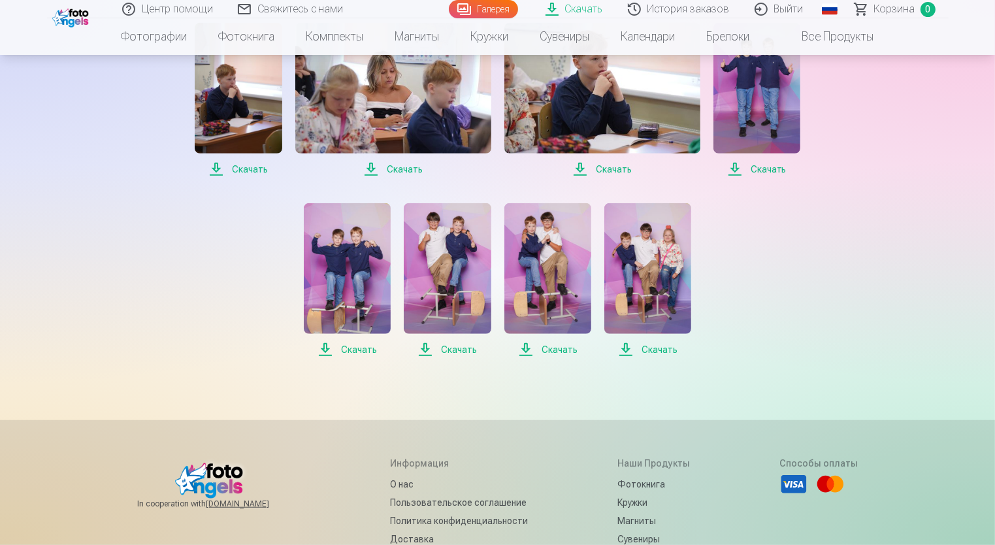
scroll to position [1046, 0]
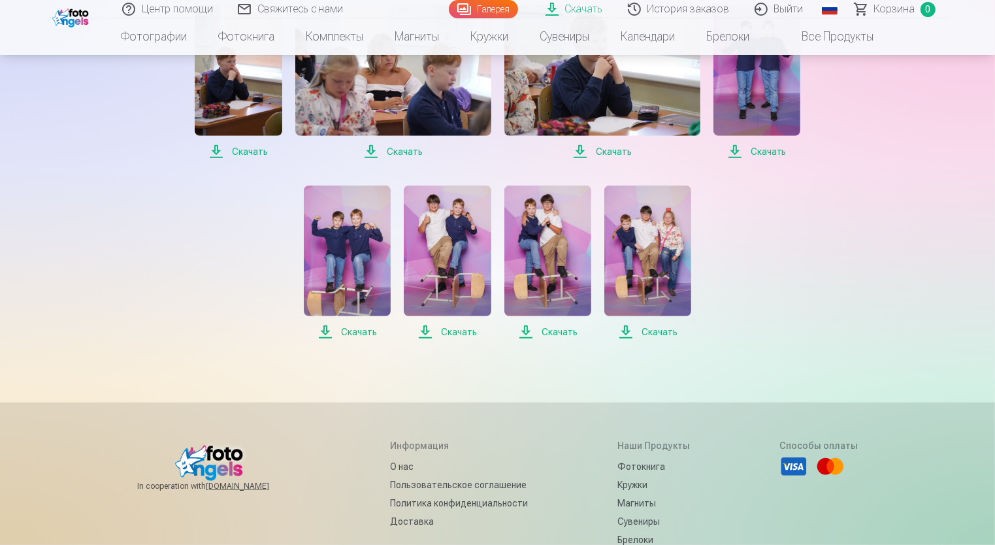
click at [366, 331] on span "Скачать" at bounding box center [347, 332] width 87 height 16
click at [450, 331] on span "Скачать" at bounding box center [447, 332] width 87 height 16
click at [557, 327] on span "Скачать" at bounding box center [548, 332] width 87 height 16
click at [664, 336] on span "Скачать" at bounding box center [648, 332] width 87 height 16
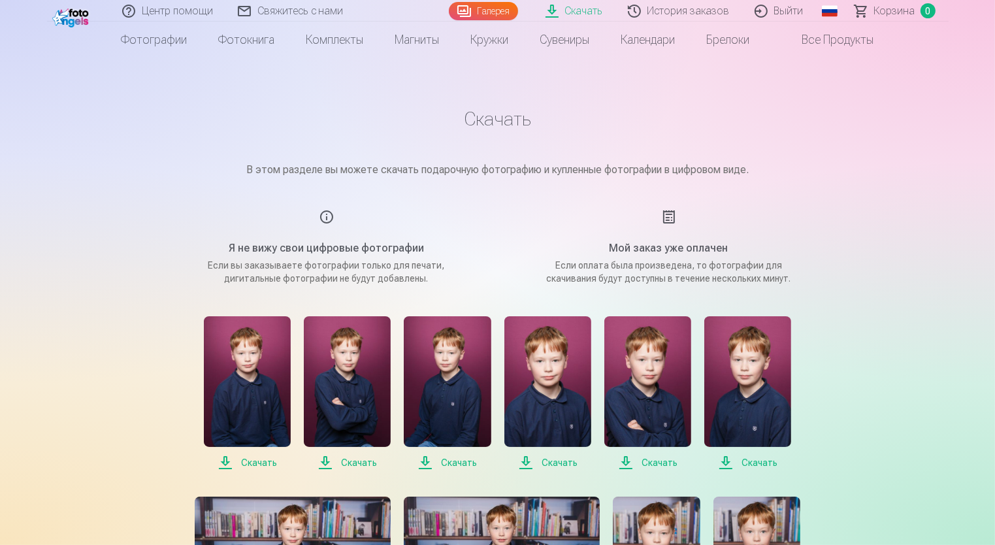
scroll to position [0, 0]
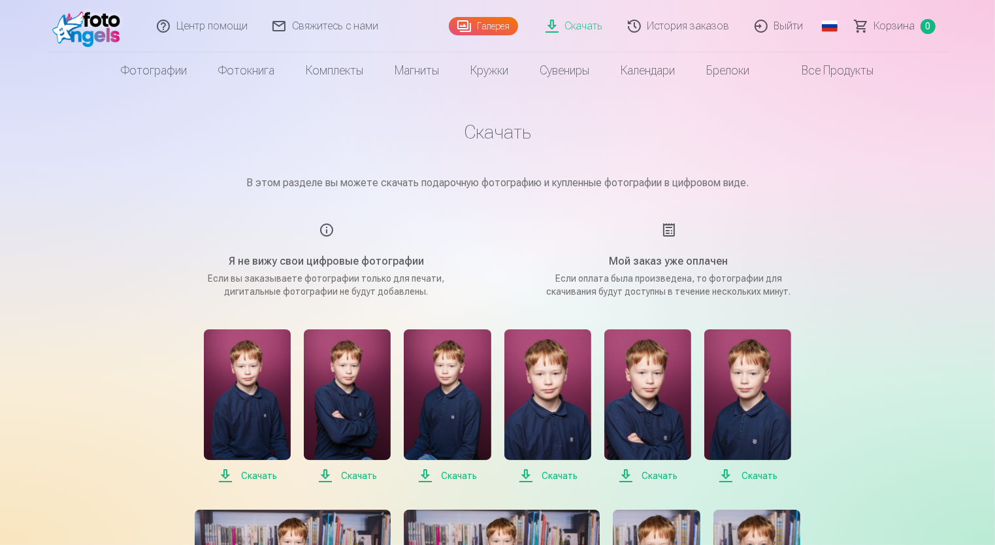
click at [571, 29] on link "Скачать" at bounding box center [575, 26] width 82 height 52
